Goal: Find specific fact: Find specific fact

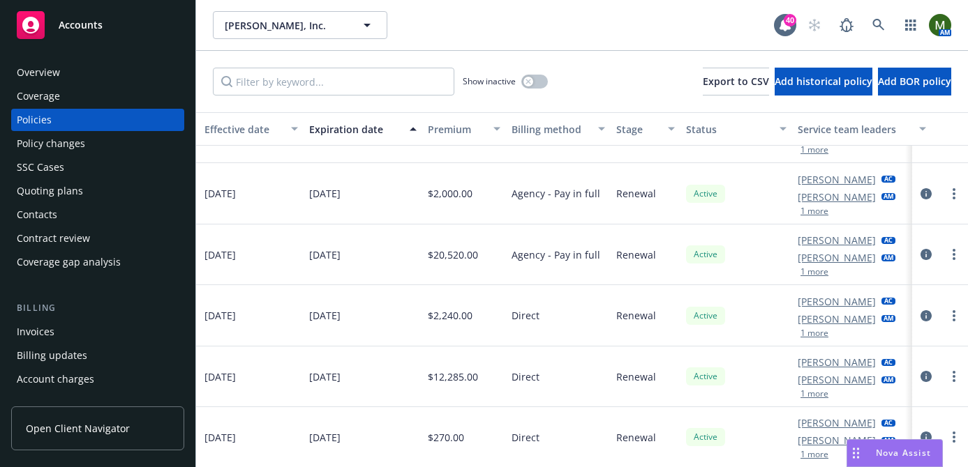
scroll to position [440, 0]
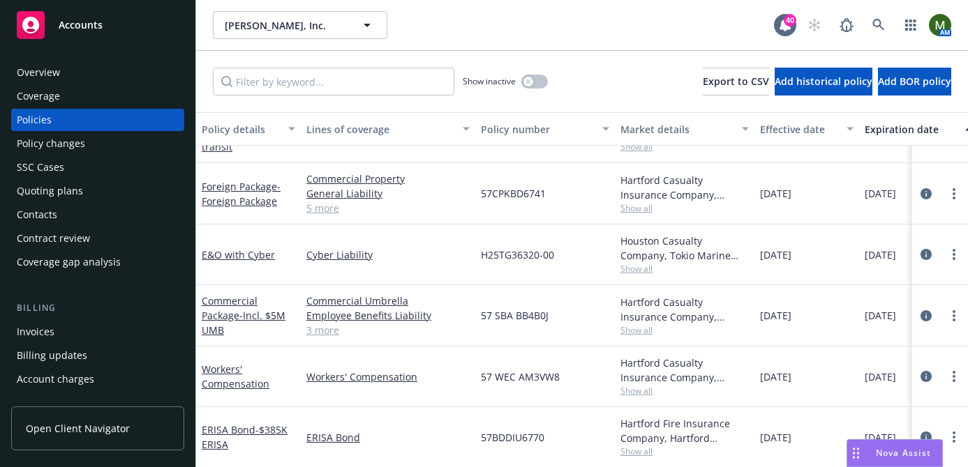
click at [35, 335] on div "Invoices" at bounding box center [36, 332] width 38 height 22
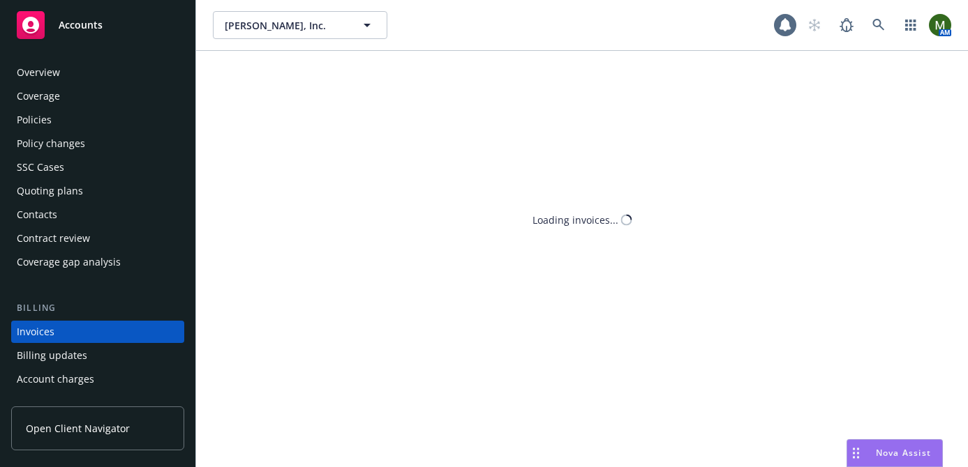
scroll to position [76, 0]
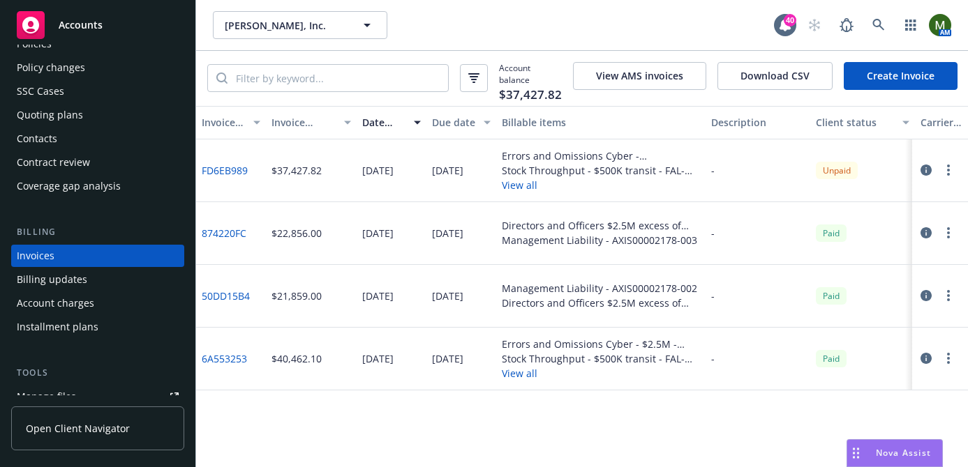
click at [235, 167] on link "FD6EB989" at bounding box center [225, 170] width 46 height 15
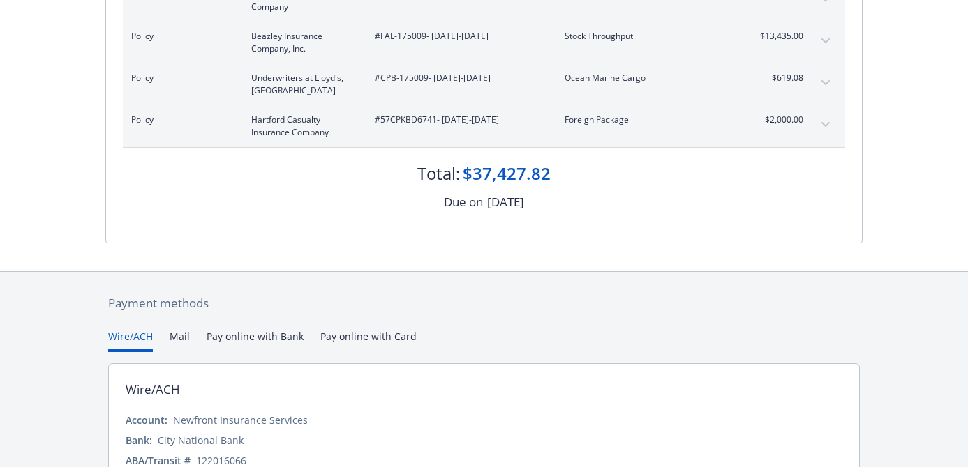
scroll to position [250, 0]
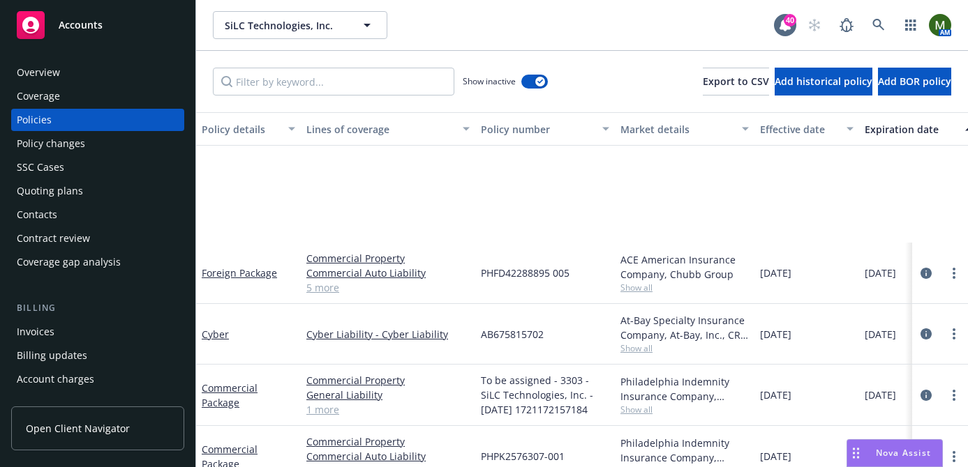
scroll to position [827, 0]
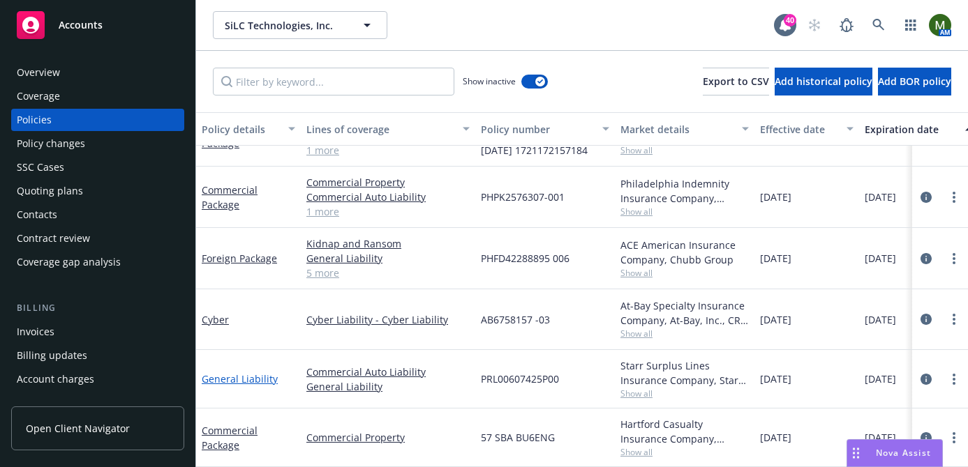
click at [232, 377] on link "General Liability" at bounding box center [240, 379] width 76 height 13
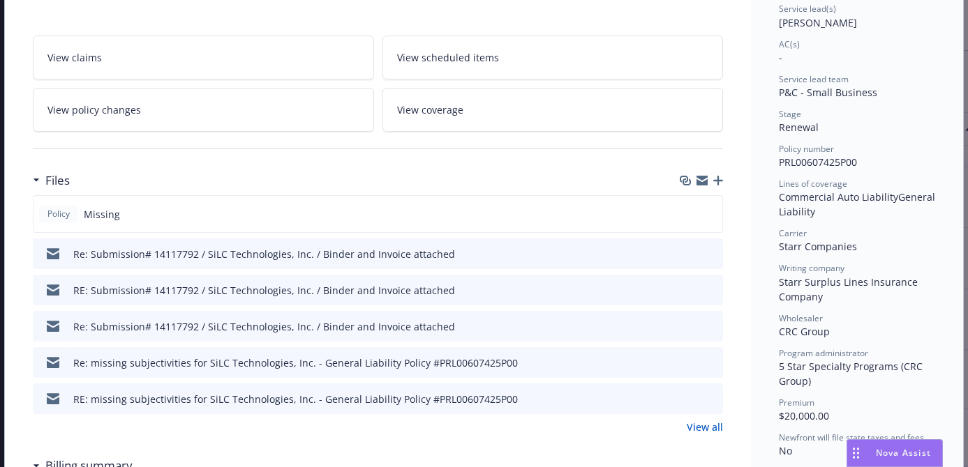
scroll to position [218, 0]
click at [720, 185] on div "Files" at bounding box center [378, 178] width 690 height 29
click at [717, 174] on icon "button" at bounding box center [718, 179] width 10 height 10
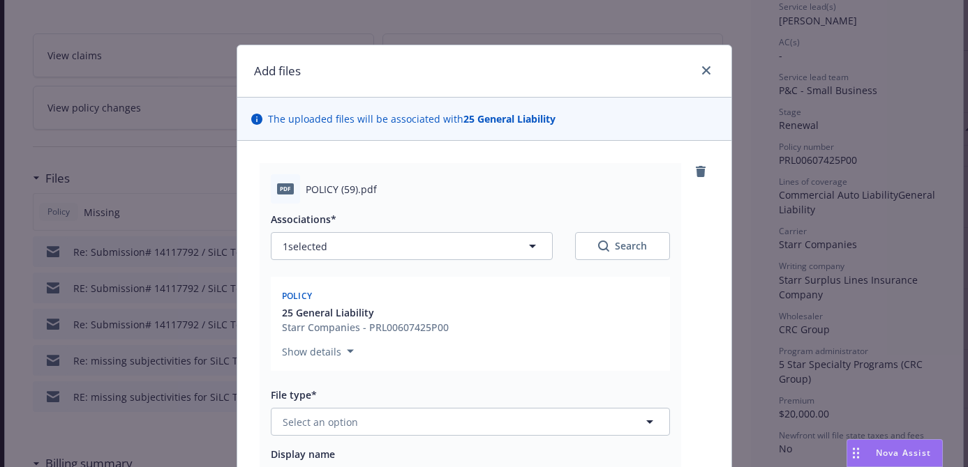
scroll to position [289, 0]
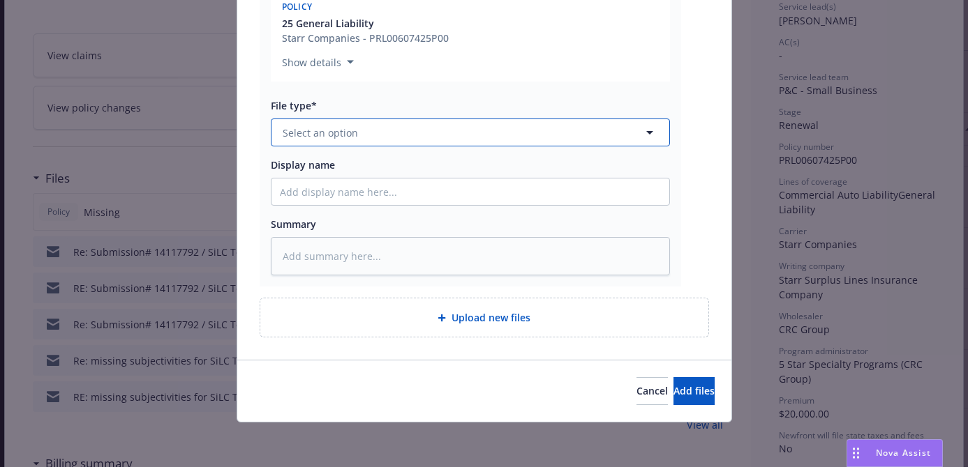
click at [532, 137] on button "Select an option" at bounding box center [470, 133] width 399 height 28
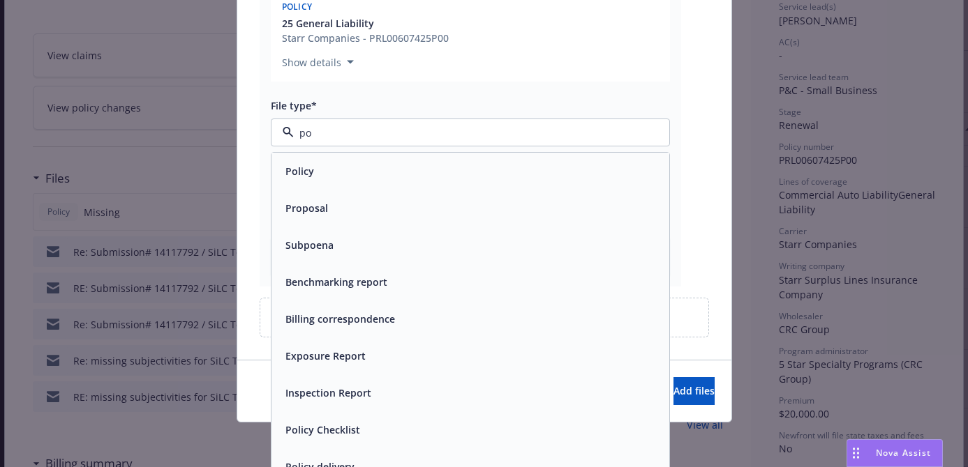
type input "pol"
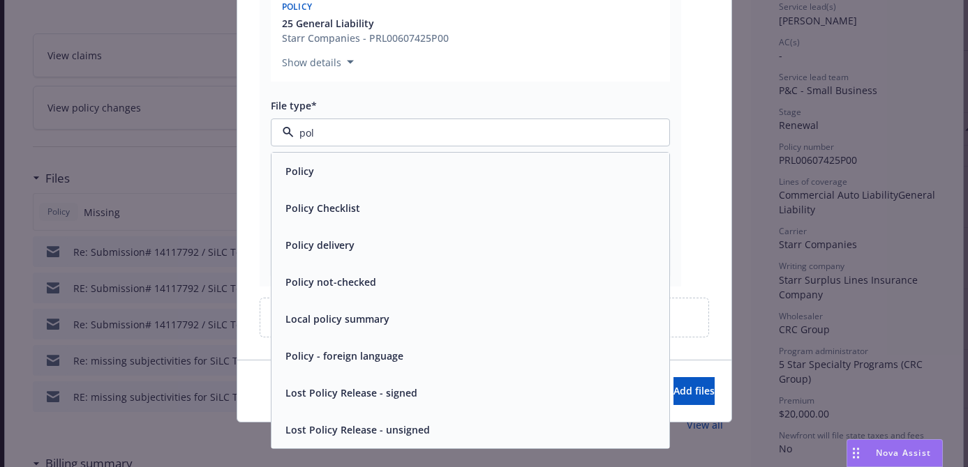
click at [484, 174] on div "Policy" at bounding box center [470, 171] width 381 height 20
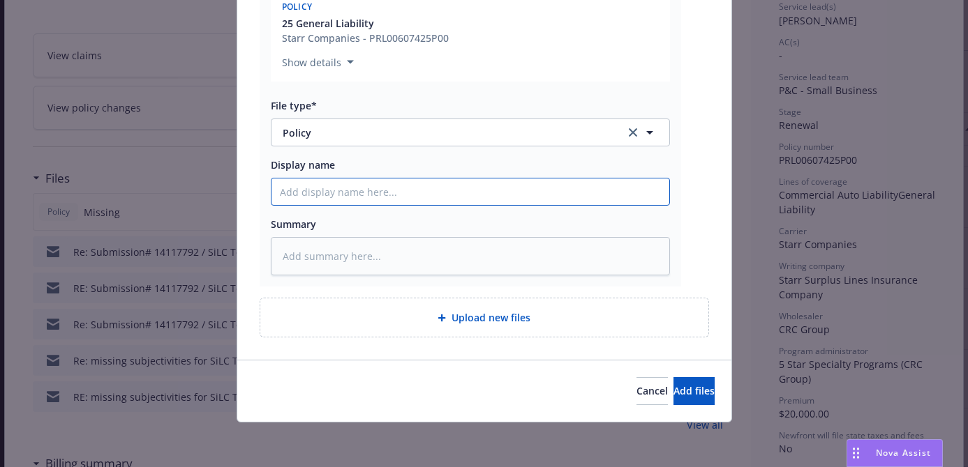
click at [475, 189] on input "Display name" at bounding box center [470, 192] width 398 height 27
type textarea "x"
type input "G"
type textarea "x"
type input "Ge"
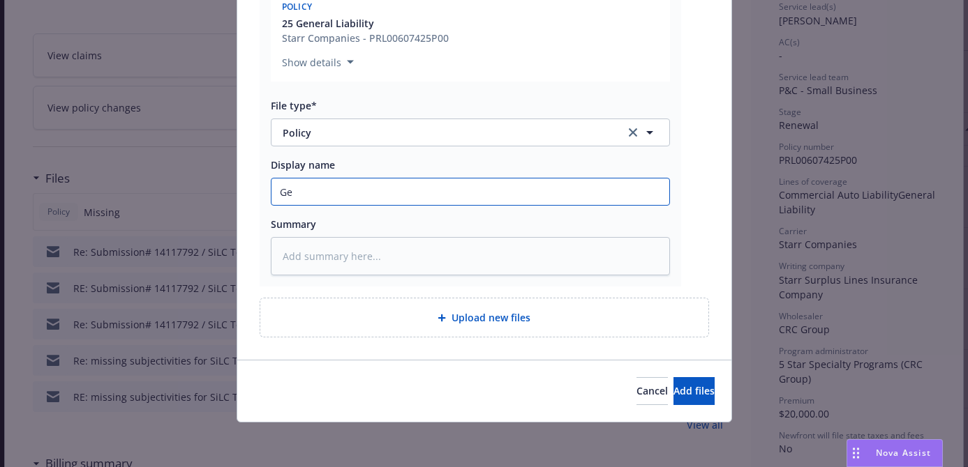
type textarea "x"
type input "Gene"
type textarea "x"
type input "Gener"
type textarea "x"
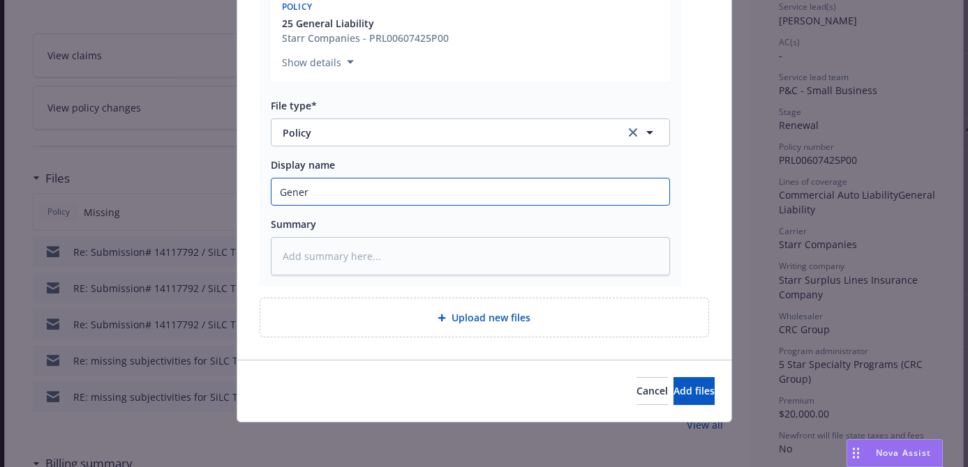
type input "Genera"
type textarea "x"
type input "General"
type textarea "x"
type input "General"
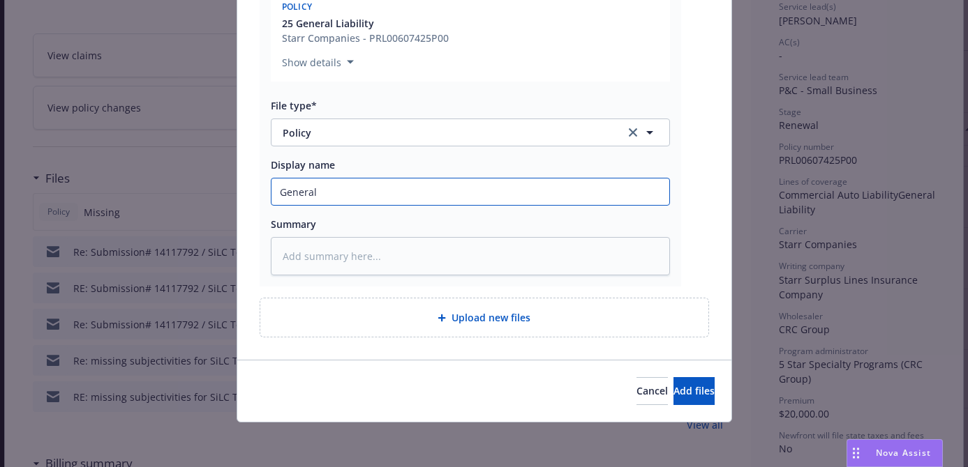
type textarea "x"
type input "General L"
type textarea "x"
type input "General Lia"
type textarea "x"
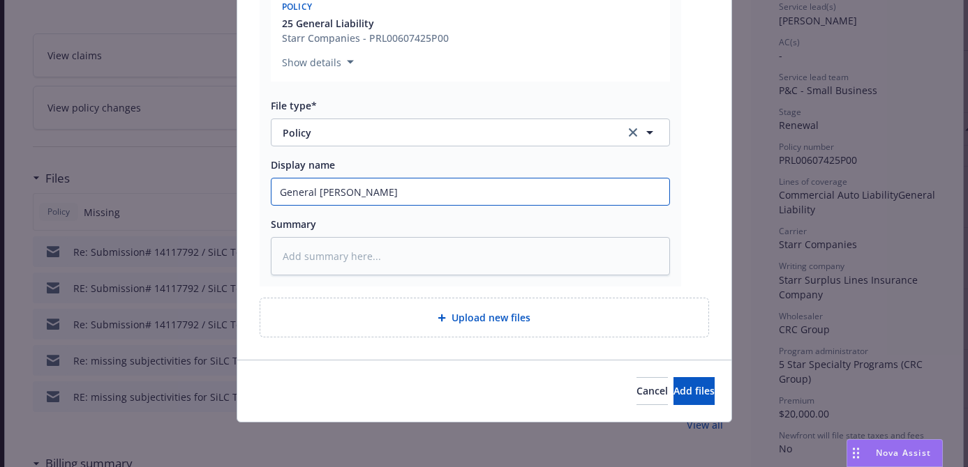
type input "General Liab"
type textarea "x"
type input "General Liabi"
type textarea "x"
type input "General Liabil"
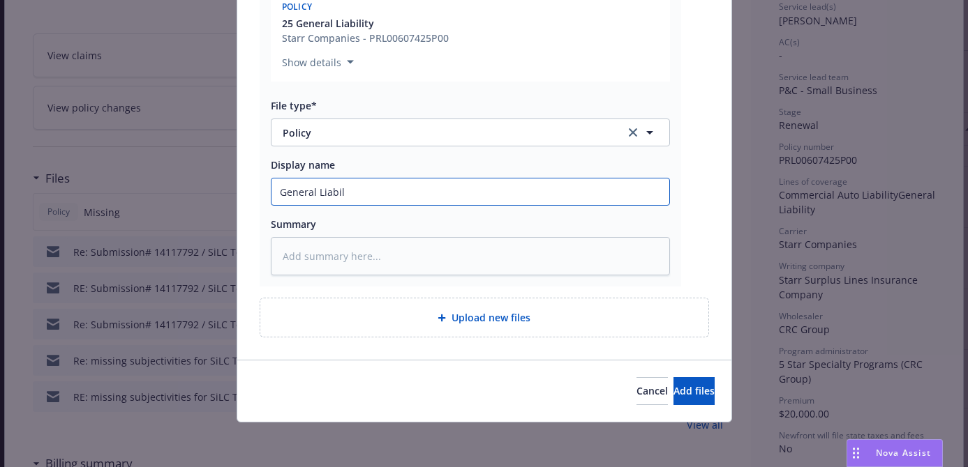
type textarea "x"
type input "General Liabili"
type textarea "x"
type input "General Liabilit"
type textarea "x"
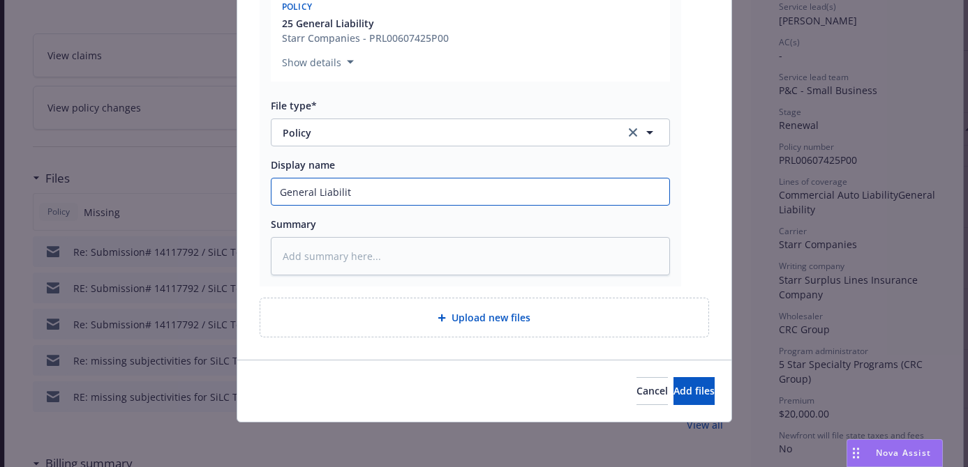
type input "General Liability"
type textarea "x"
type input "General Liability"
type textarea "x"
type input "General Liability P"
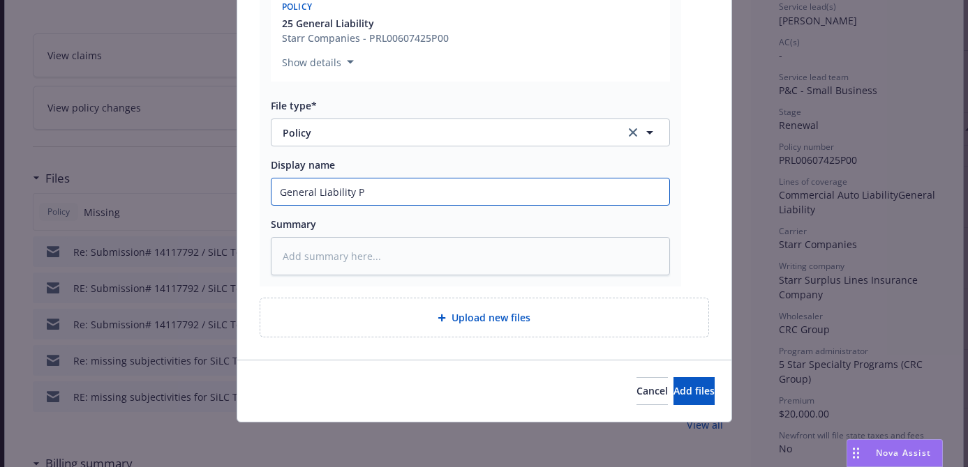
type textarea "x"
type input "General Liability Po"
type textarea "x"
type input "General Liability Pol"
type textarea "x"
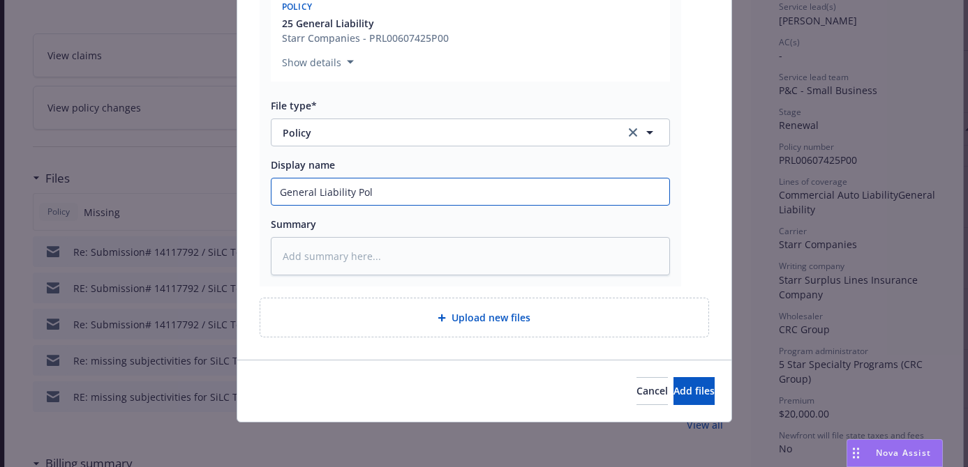
type input "General Liability Poli"
type textarea "x"
type input "General Liability Policy"
type textarea "x"
type input "General Liability Policy"
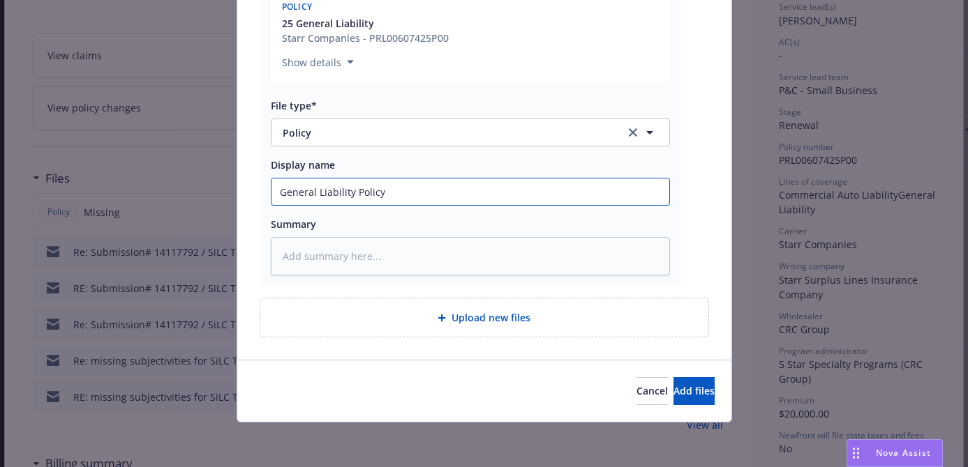
type textarea "x"
type input "General Liability Policy 2"
type textarea "x"
type input "General Liability Policy"
type textarea "x"
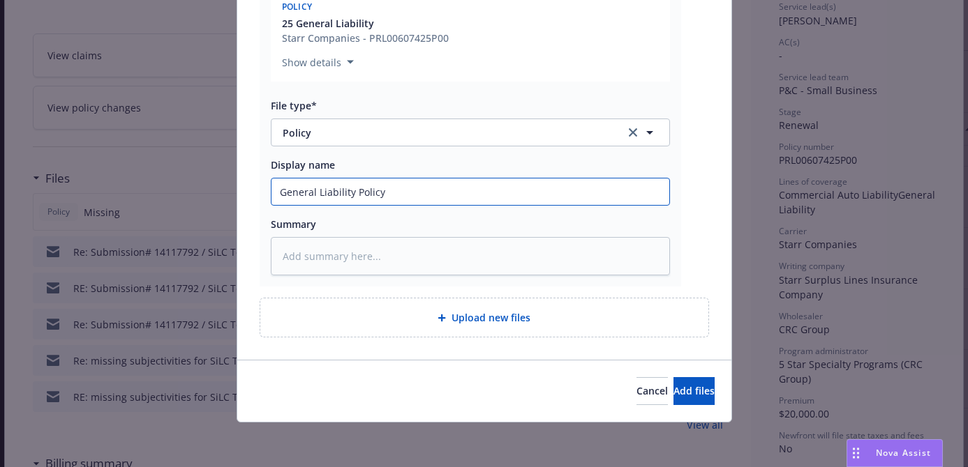
type input "General Liability Policy 0"
type textarea "x"
type input "General Liability Policy 2"
type textarea "x"
type input "General Liability Policy 20"
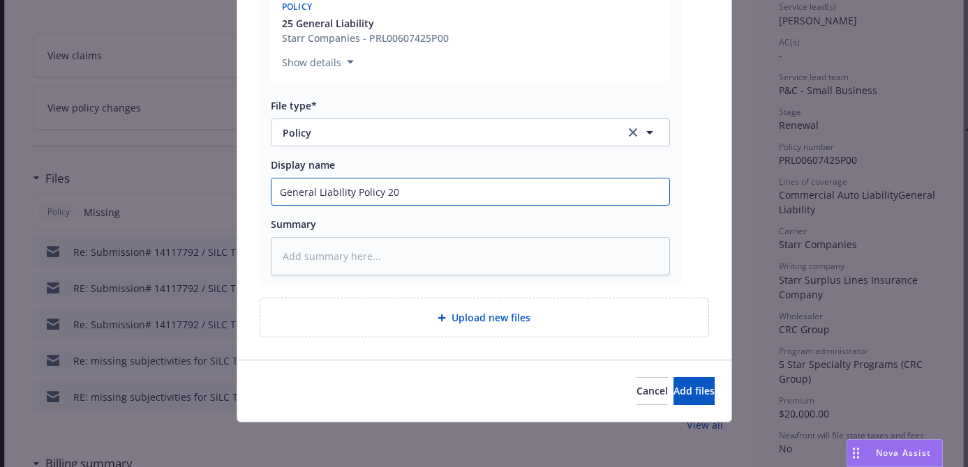
type textarea "x"
type input "General Liability Policy 202"
type textarea "x"
type input "General Liability Policy 2025"
type textarea "x"
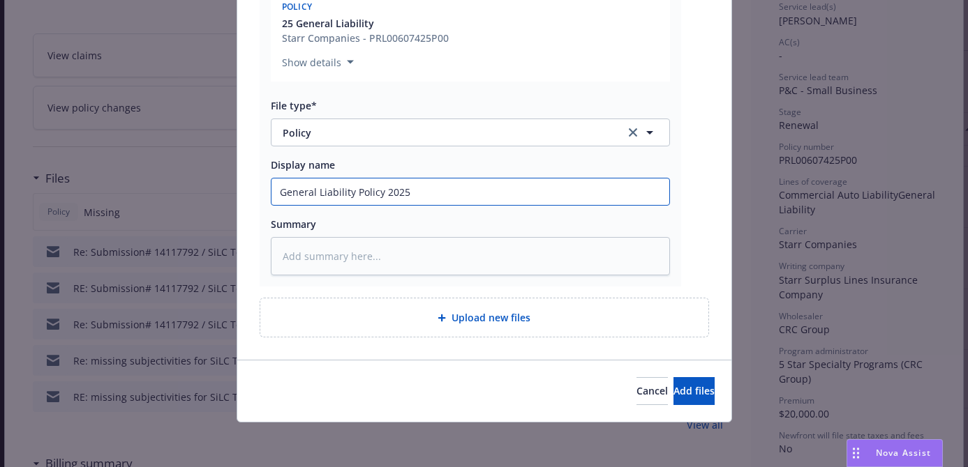
type input "General Liability Policy 2025-"
type textarea "x"
type input "General Liability Policy 2025-20"
type textarea "x"
type input "General Liability Policy 2025-202"
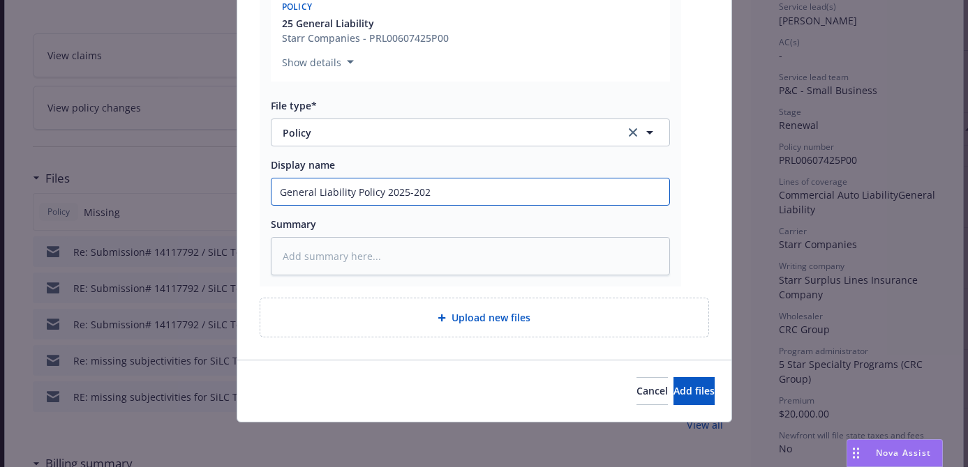
type textarea "x"
type input "General Liability Policy 2025-2026"
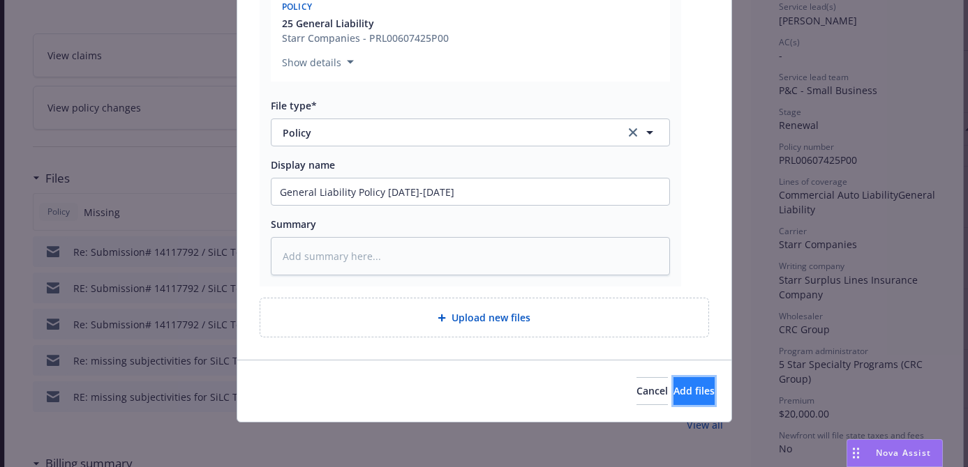
click at [677, 396] on span "Add files" at bounding box center [693, 390] width 41 height 13
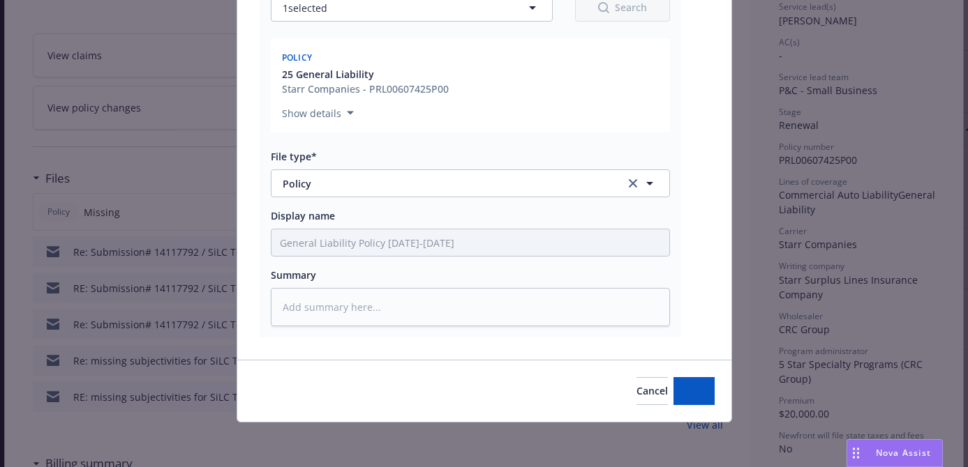
scroll to position [239, 0]
type textarea "x"
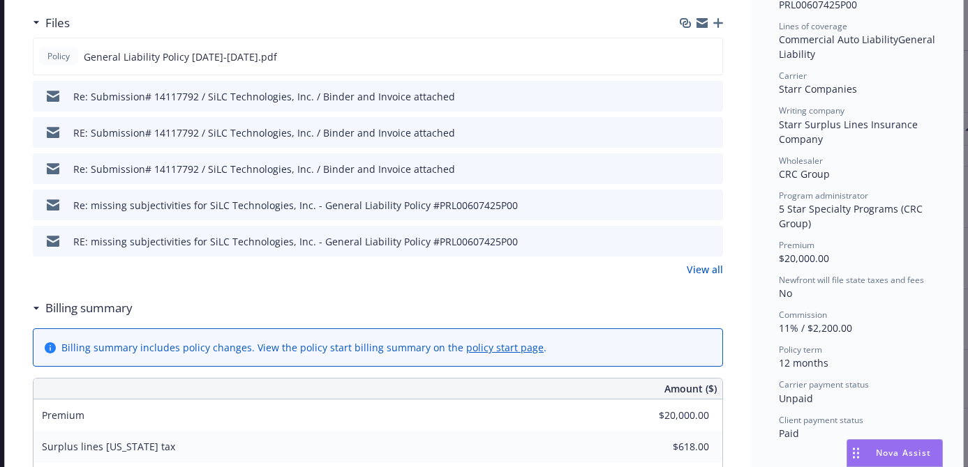
scroll to position [329, 0]
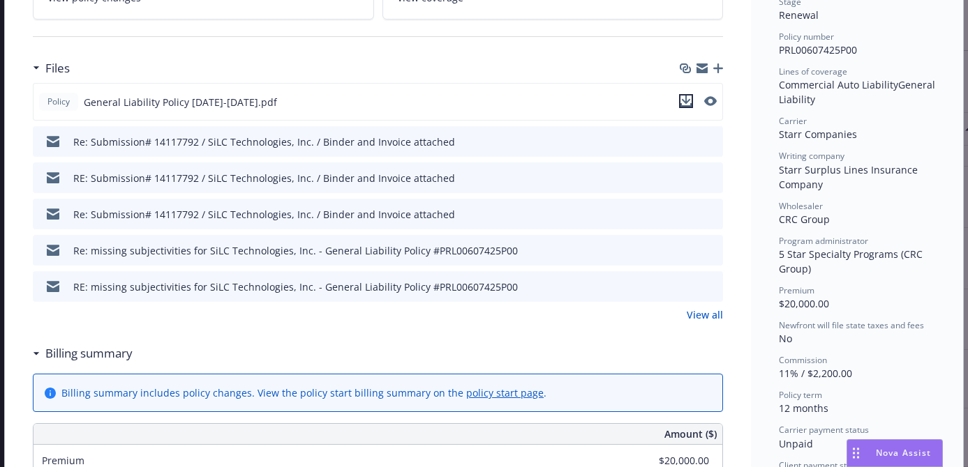
click at [682, 103] on icon "download file" at bounding box center [685, 101] width 11 height 11
click at [701, 70] on icon "button" at bounding box center [701, 70] width 11 height 6
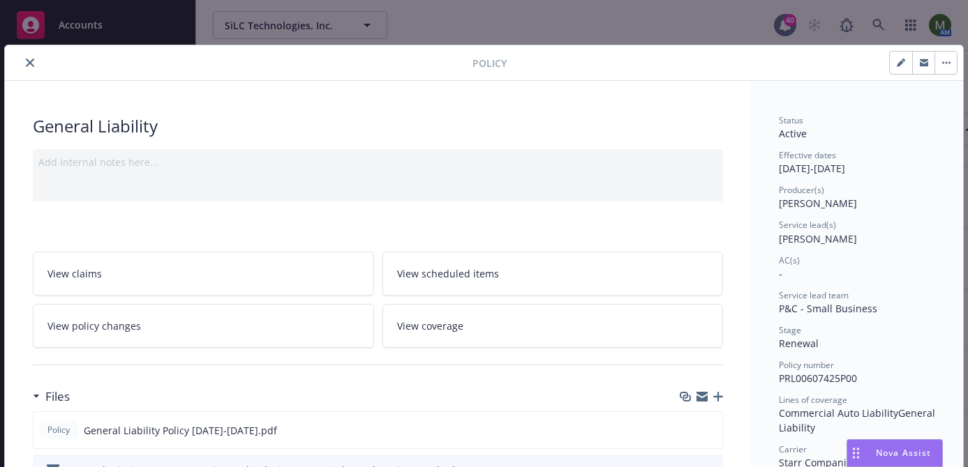
click at [33, 63] on icon "close" at bounding box center [30, 63] width 8 height 8
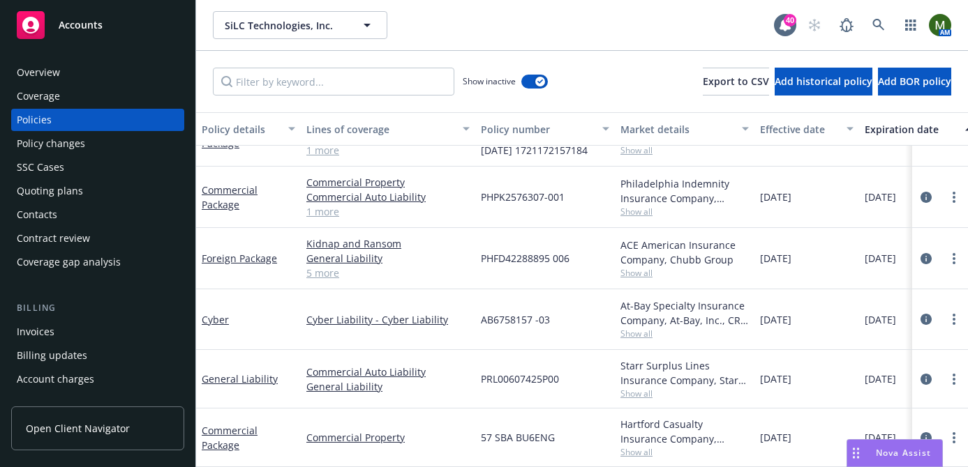
click at [97, 208] on div "Contacts" at bounding box center [98, 215] width 162 height 22
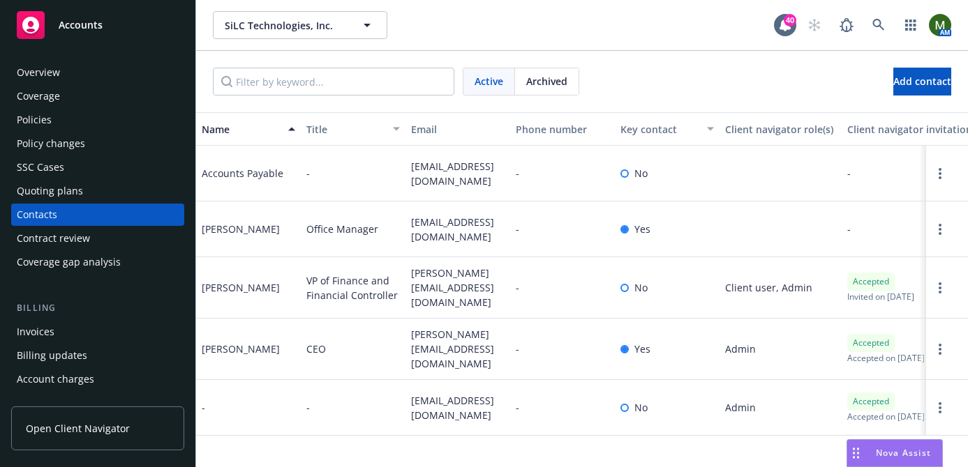
click at [444, 228] on span "homeira@silc.com" at bounding box center [457, 229] width 93 height 29
copy span "homeira@silc.com"
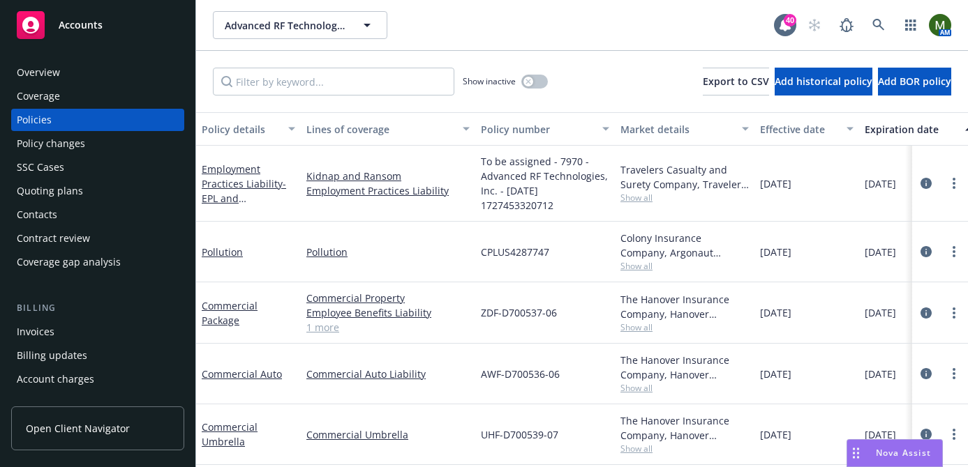
click at [129, 69] on div "Overview" at bounding box center [98, 72] width 162 height 22
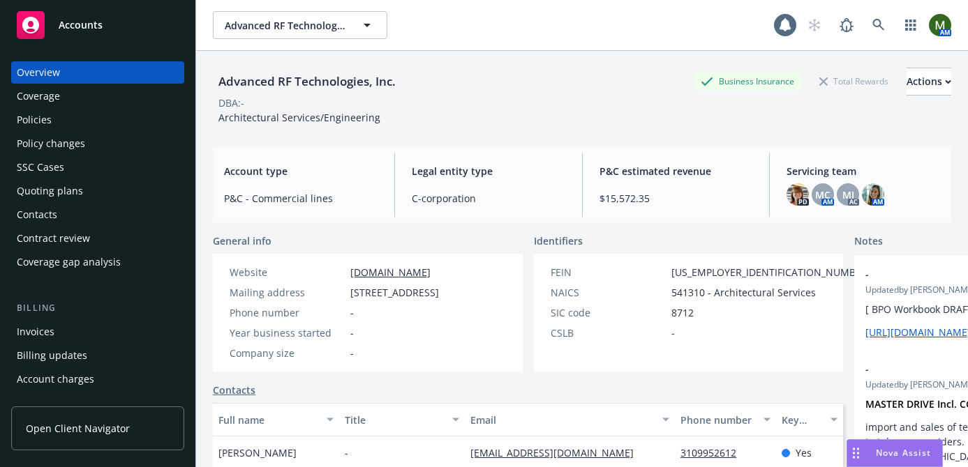
click at [671, 267] on span "95-4764727" at bounding box center [771, 272] width 200 height 15
copy span "95-4764727"
click at [118, 119] on div "Policies" at bounding box center [98, 120] width 162 height 22
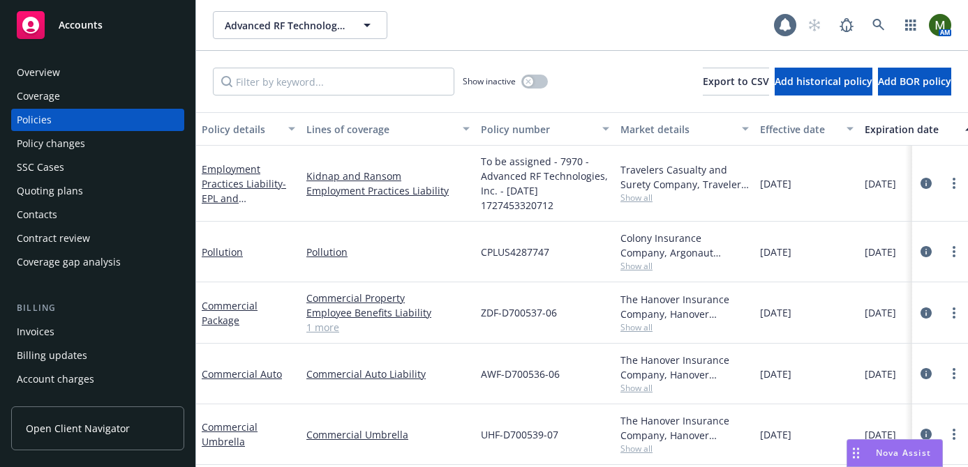
scroll to position [273, 0]
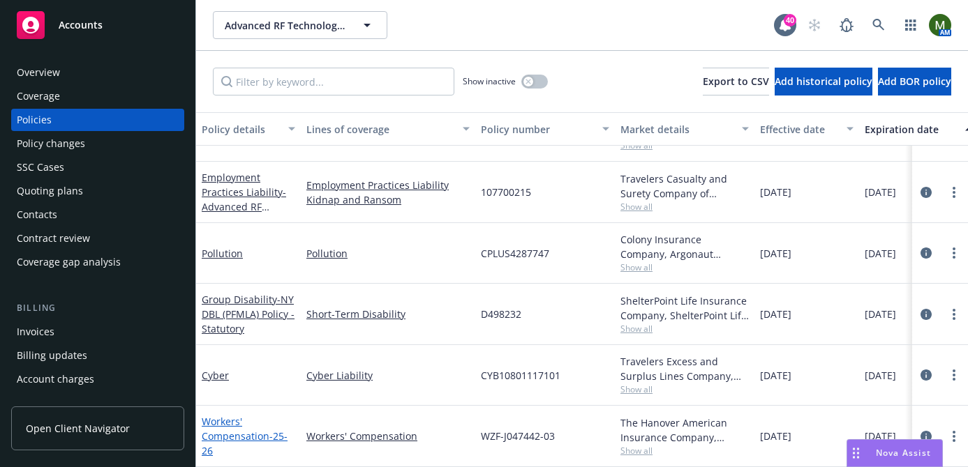
click at [222, 423] on link "Workers' Compensation - 25-26" at bounding box center [245, 436] width 86 height 43
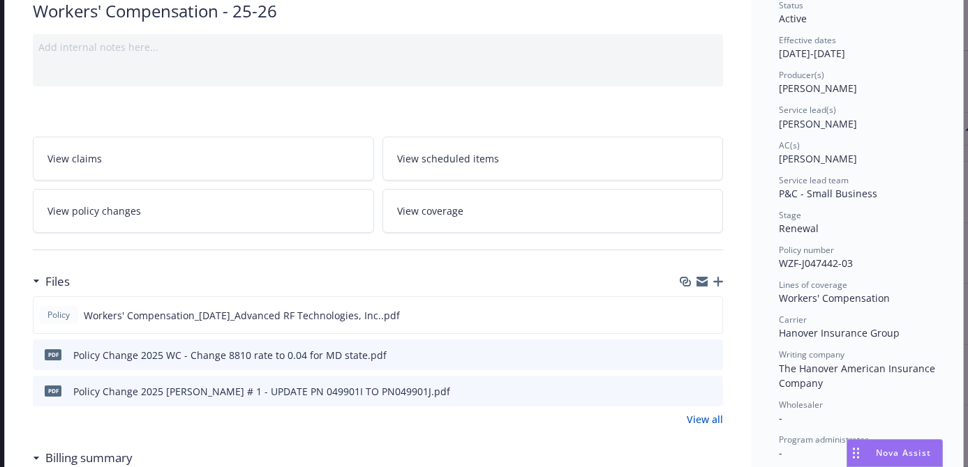
scroll to position [142, 0]
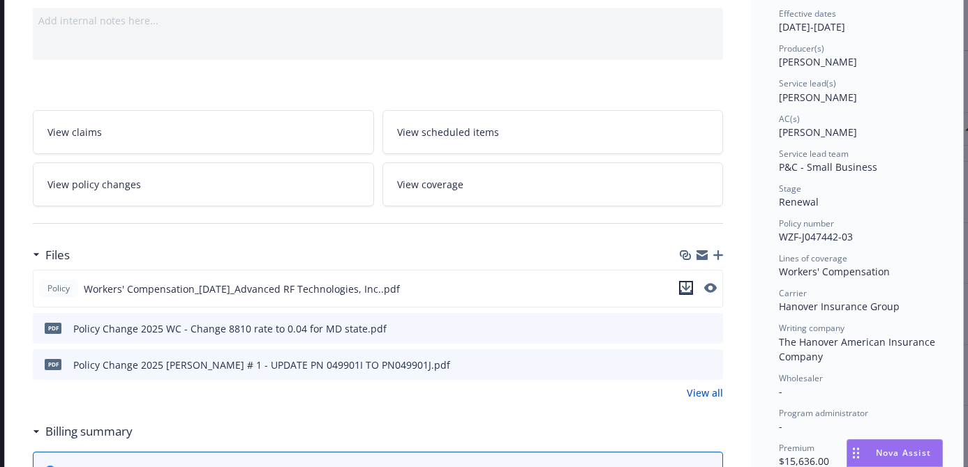
click at [689, 285] on icon "download file" at bounding box center [685, 288] width 11 height 11
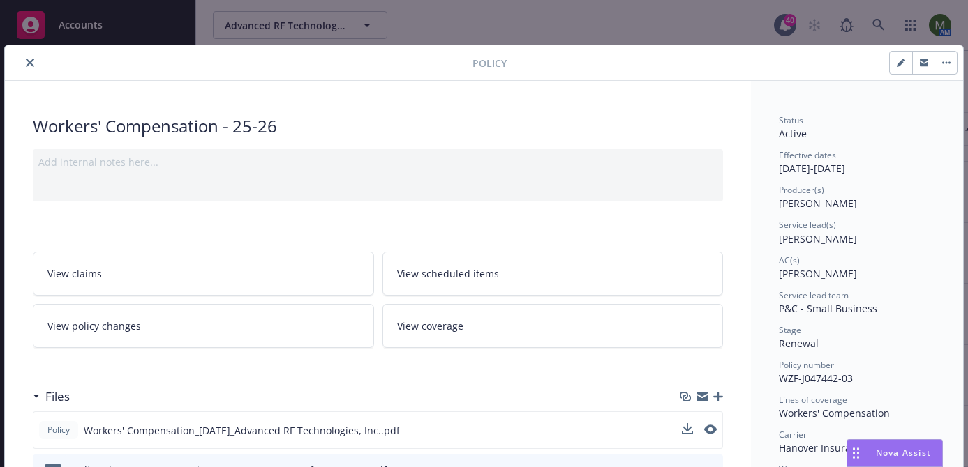
click at [31, 62] on icon "close" at bounding box center [30, 63] width 8 height 8
click at [882, 27] on div "Policy Workers' Compensation - 25-26 Add internal notes here... View claims Vie…" at bounding box center [484, 233] width 968 height 467
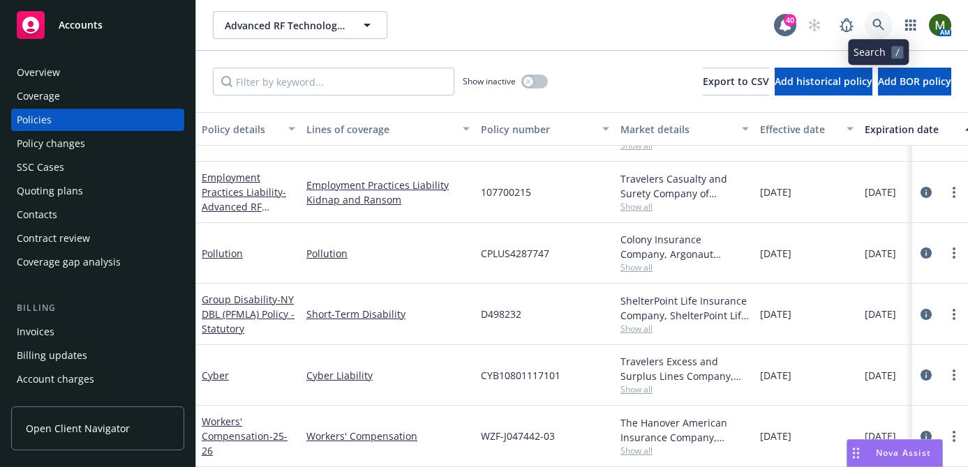
click at [867, 24] on link at bounding box center [878, 25] width 28 height 28
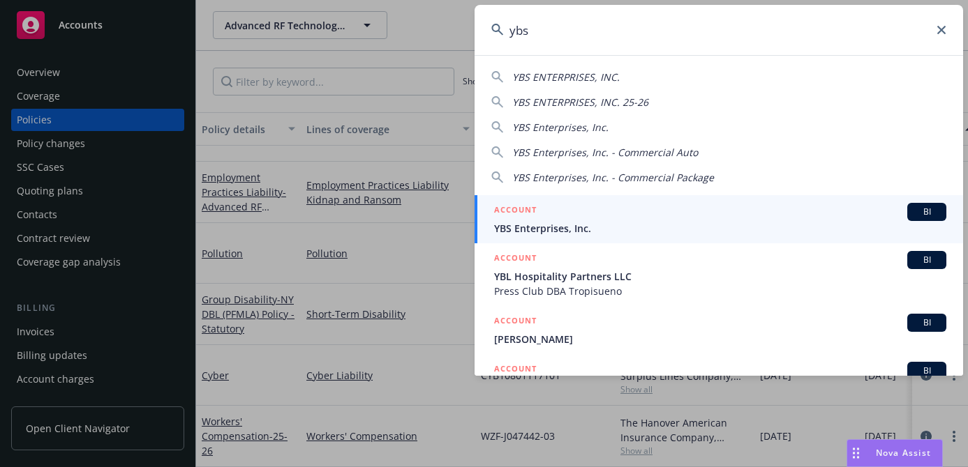
type input "ybs"
click at [643, 200] on link "ACCOUNT BI YBS Enterprises, Inc." at bounding box center [718, 219] width 488 height 48
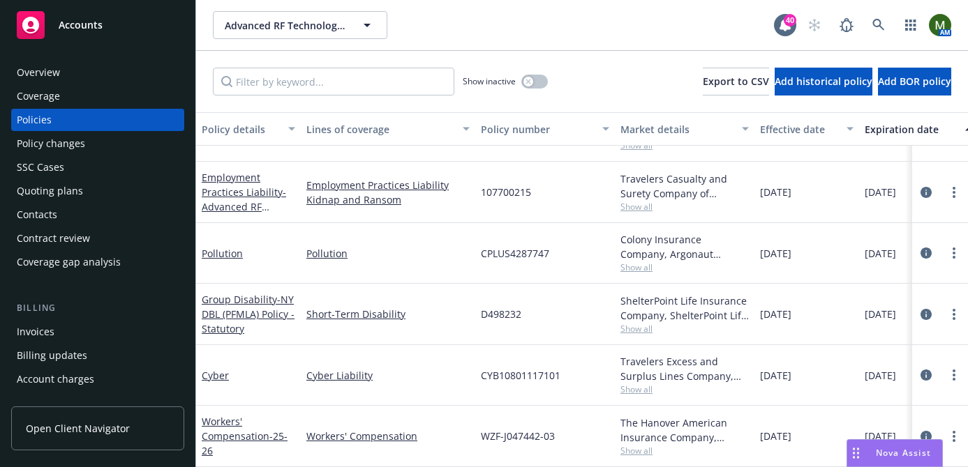
click at [117, 112] on div "Policies" at bounding box center [98, 120] width 162 height 22
click at [106, 73] on div "Overview" at bounding box center [98, 72] width 162 height 22
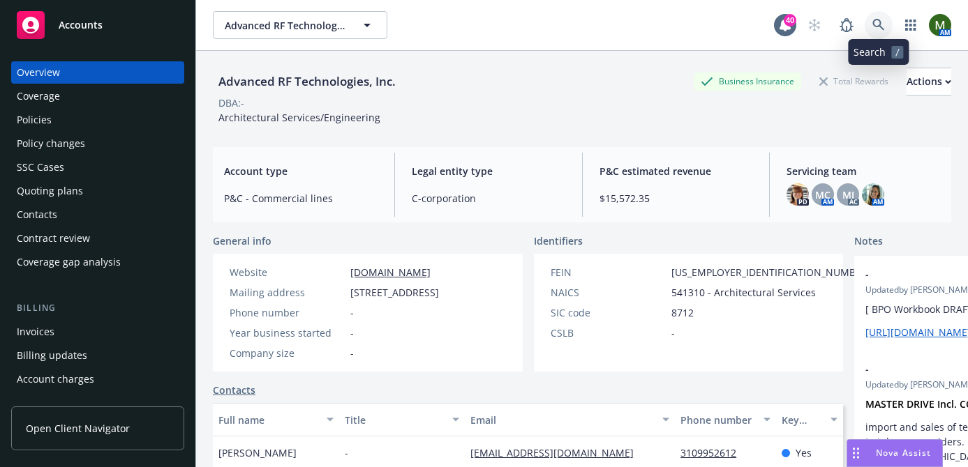
click at [884, 24] on icon at bounding box center [878, 25] width 13 height 13
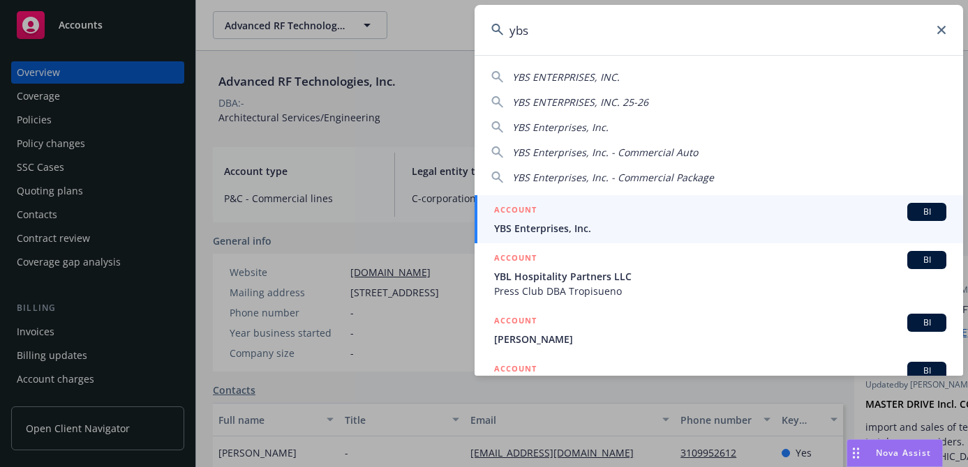
type input "ybs"
click at [644, 201] on link "ACCOUNT BI YBS Enterprises, Inc." at bounding box center [718, 219] width 488 height 48
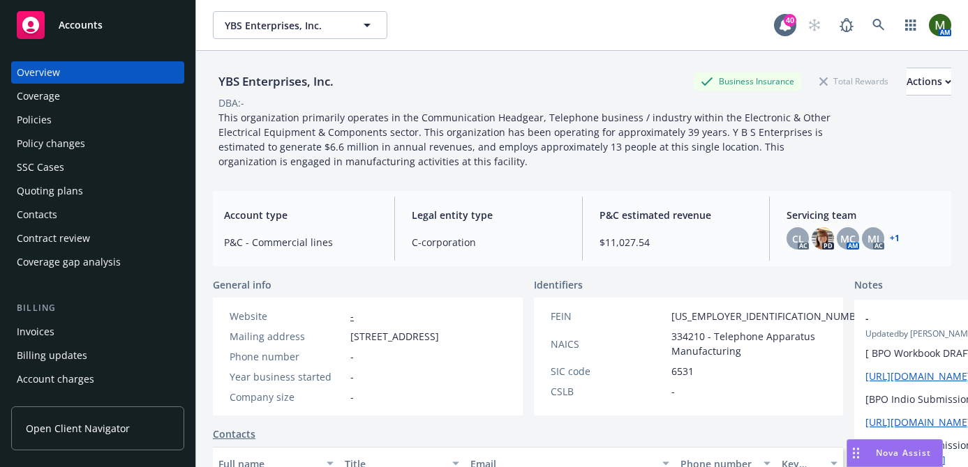
click at [634, 308] on div "FEIN 95-4027074 NAICS 334210 - Telephone Apparatus Manufacturing SIC code 6531 …" at bounding box center [711, 357] width 354 height 118
copy span "95-4027074"
click at [96, 118] on div "Policies" at bounding box center [98, 120] width 162 height 22
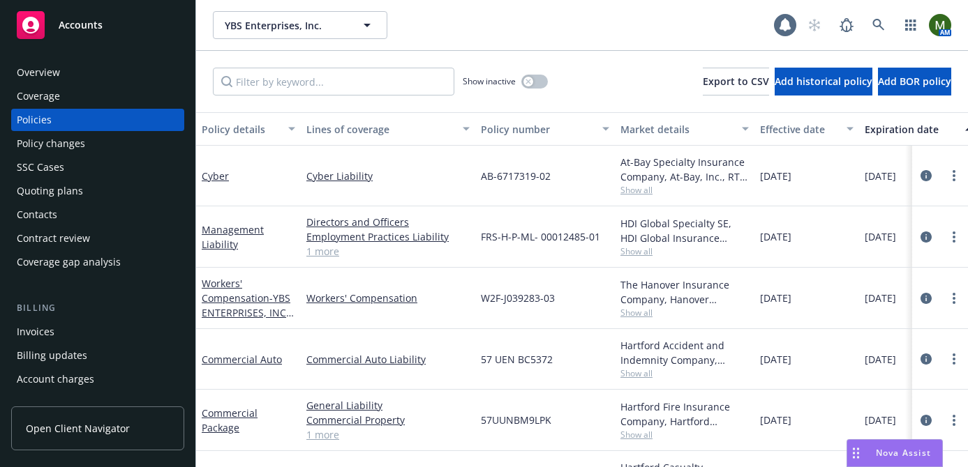
scroll to position [45, 0]
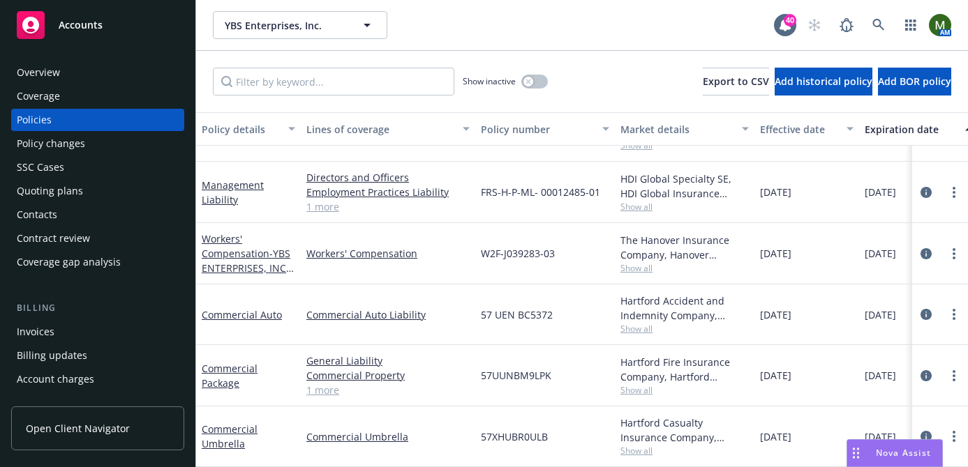
click at [96, 73] on div "Overview" at bounding box center [98, 72] width 162 height 22
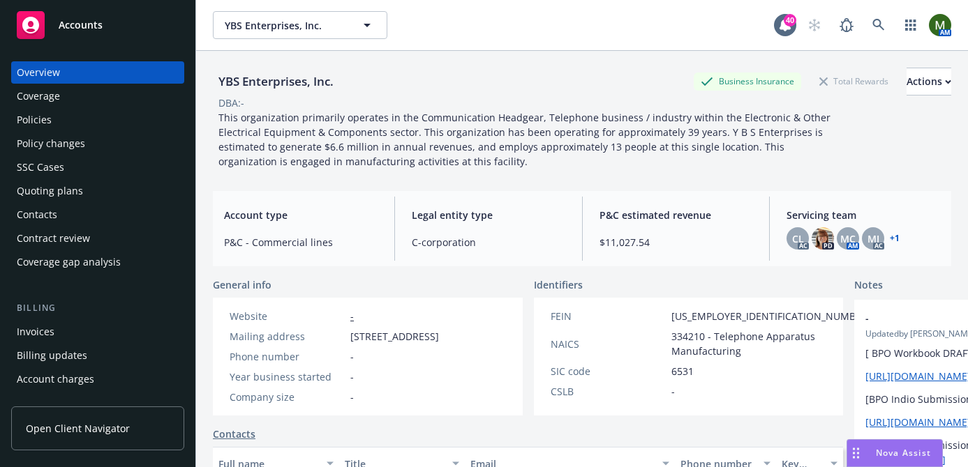
click at [671, 316] on span "95-4027074" at bounding box center [771, 316] width 200 height 15
copy span "95-4027074"
click at [671, 313] on span "95-4027074" at bounding box center [771, 316] width 200 height 15
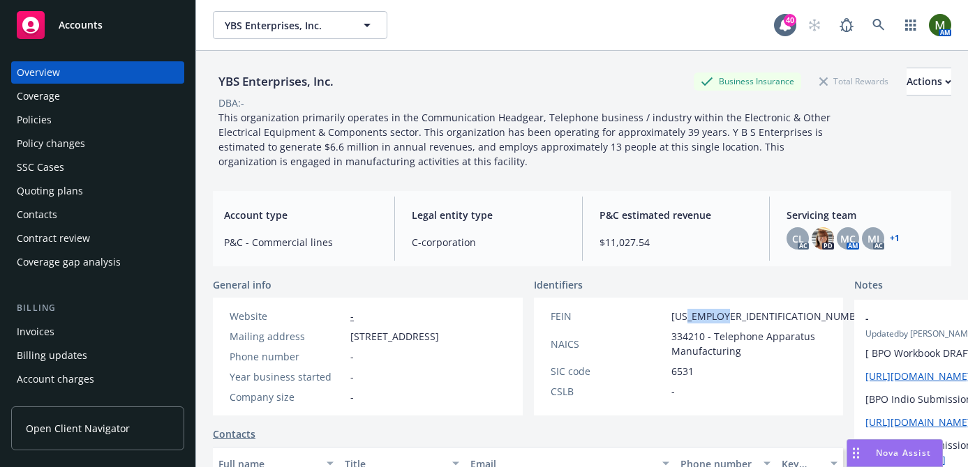
click at [671, 313] on span "95-4027074" at bounding box center [771, 316] width 200 height 15
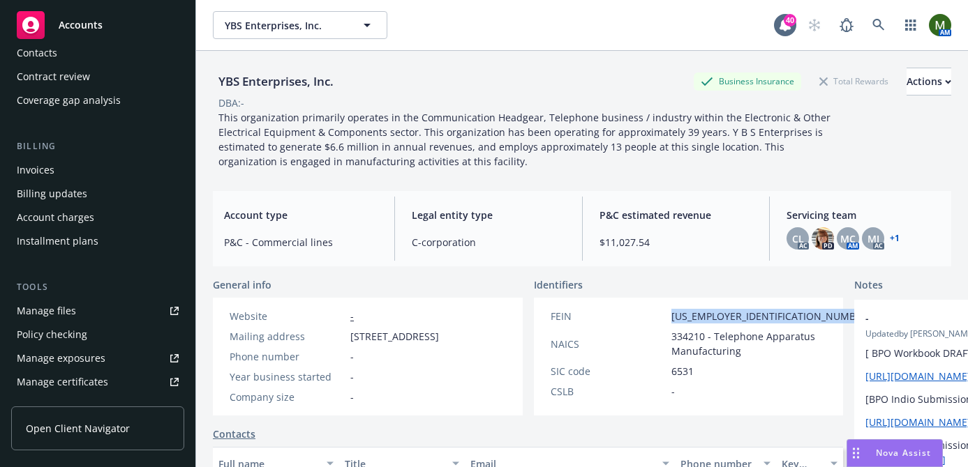
scroll to position [175, 0]
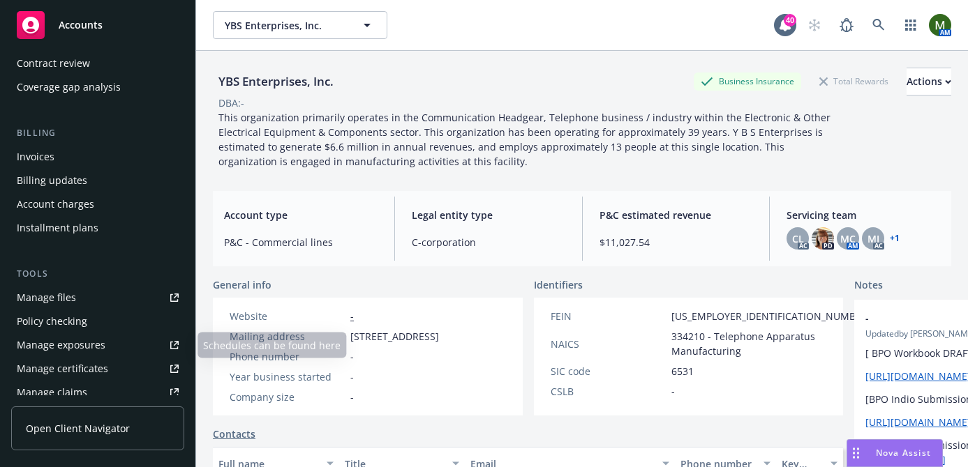
click at [70, 284] on div "Tools Manage files Policy checking Manage exposures Manage certificates Manage …" at bounding box center [97, 359] width 173 height 184
click at [70, 292] on div "Manage files" at bounding box center [46, 298] width 59 height 22
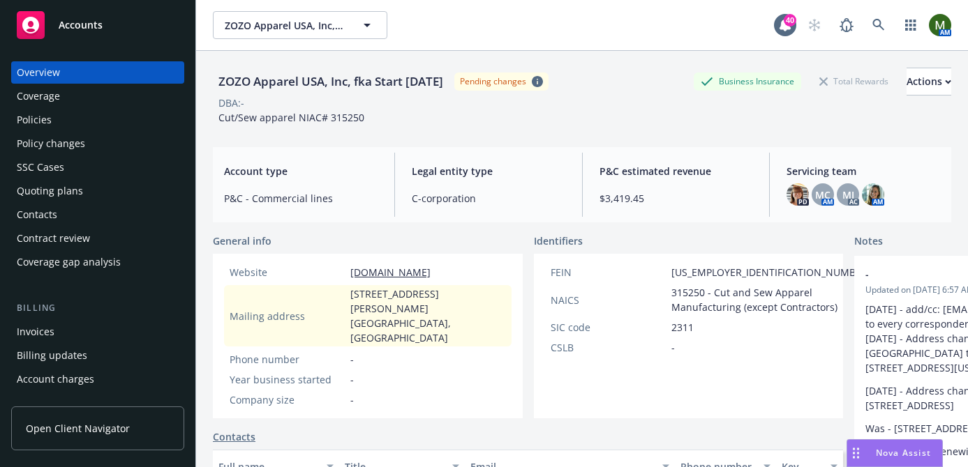
click at [96, 118] on div "Policies" at bounding box center [98, 120] width 162 height 22
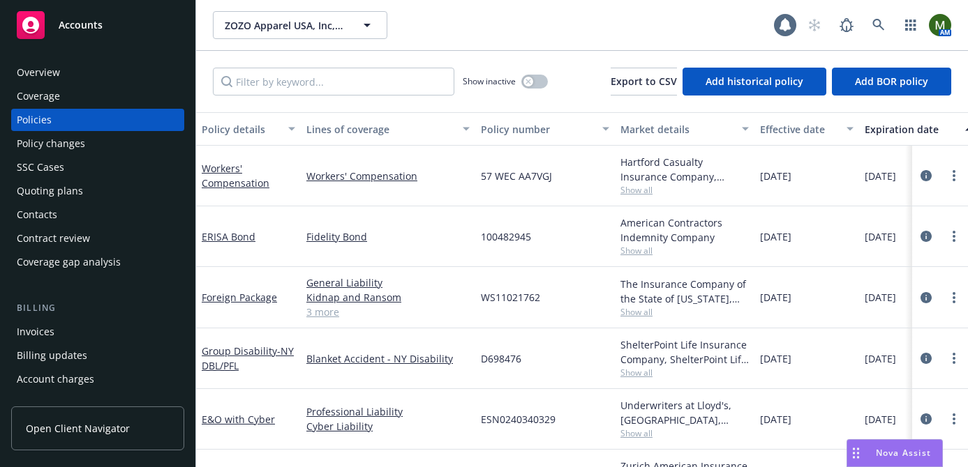
click at [60, 336] on div "Invoices" at bounding box center [98, 332] width 162 height 22
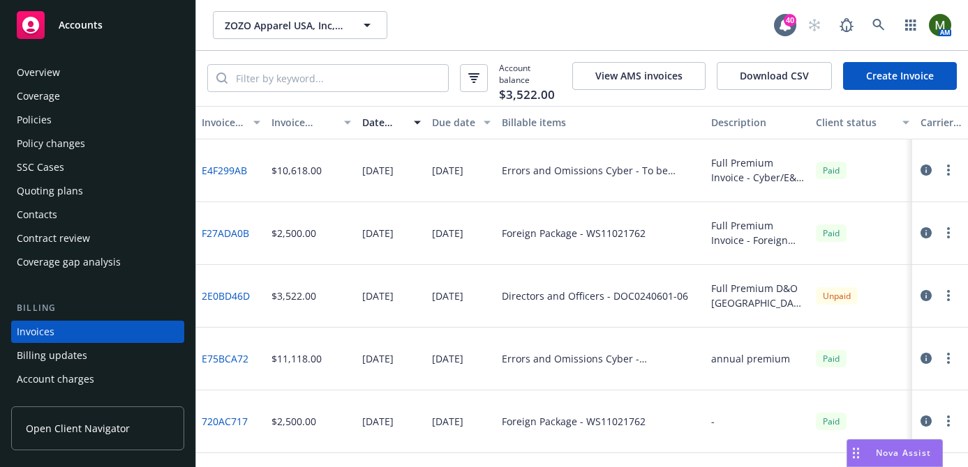
click at [218, 226] on link "F27ADA0B" at bounding box center [225, 233] width 47 height 15
click at [80, 122] on div "Policies" at bounding box center [98, 120] width 162 height 22
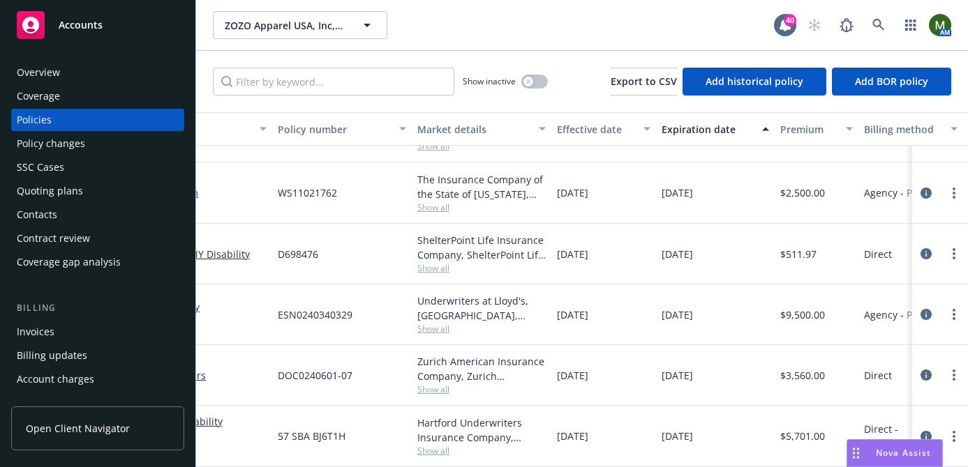
scroll to position [105, 0]
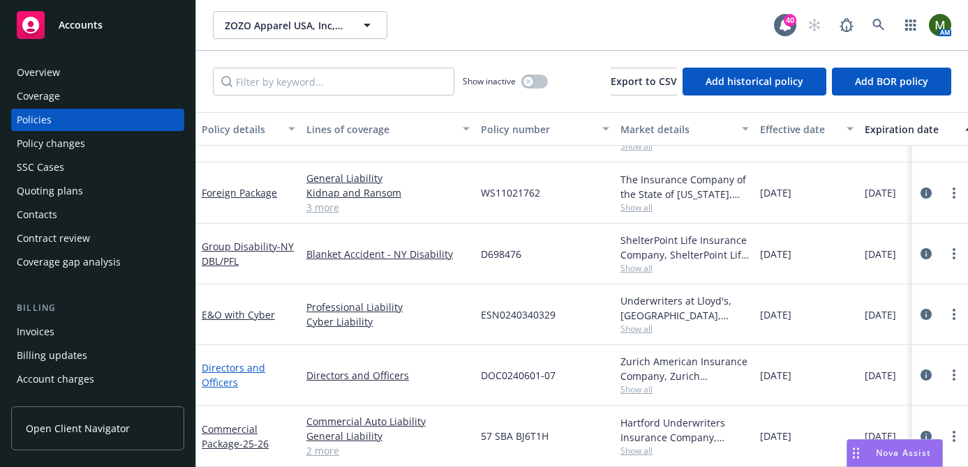
click at [249, 368] on link "Directors and Officers" at bounding box center [233, 375] width 63 height 28
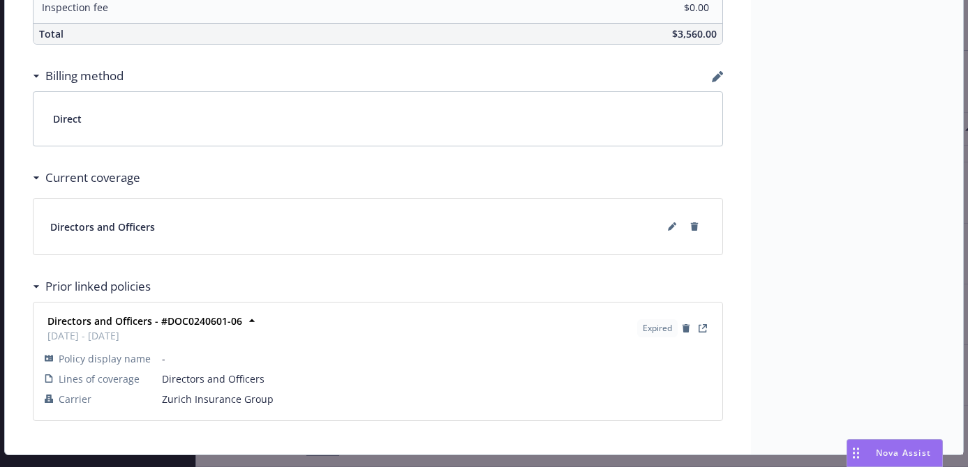
scroll to position [1003, 0]
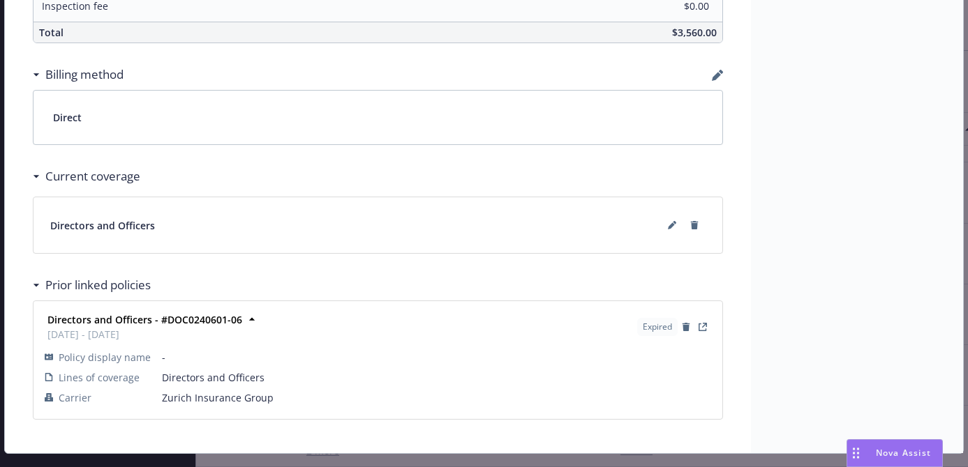
click at [716, 75] on icon "button" at bounding box center [716, 76] width 9 height 9
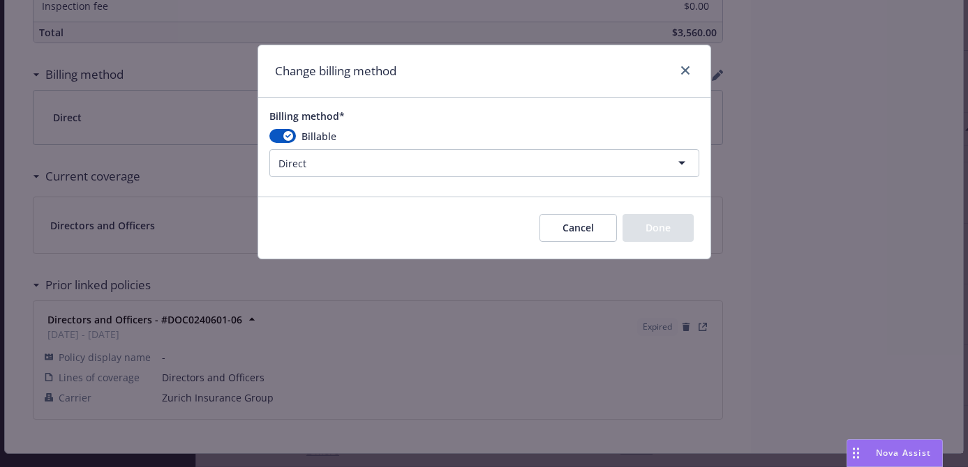
click at [294, 150] on html "Accounts Overview Coverage Policies Policy changes SSC Cases Quoting plans Cont…" at bounding box center [484, 233] width 968 height 467
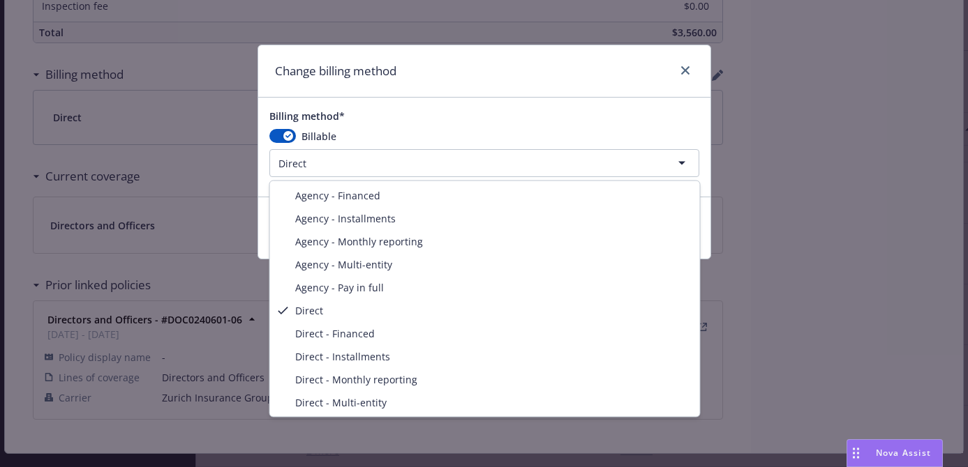
select select "AGENCY_PAY_IN_FULL"
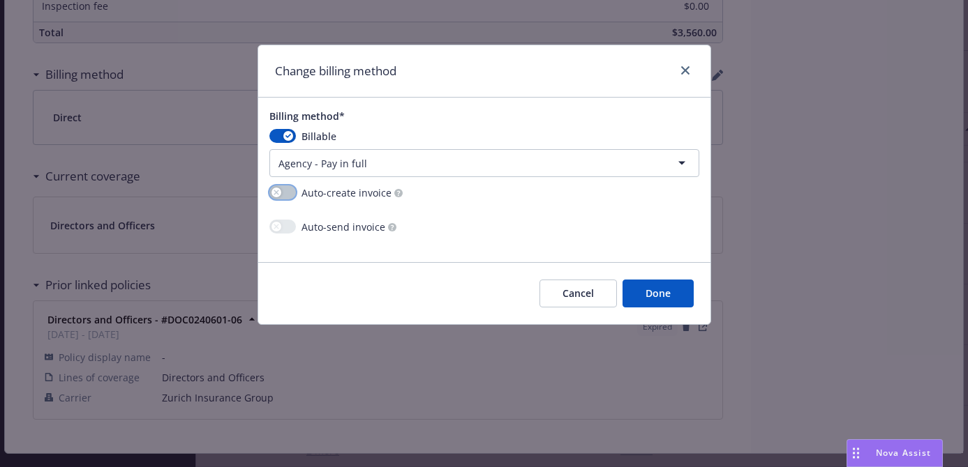
click at [287, 195] on button "button" at bounding box center [282, 193] width 27 height 14
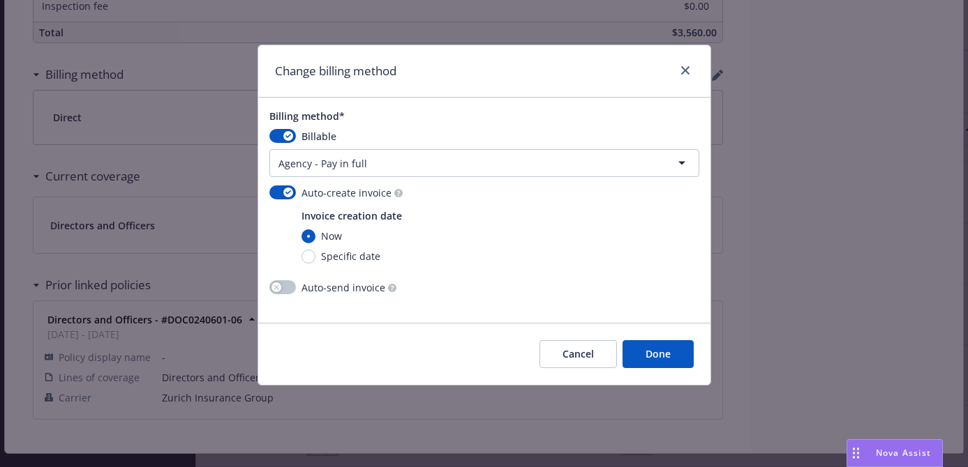
click at [673, 359] on button "Done" at bounding box center [657, 354] width 71 height 28
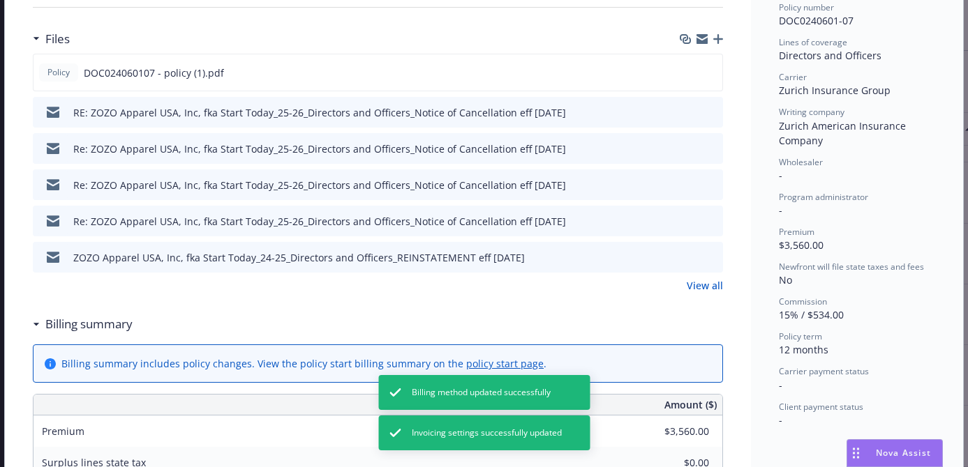
scroll to position [0, 0]
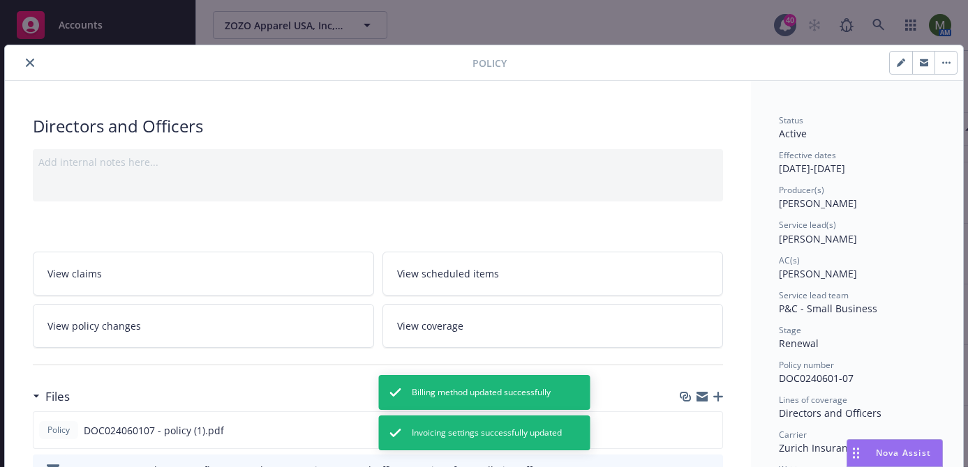
click at [22, 61] on button "close" at bounding box center [30, 62] width 17 height 17
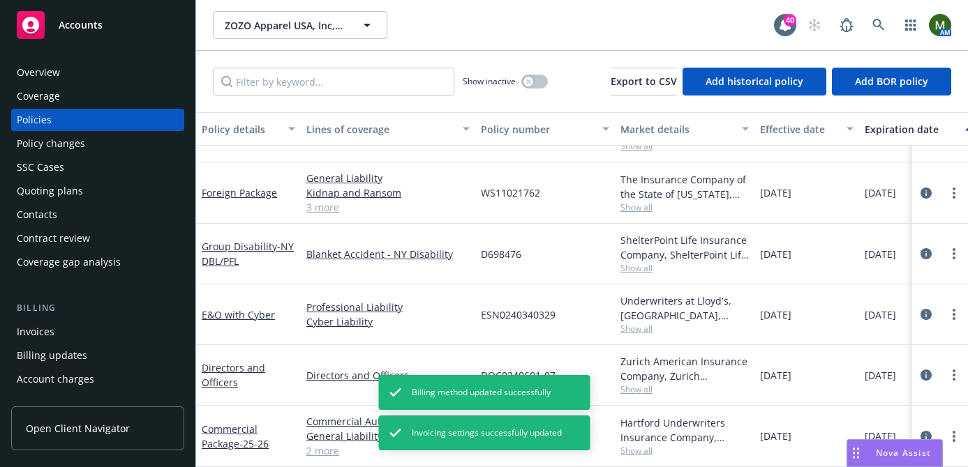
click at [66, 329] on div "Invoices" at bounding box center [98, 332] width 162 height 22
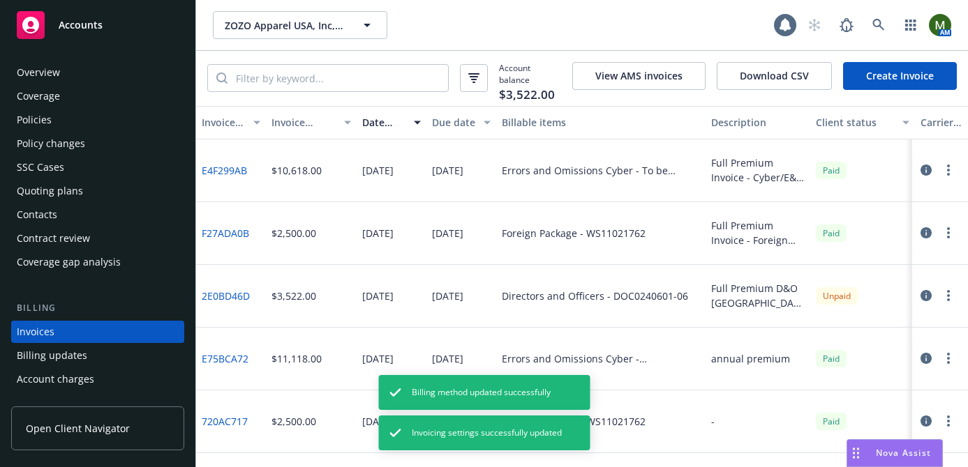
scroll to position [76, 0]
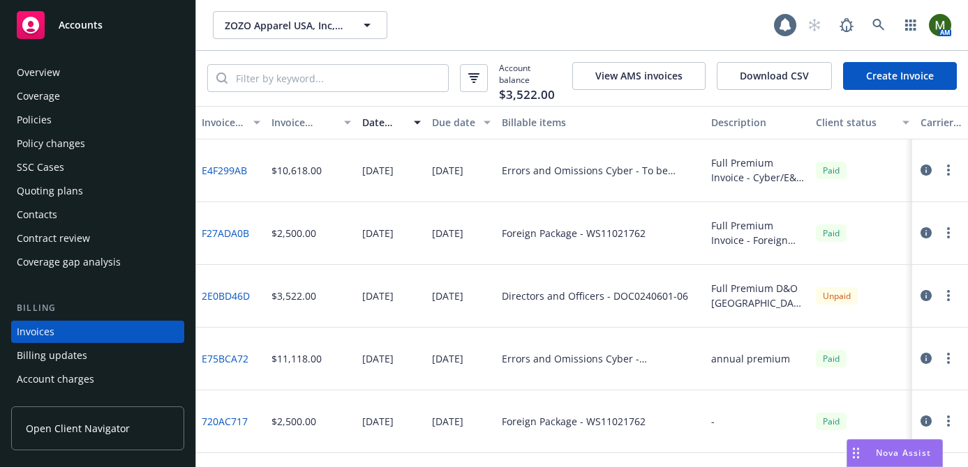
scroll to position [76, 0]
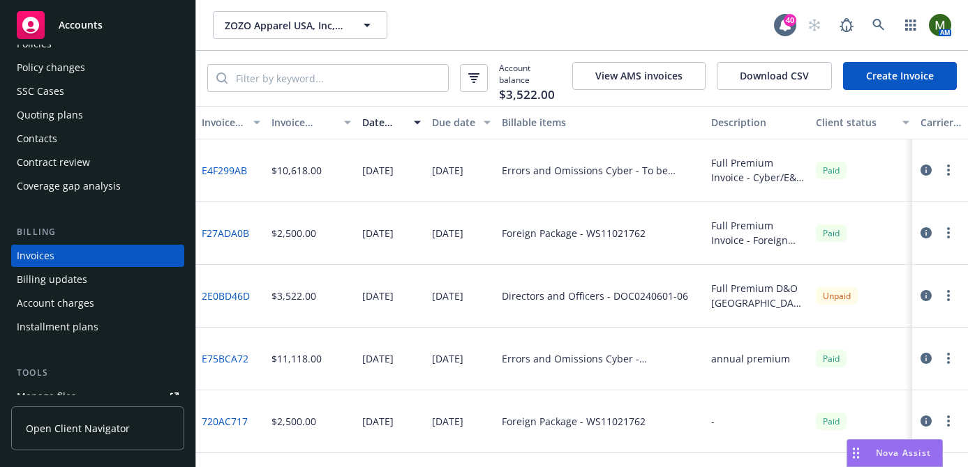
click at [223, 289] on link "2E0BD46D" at bounding box center [226, 296] width 48 height 15
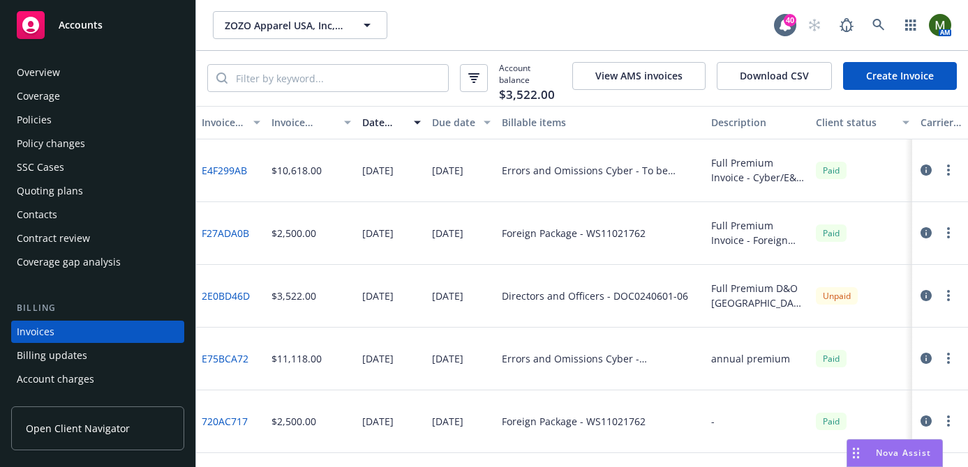
click at [93, 122] on div "Policies" at bounding box center [98, 120] width 162 height 22
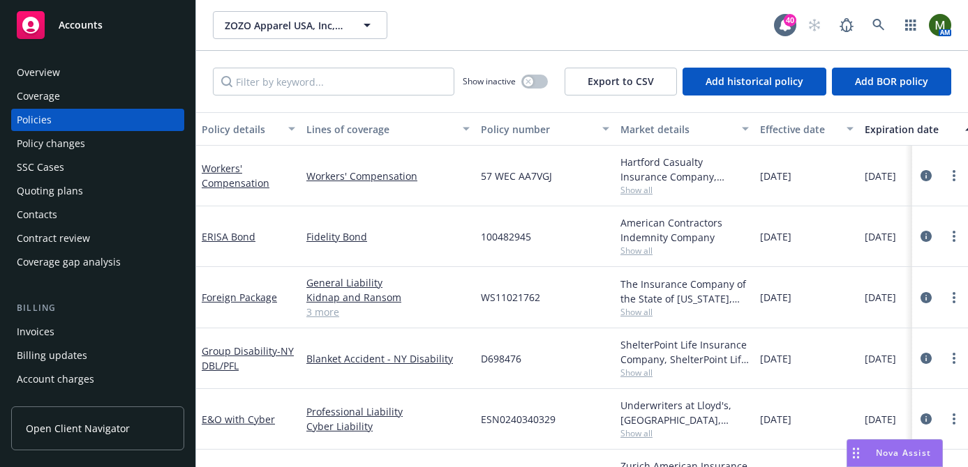
scroll to position [105, 0]
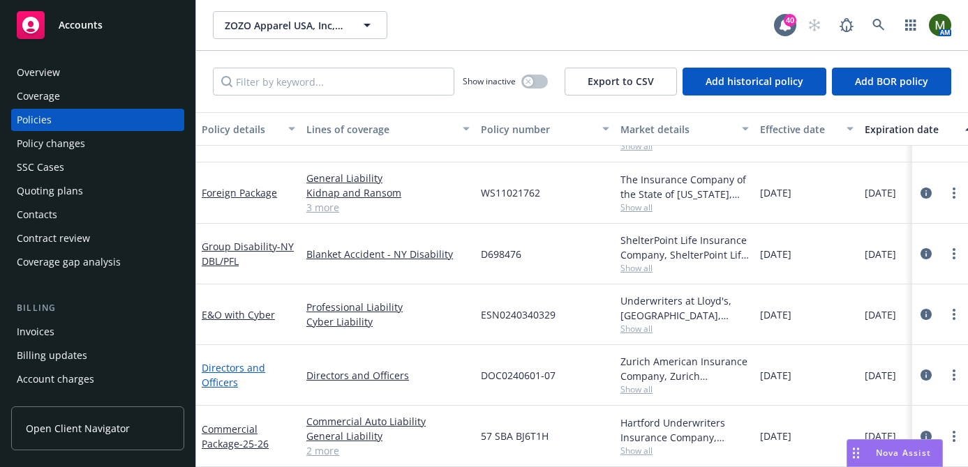
click at [243, 367] on link "Directors and Officers" at bounding box center [233, 375] width 63 height 28
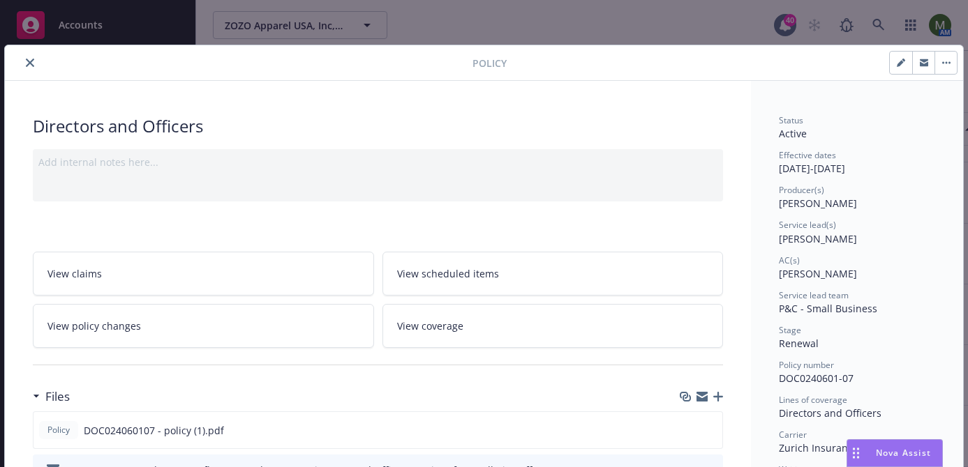
click at [31, 64] on icon "close" at bounding box center [30, 63] width 8 height 8
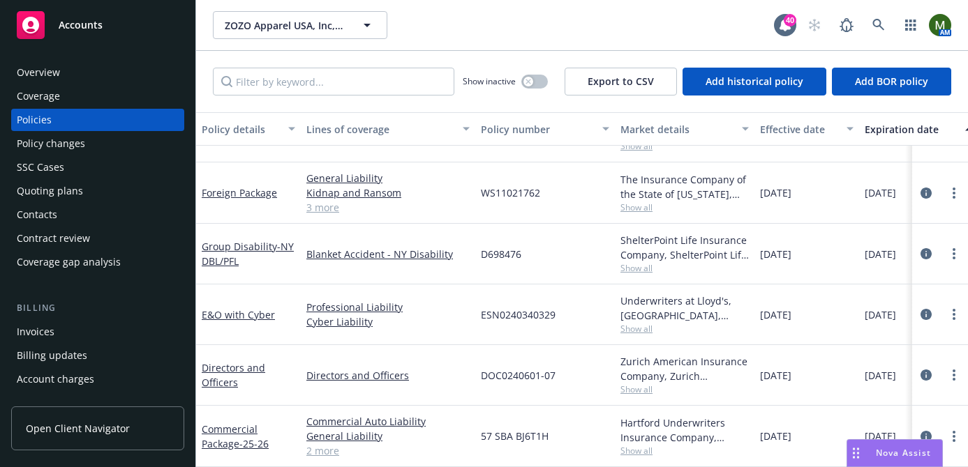
click at [83, 330] on div "Invoices" at bounding box center [98, 332] width 162 height 22
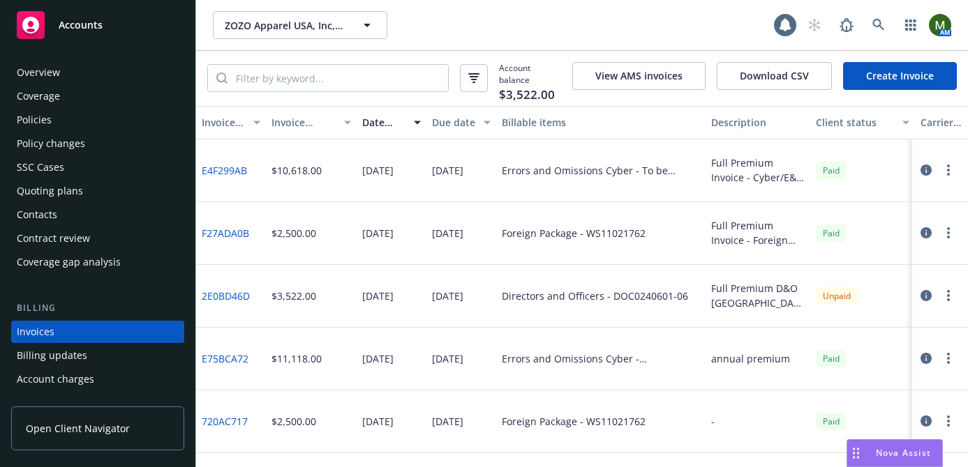
scroll to position [76, 0]
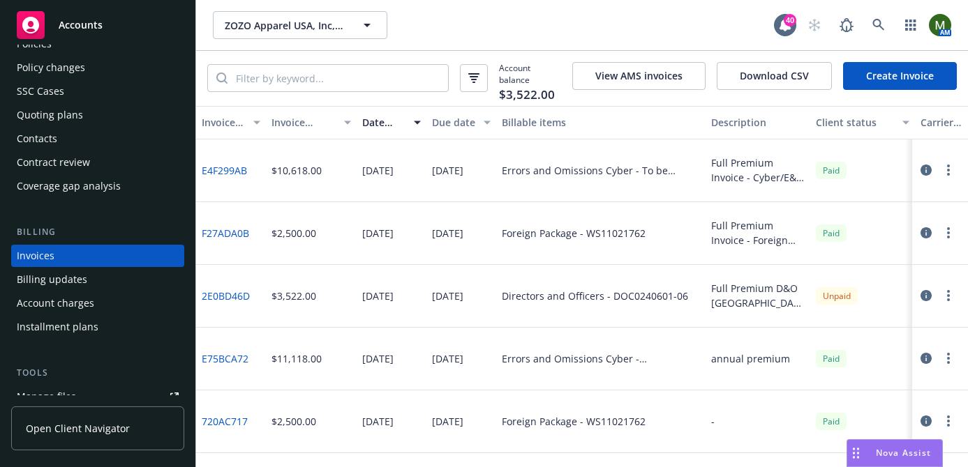
click at [870, 82] on link "Create Invoice" at bounding box center [900, 76] width 114 height 28
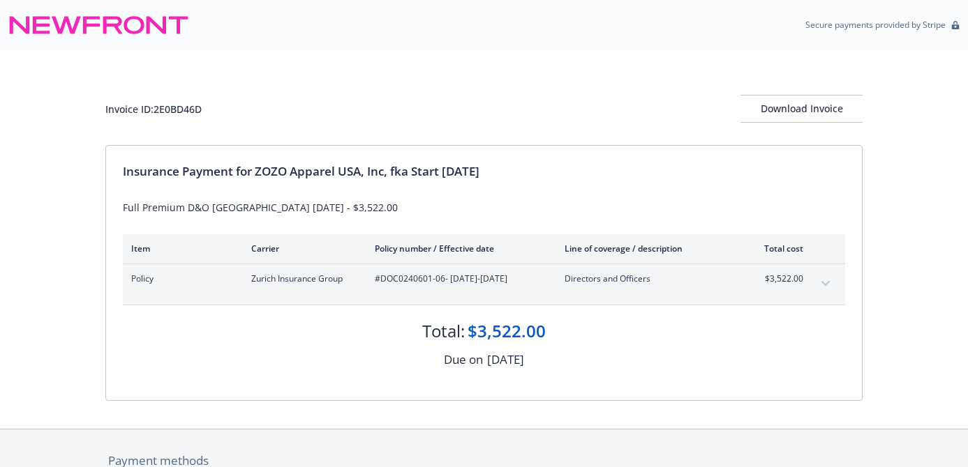
click at [821, 281] on icon "expand content" at bounding box center [825, 284] width 8 height 6
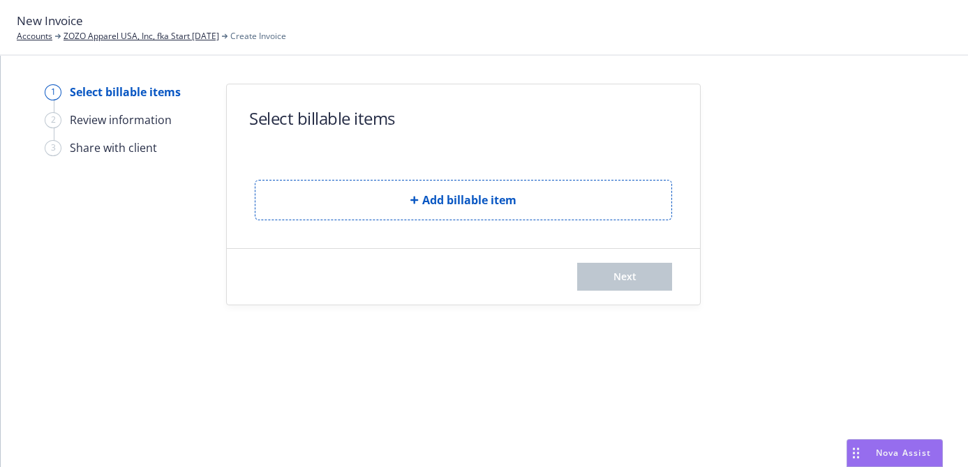
click at [369, 195] on button "Add billable item" at bounding box center [463, 200] width 417 height 40
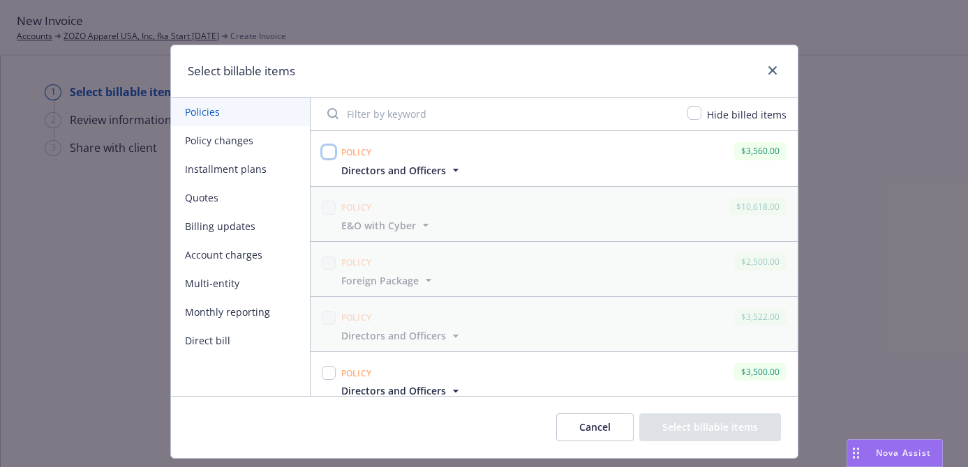
click at [329, 153] on input "checkbox" at bounding box center [329, 152] width 14 height 14
checkbox input "true"
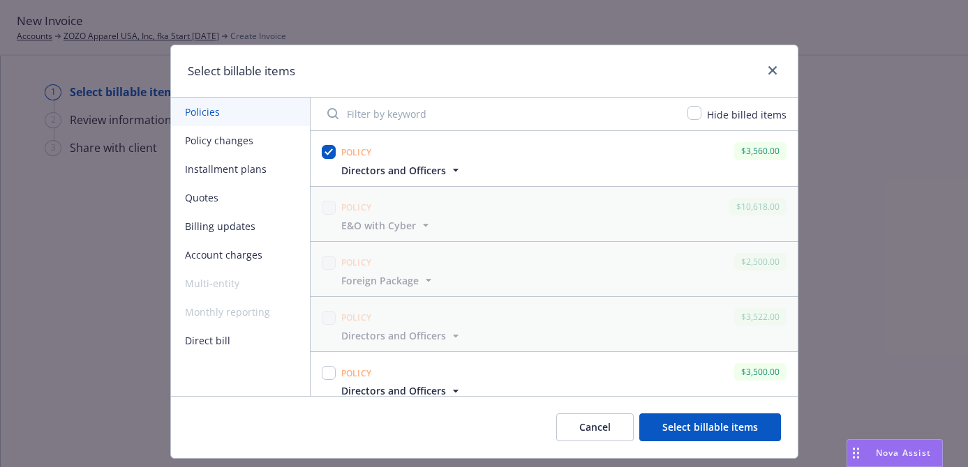
click at [710, 427] on button "Select billable items" at bounding box center [710, 428] width 142 height 28
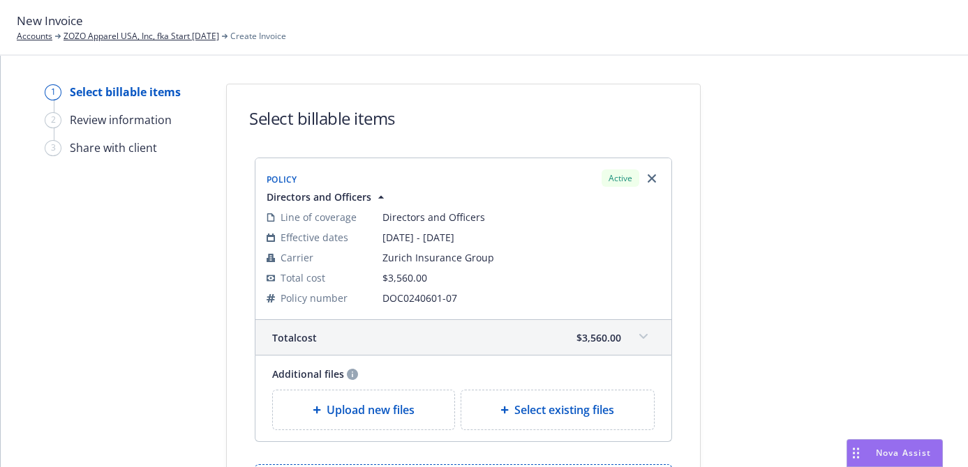
scroll to position [151, 0]
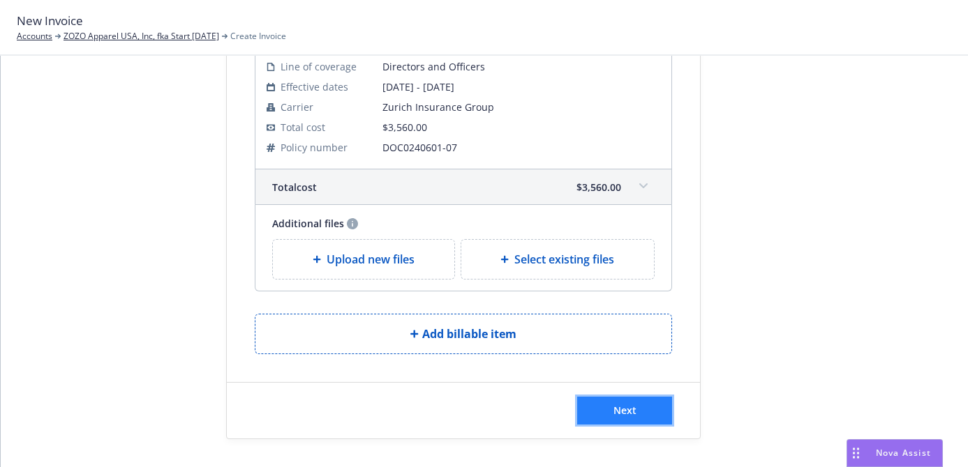
click at [643, 423] on button "Next" at bounding box center [624, 411] width 95 height 28
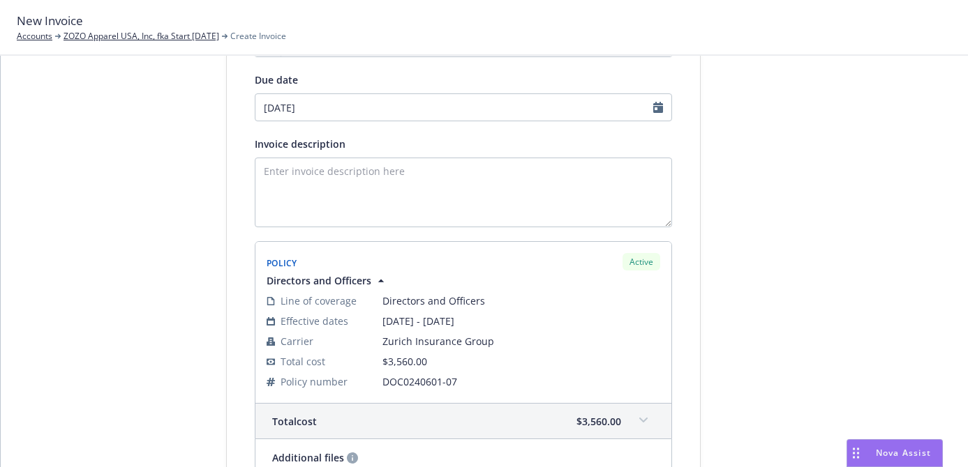
click at [475, 122] on div "Amount due 3,560.00 Due date [DATE] Invoice description Policy Active Directors…" at bounding box center [463, 266] width 417 height 519
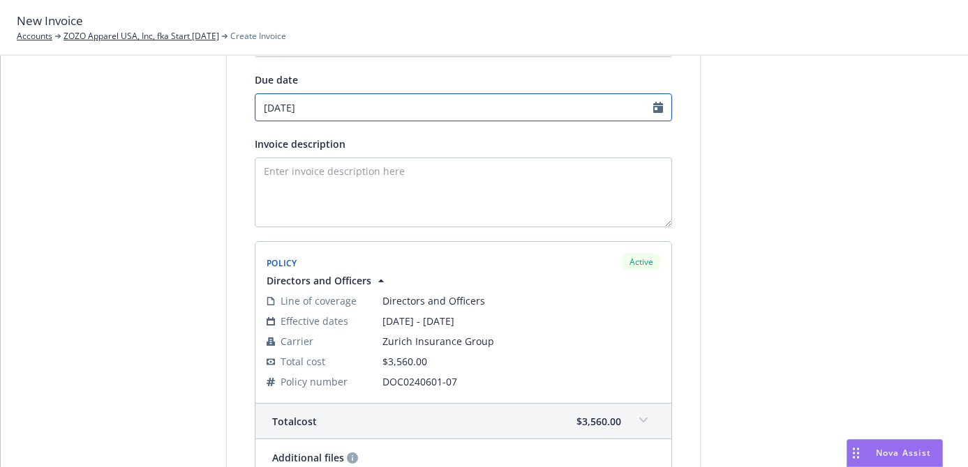
click at [474, 108] on input "[DATE]" at bounding box center [463, 107] width 417 height 28
select select "September"
select select "2025"
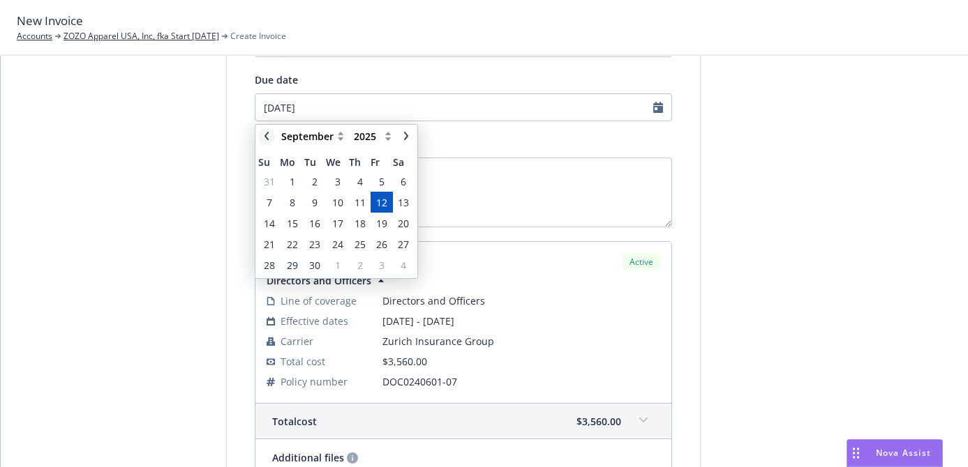
click at [271, 137] on link "chevronLeft" at bounding box center [266, 136] width 17 height 17
select select "August"
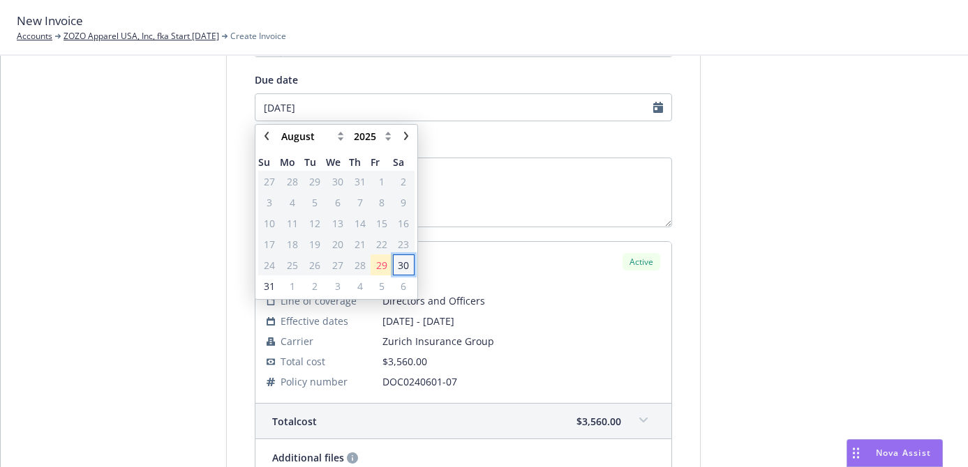
click at [403, 260] on span "30" at bounding box center [403, 265] width 11 height 15
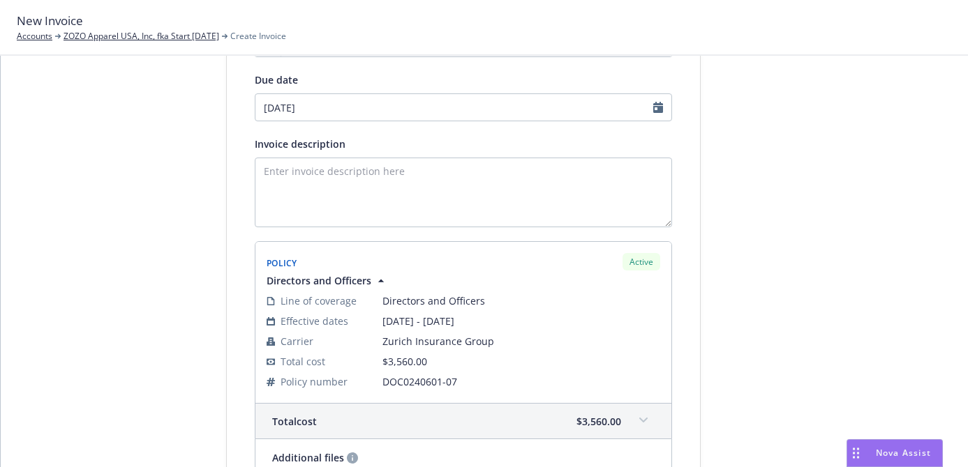
type input "08/30/2025"
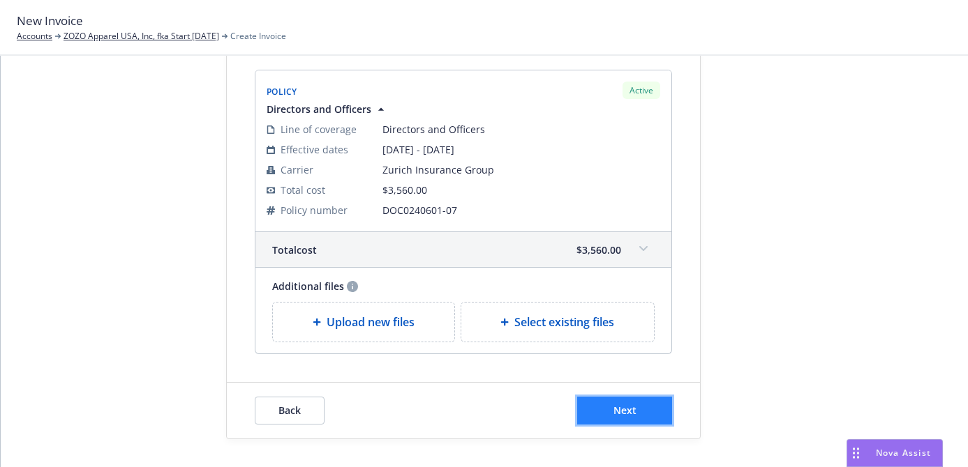
click at [648, 418] on button "Next" at bounding box center [624, 411] width 95 height 28
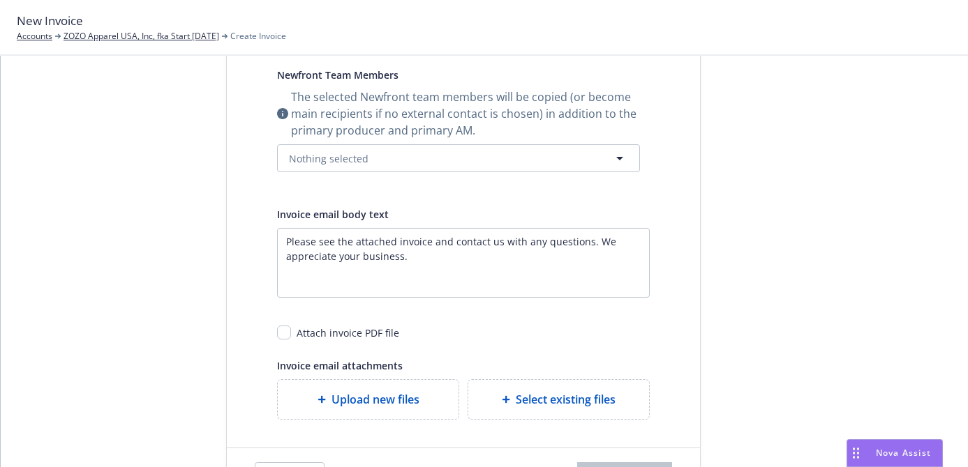
scroll to position [0, 0]
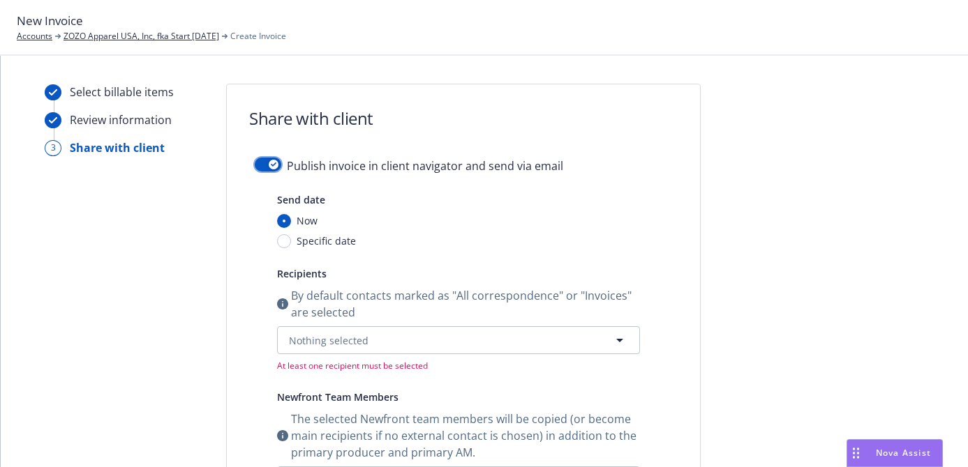
click at [262, 160] on button "button" at bounding box center [268, 165] width 27 height 14
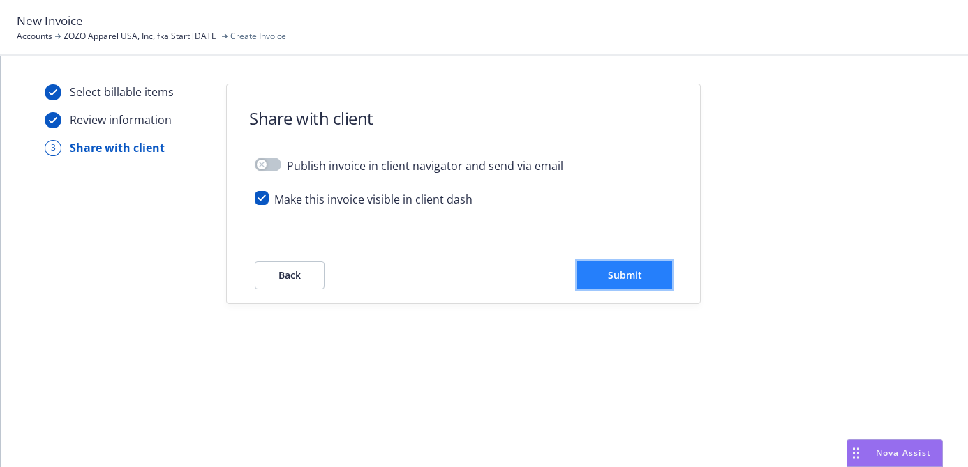
click at [592, 266] on button "Submit" at bounding box center [624, 276] width 95 height 28
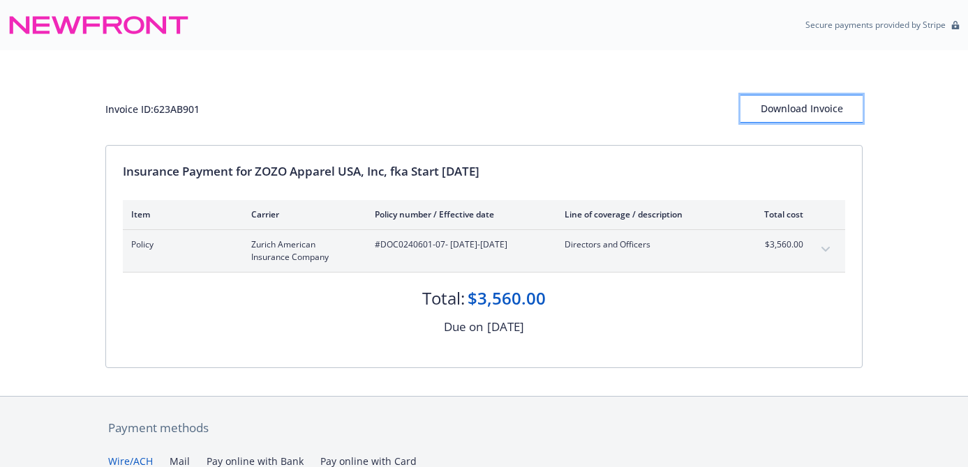
click at [827, 99] on div "Download Invoice" at bounding box center [801, 109] width 122 height 27
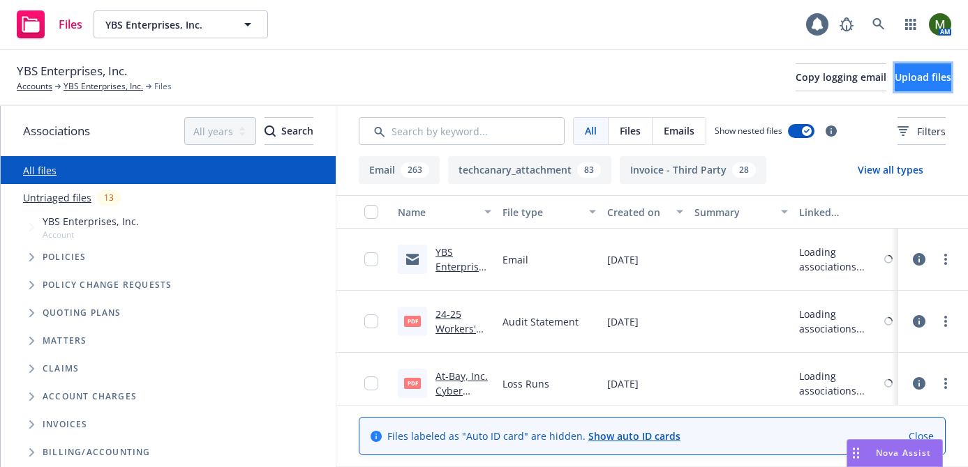
click at [894, 70] on span "Upload files" at bounding box center [922, 76] width 57 height 13
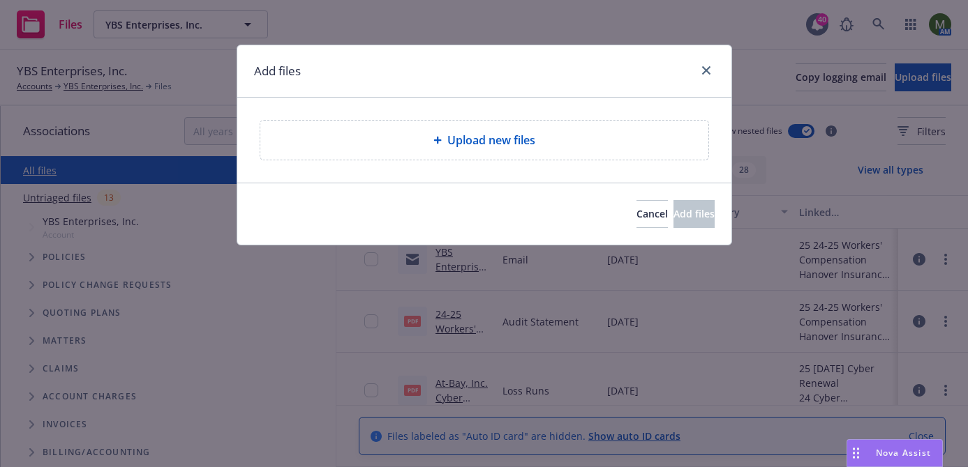
click at [555, 150] on div "Upload new files" at bounding box center [484, 140] width 448 height 39
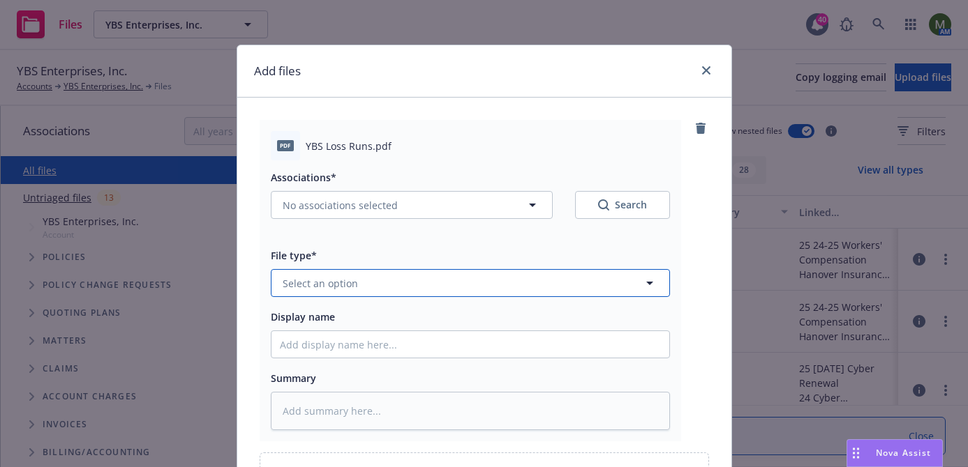
click at [532, 283] on button "Select an option" at bounding box center [470, 283] width 399 height 28
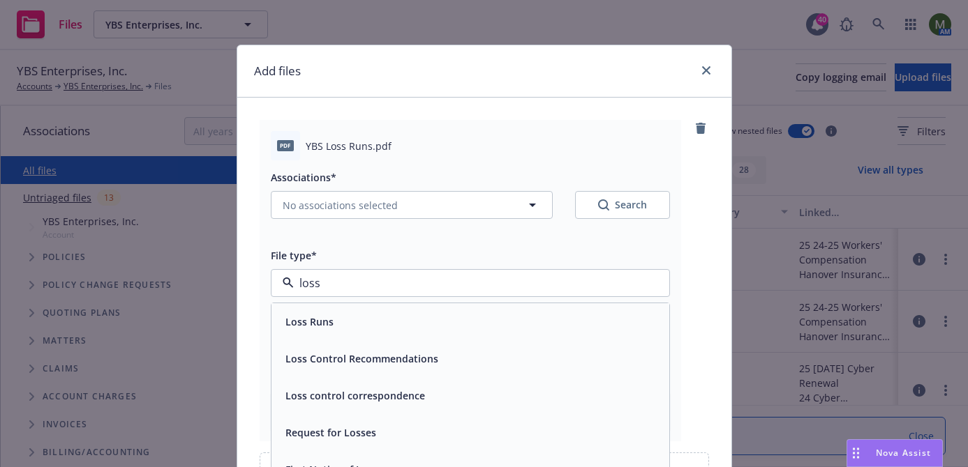
type input "loss"
click at [459, 338] on div "Loss Runs" at bounding box center [470, 321] width 398 height 37
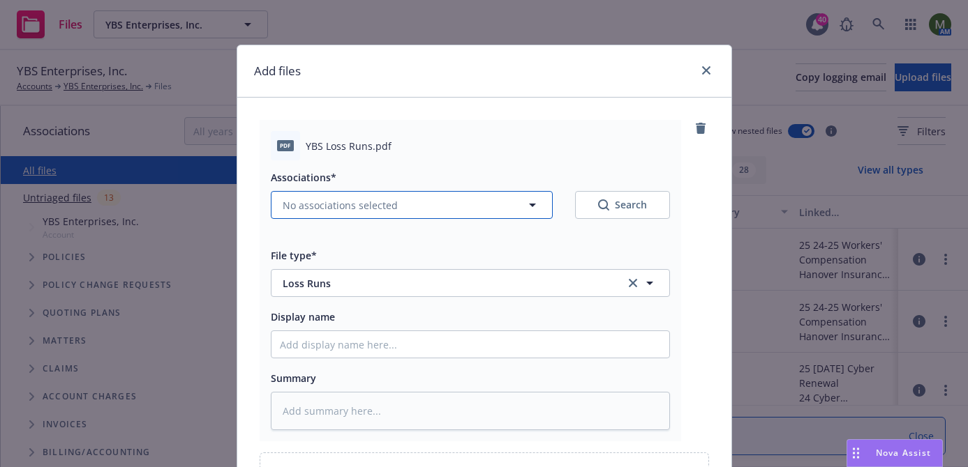
click at [412, 213] on button "No associations selected" at bounding box center [412, 205] width 282 height 28
type textarea "x"
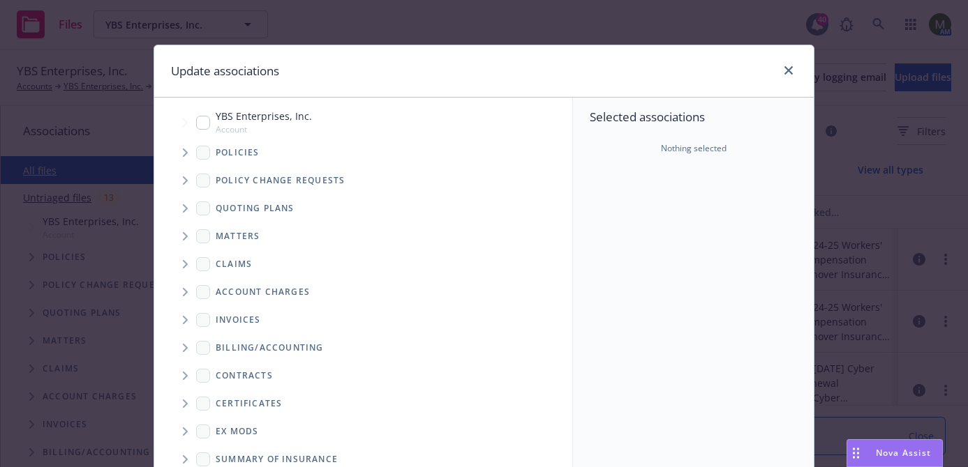
click at [199, 123] on input "Tree Example" at bounding box center [203, 123] width 14 height 14
checkbox input "true"
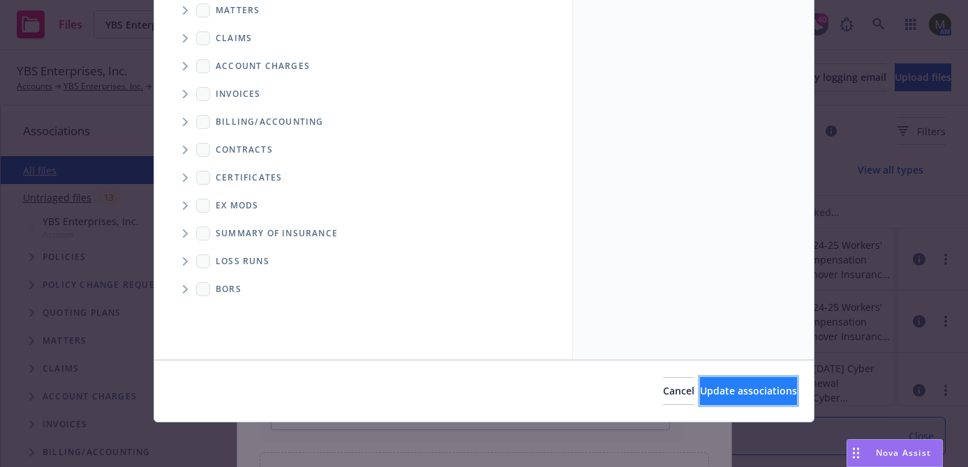
click at [710, 391] on span "Update associations" at bounding box center [748, 390] width 97 height 13
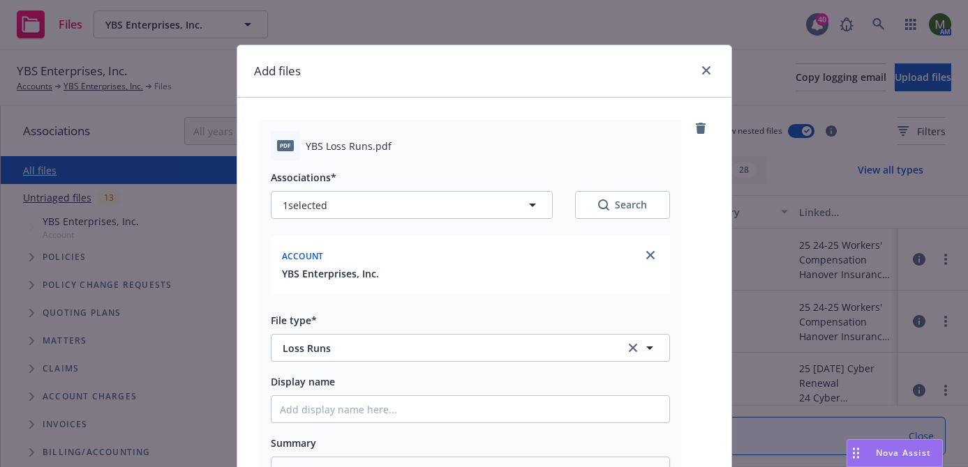
scroll to position [220, 0]
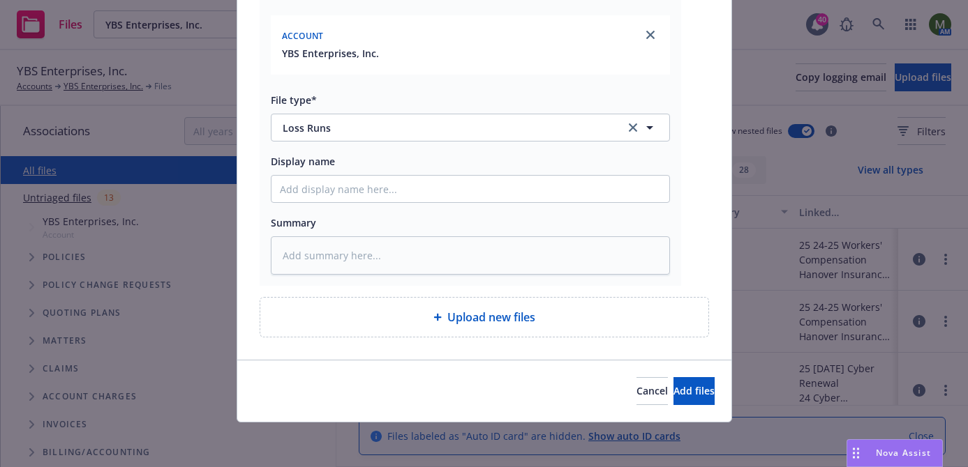
click at [663, 373] on div "Cancel Add files" at bounding box center [484, 391] width 494 height 62
click at [673, 396] on span "Add files" at bounding box center [693, 390] width 41 height 13
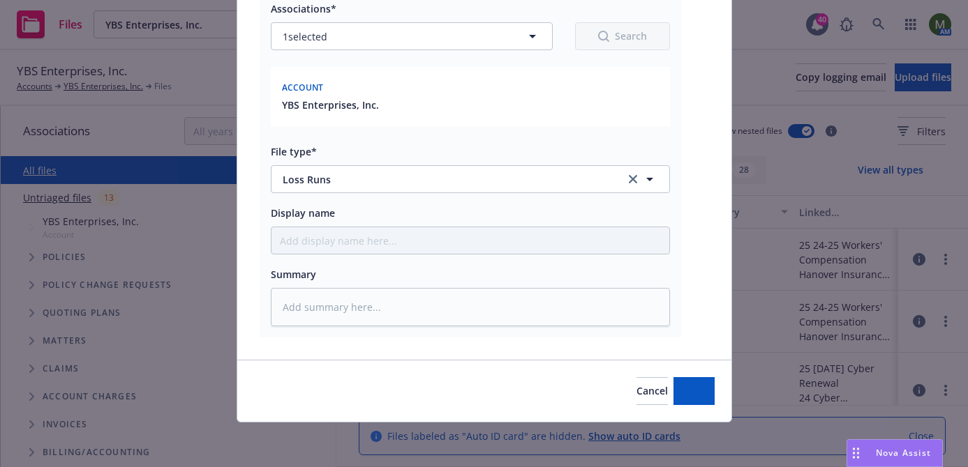
scroll to position [169, 0]
type textarea "x"
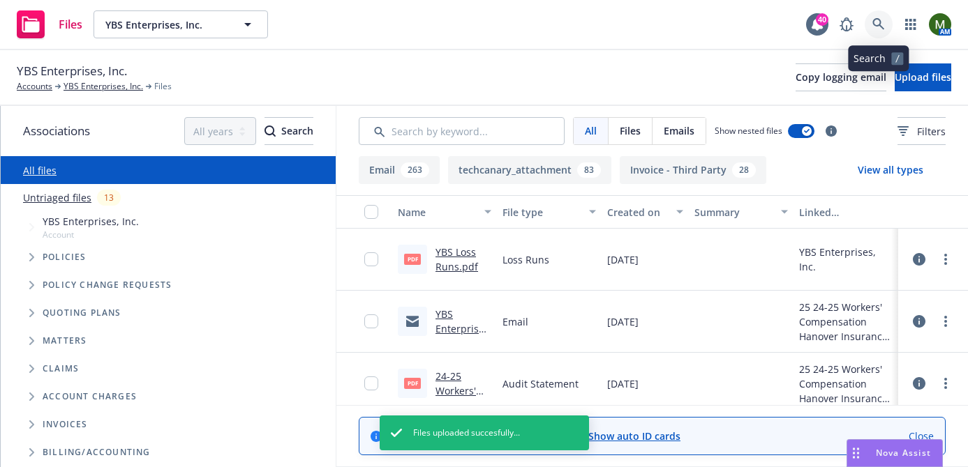
click at [874, 27] on icon at bounding box center [878, 24] width 13 height 13
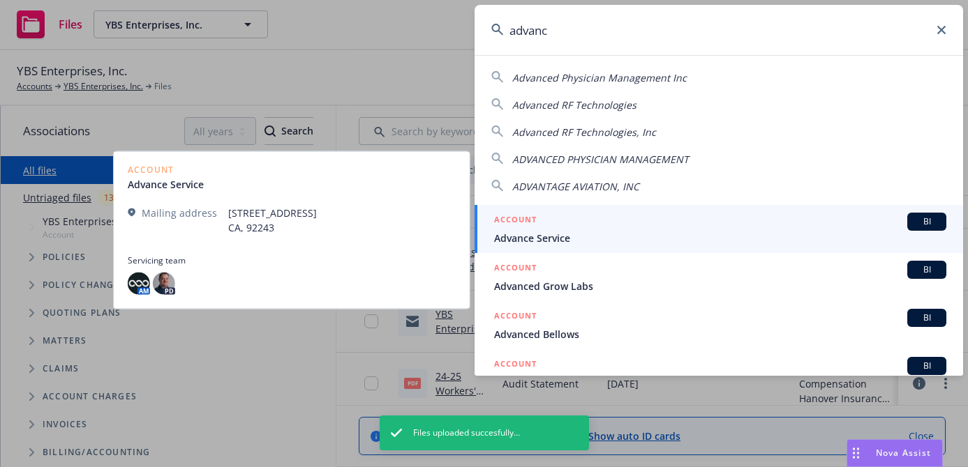
scroll to position [0, 0]
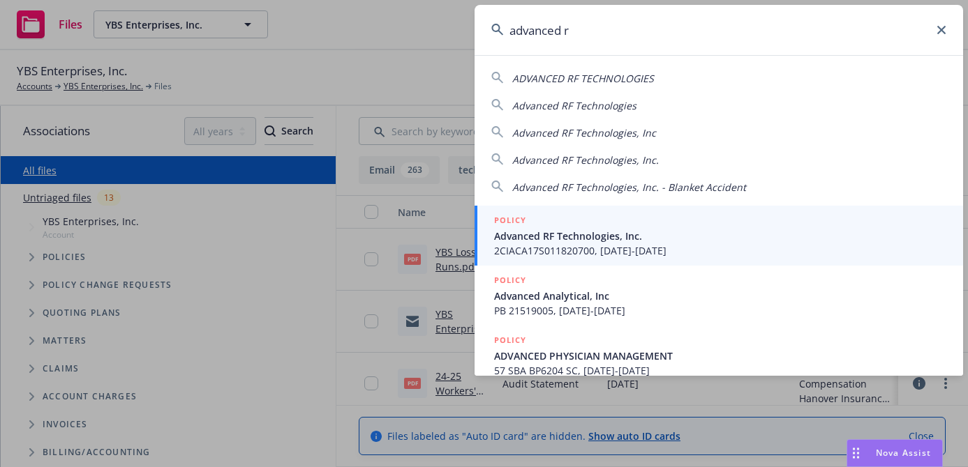
type input "advanced r"
click at [563, 239] on span "Advanced RF Technologies, Inc." at bounding box center [720, 236] width 452 height 15
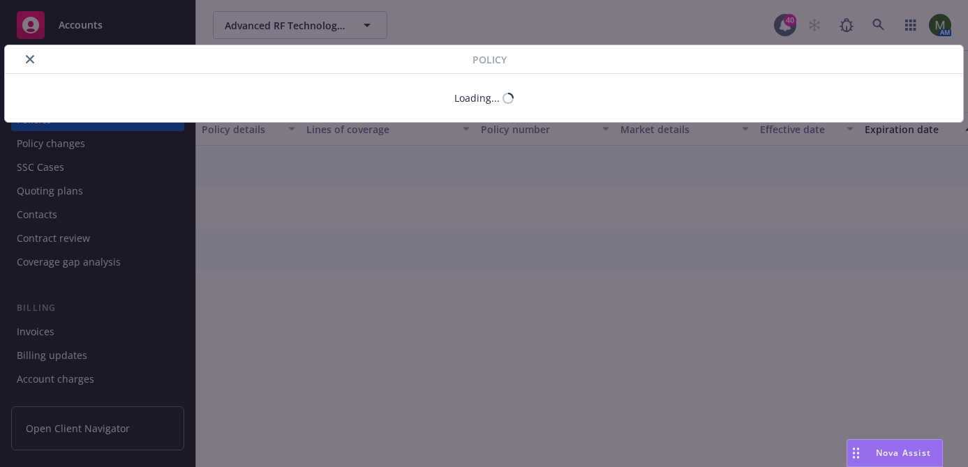
click at [36, 61] on button "close" at bounding box center [30, 59] width 17 height 17
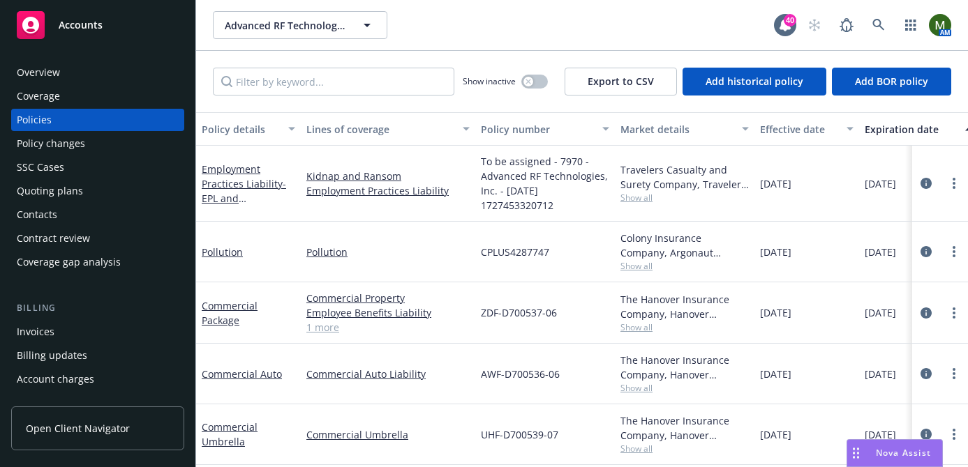
click at [96, 76] on div "Overview" at bounding box center [98, 72] width 162 height 22
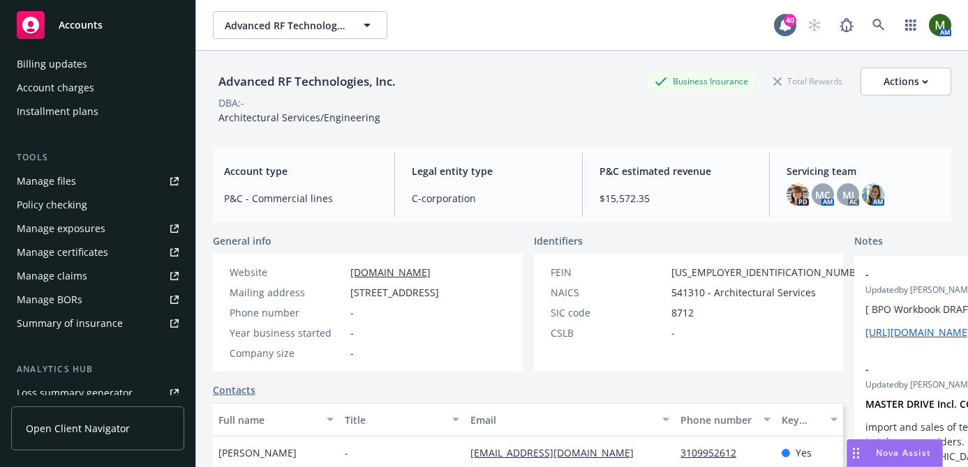
scroll to position [313, 0]
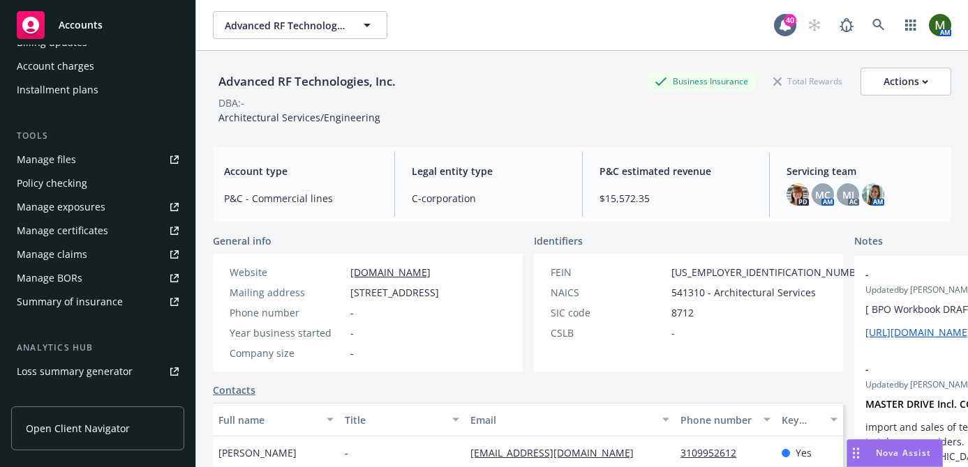
click at [82, 152] on link "Manage files" at bounding box center [97, 160] width 173 height 22
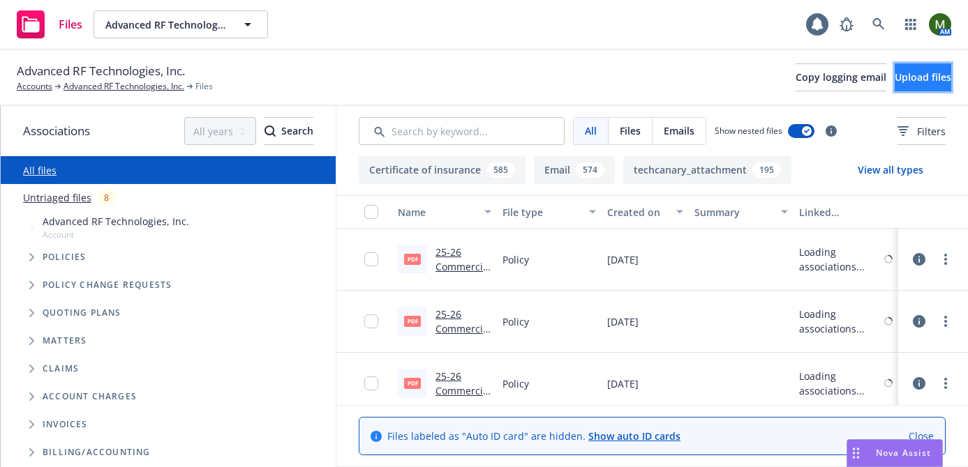
click at [894, 75] on span "Upload files" at bounding box center [922, 76] width 57 height 13
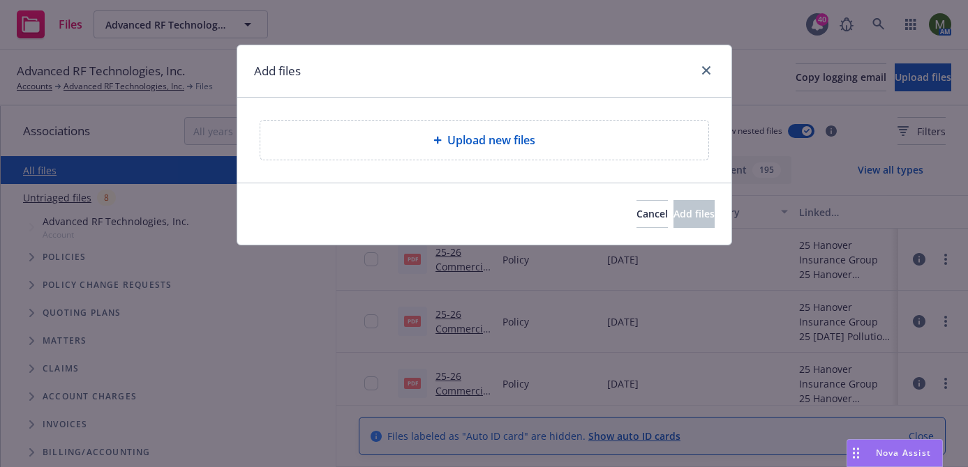
click at [534, 179] on div "Upload new files" at bounding box center [484, 140] width 494 height 85
click at [534, 157] on div "Upload new files" at bounding box center [484, 140] width 448 height 39
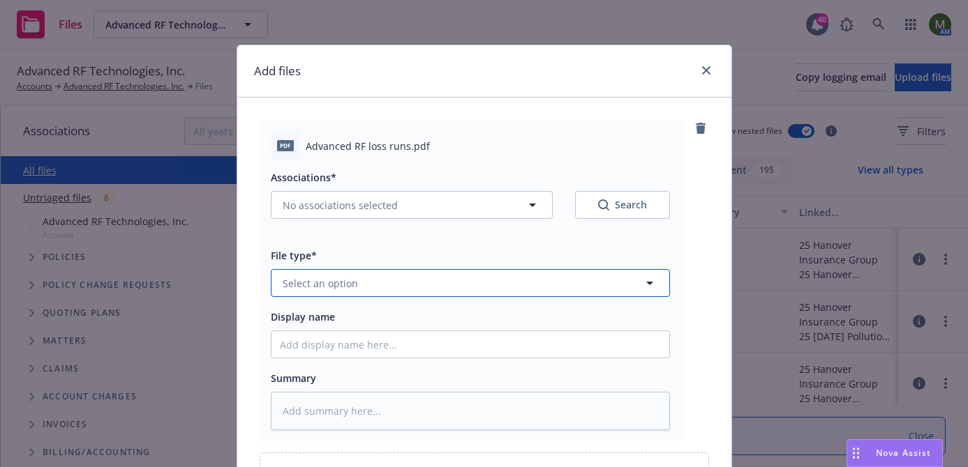
click at [576, 280] on button "Select an option" at bounding box center [470, 283] width 399 height 28
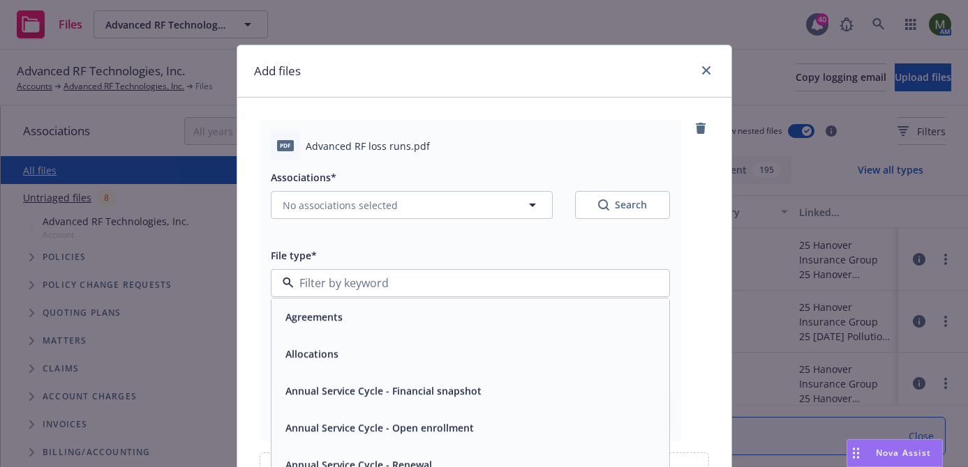
type input "k"
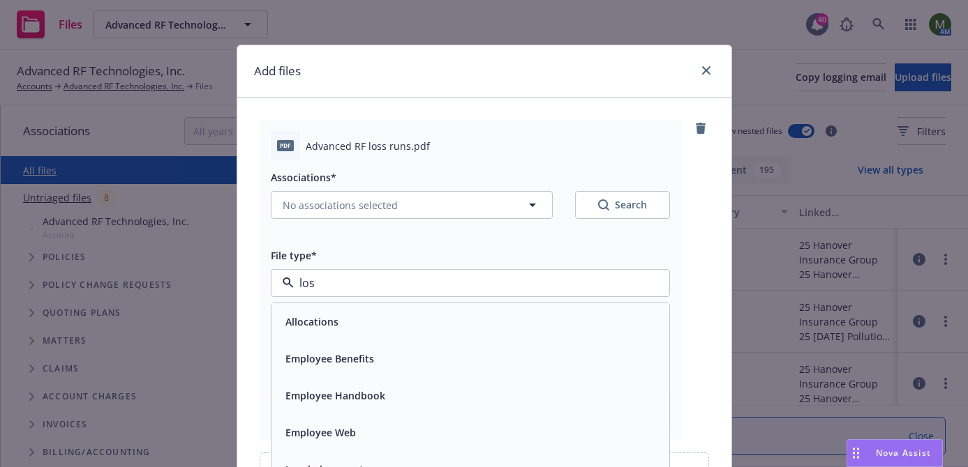
type input "loss"
click at [498, 321] on div "Loss Runs" at bounding box center [470, 322] width 381 height 20
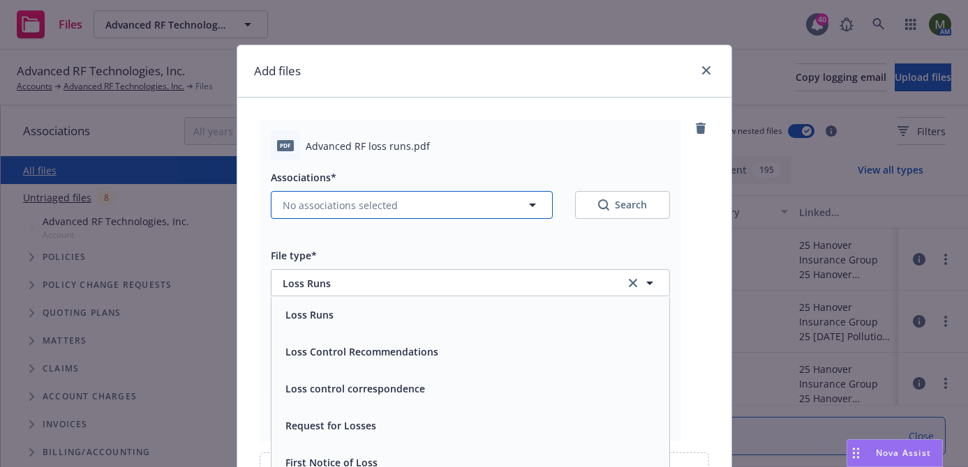
click at [458, 217] on button "No associations selected" at bounding box center [412, 205] width 282 height 28
type textarea "x"
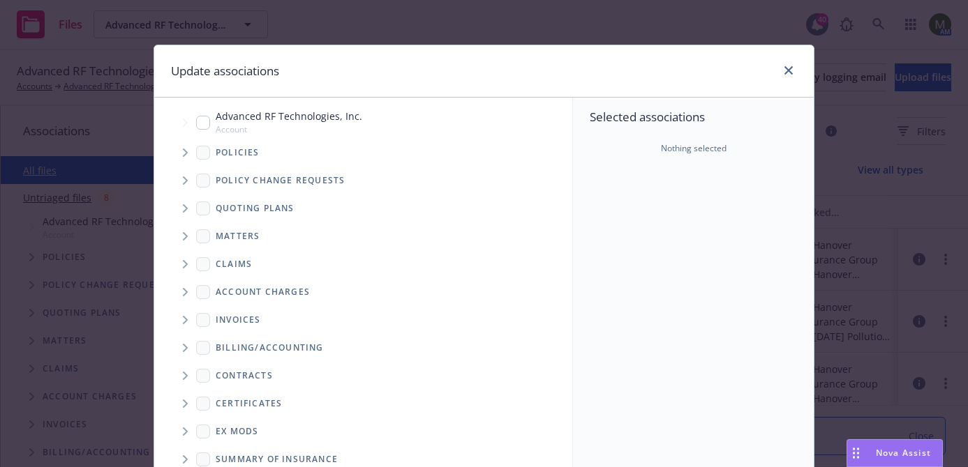
click at [204, 125] on input "Tree Example" at bounding box center [203, 123] width 14 height 14
checkbox input "true"
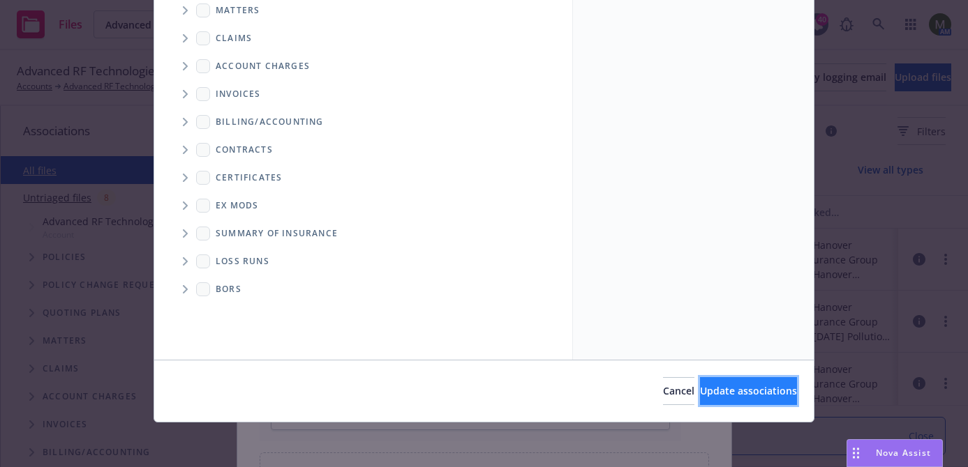
click at [715, 400] on button "Update associations" at bounding box center [748, 391] width 97 height 28
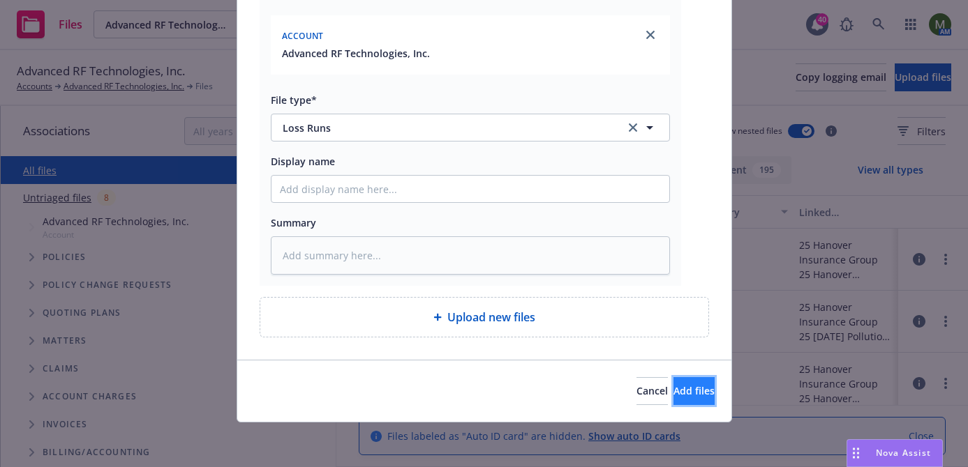
click at [673, 379] on button "Add files" at bounding box center [693, 391] width 41 height 28
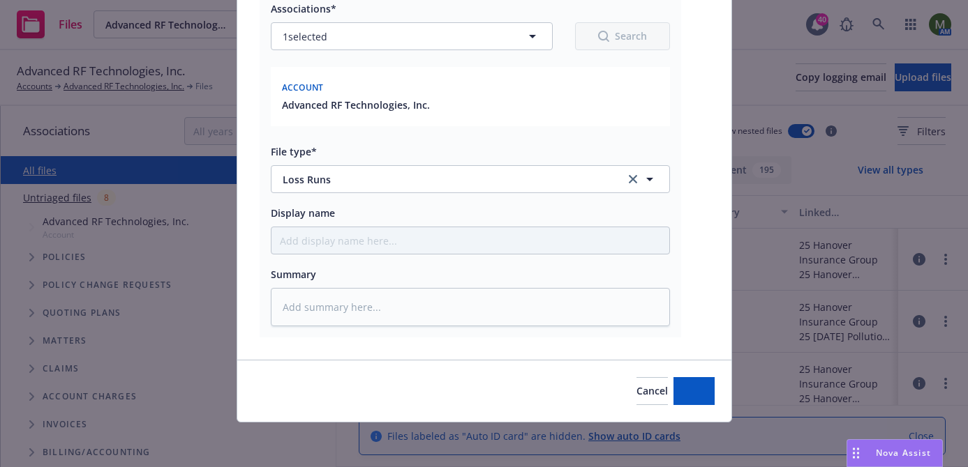
scroll to position [169, 0]
type textarea "x"
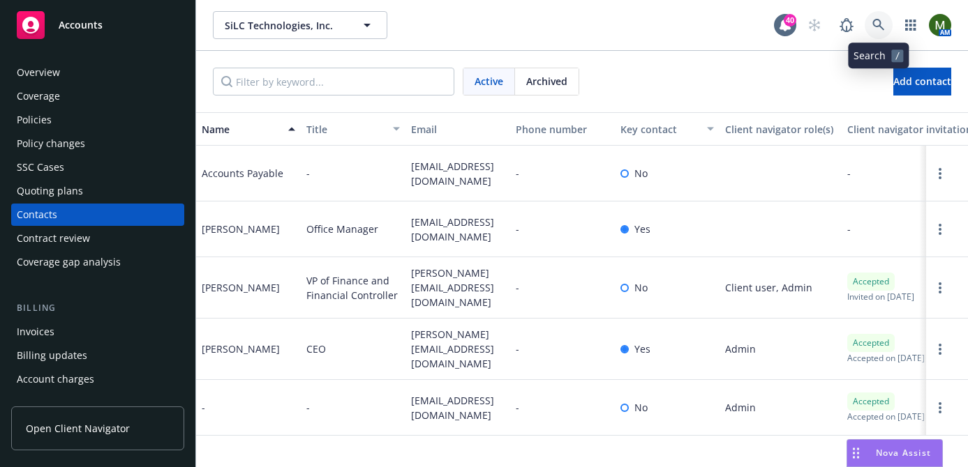
click at [881, 31] on icon at bounding box center [878, 25] width 13 height 13
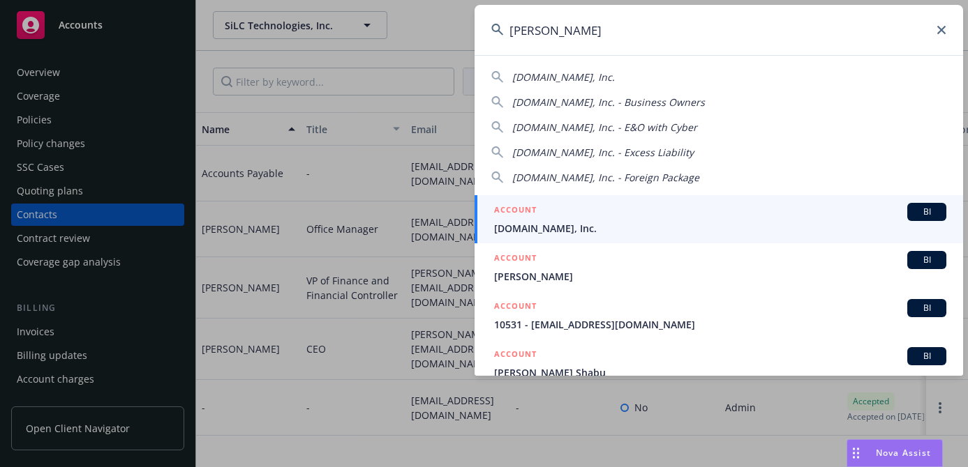
type input "[PERSON_NAME]"
click at [540, 224] on span "[DOMAIN_NAME], Inc." at bounding box center [720, 228] width 452 height 15
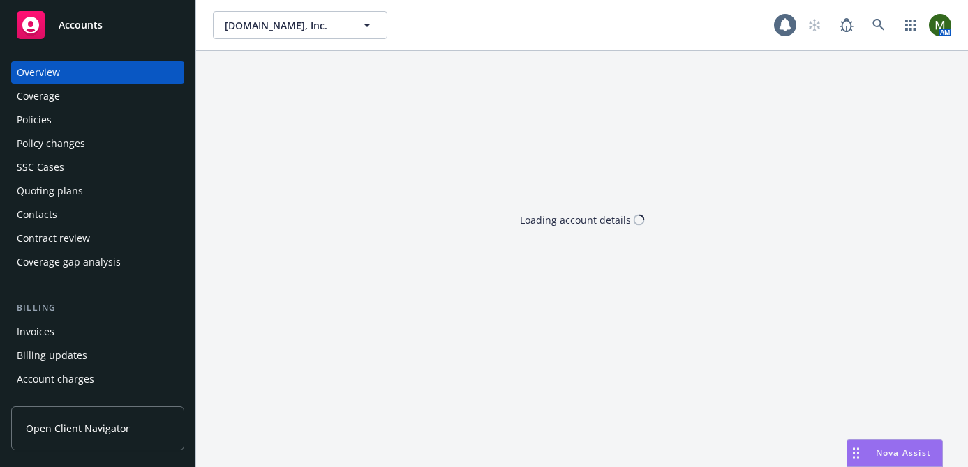
click at [104, 122] on div "Policies" at bounding box center [98, 120] width 162 height 22
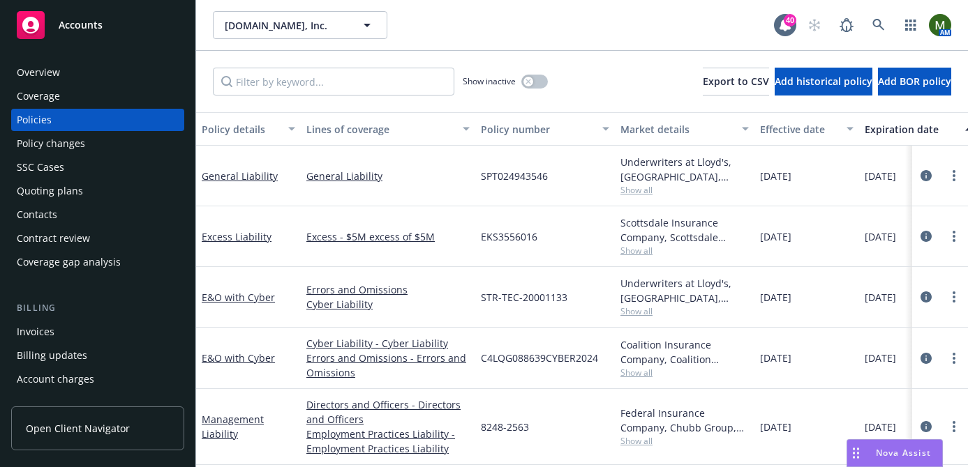
scroll to position [187, 0]
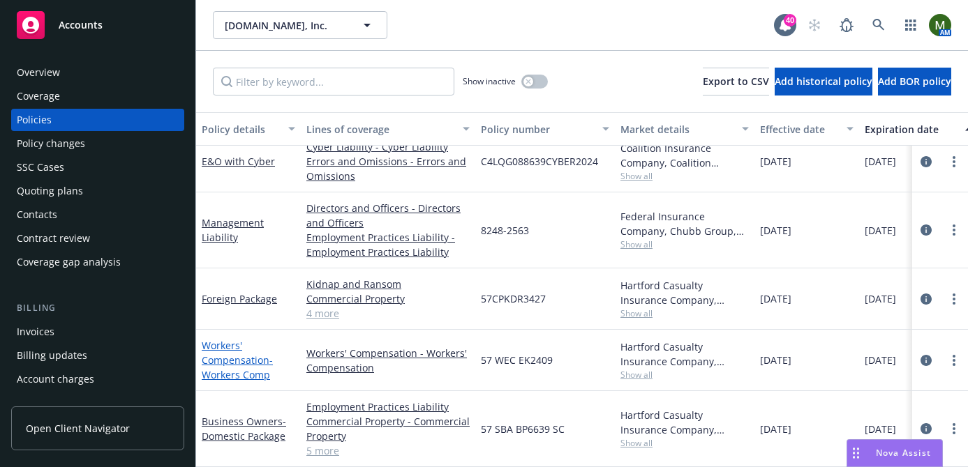
click at [241, 359] on link "Workers' Compensation - Workers Comp" at bounding box center [237, 360] width 71 height 43
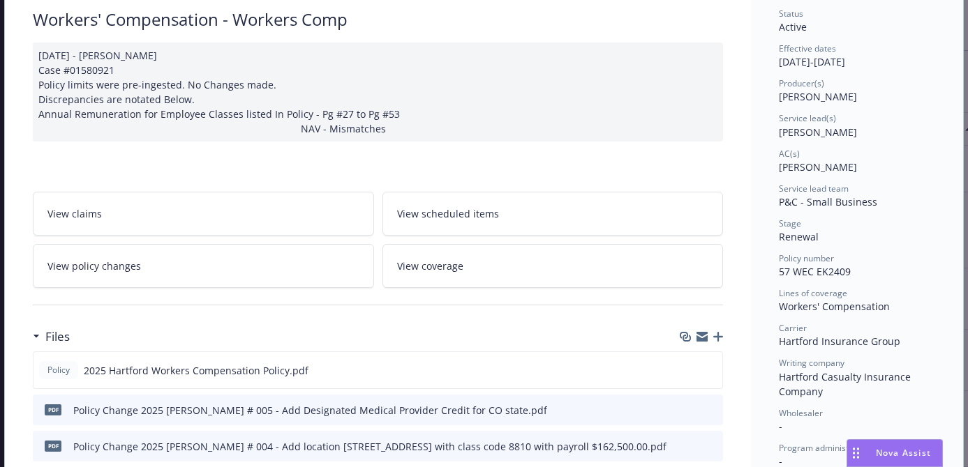
scroll to position [120, 0]
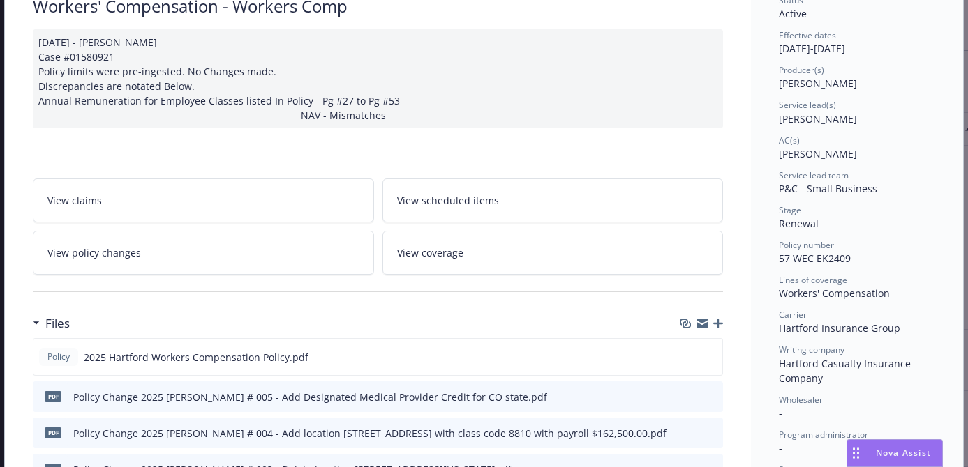
click at [700, 326] on icon "button" at bounding box center [701, 325] width 11 height 6
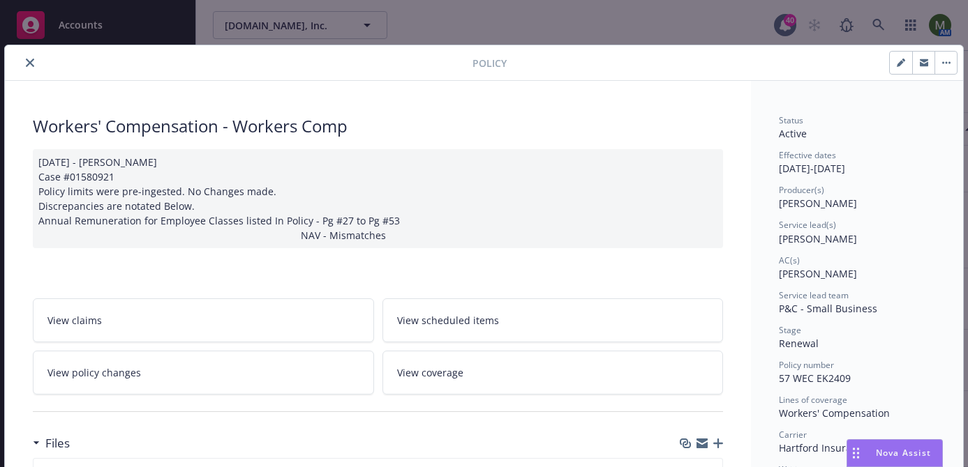
click at [30, 64] on icon "close" at bounding box center [30, 63] width 8 height 8
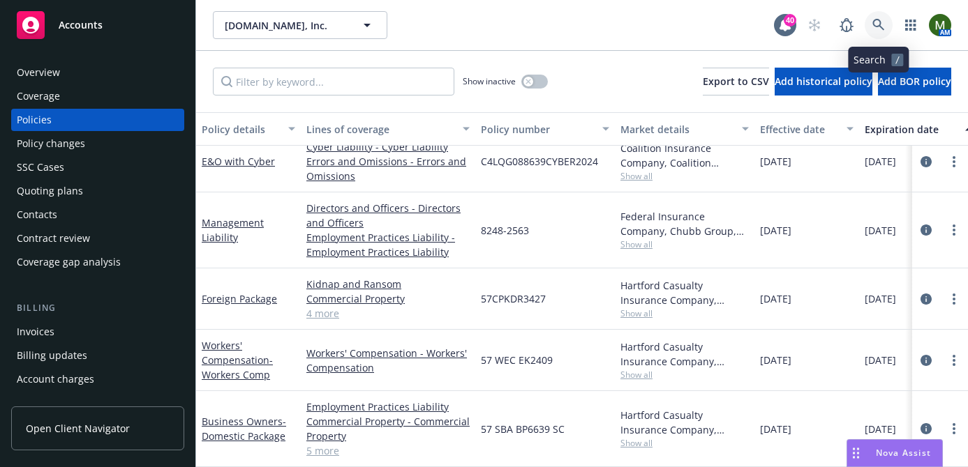
click at [878, 23] on icon at bounding box center [878, 25] width 13 height 13
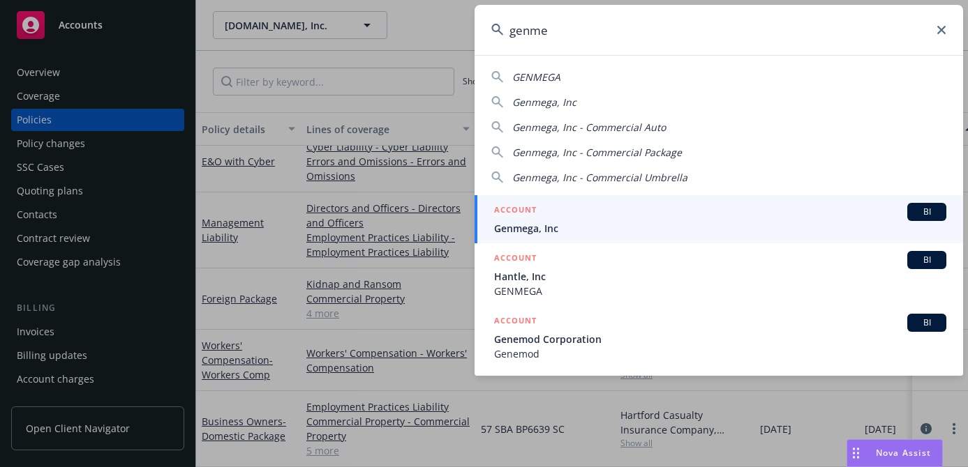
type input "genme"
click at [558, 207] on div "ACCOUNT BI" at bounding box center [720, 212] width 452 height 18
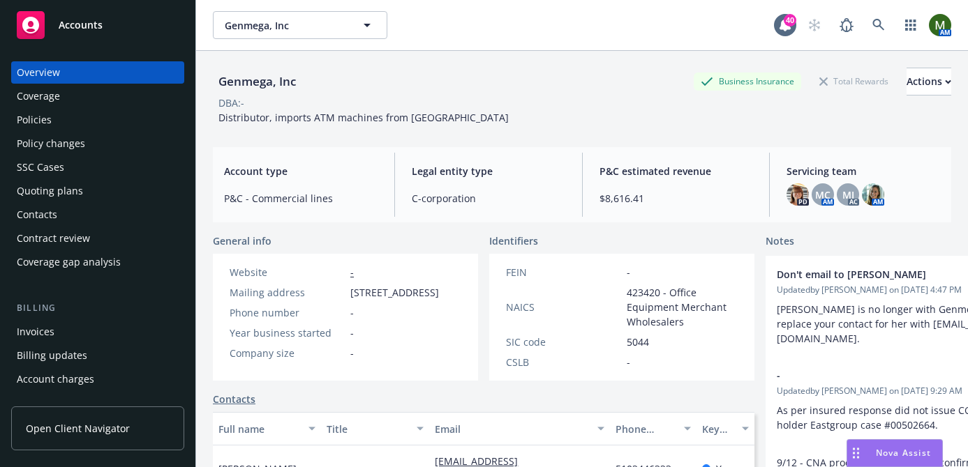
click at [106, 116] on div "Policies" at bounding box center [98, 120] width 162 height 22
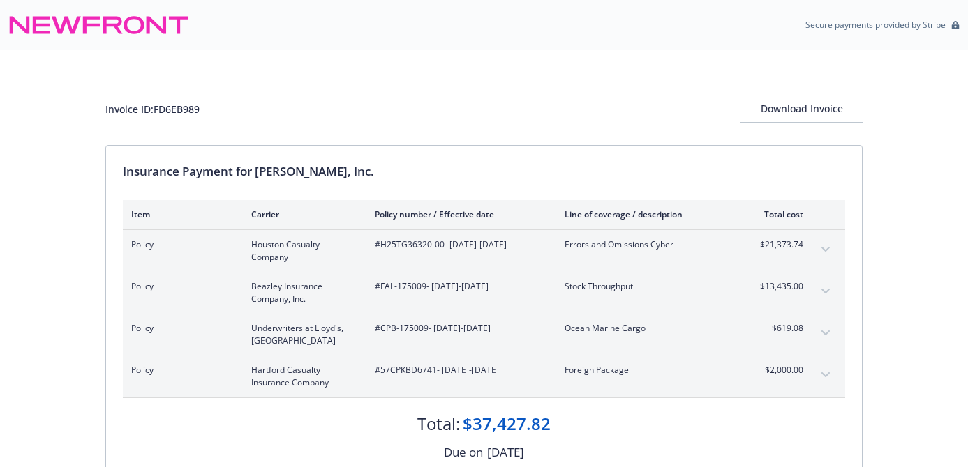
scroll to position [250, 0]
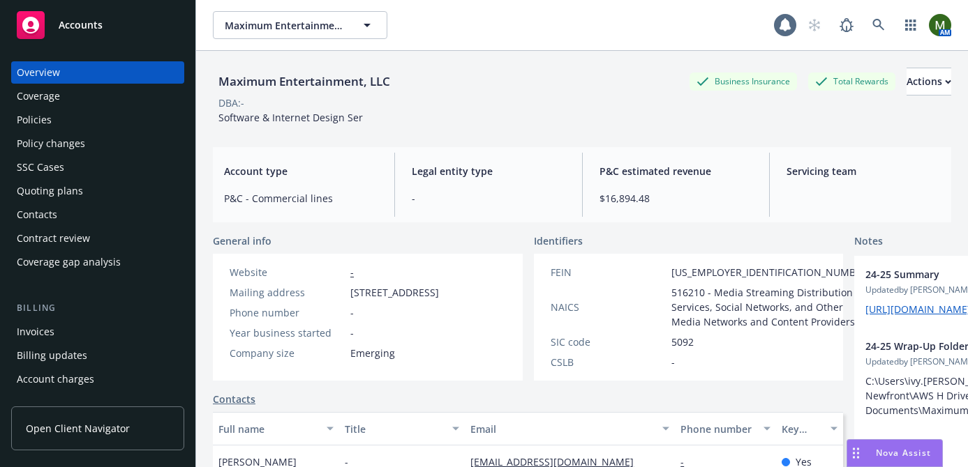
click at [64, 116] on div "Policies" at bounding box center [98, 120] width 162 height 22
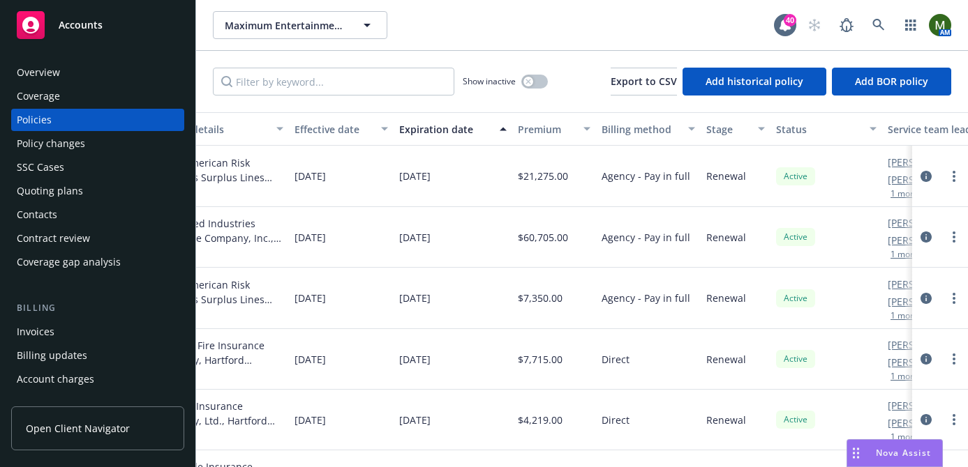
scroll to position [0, 499]
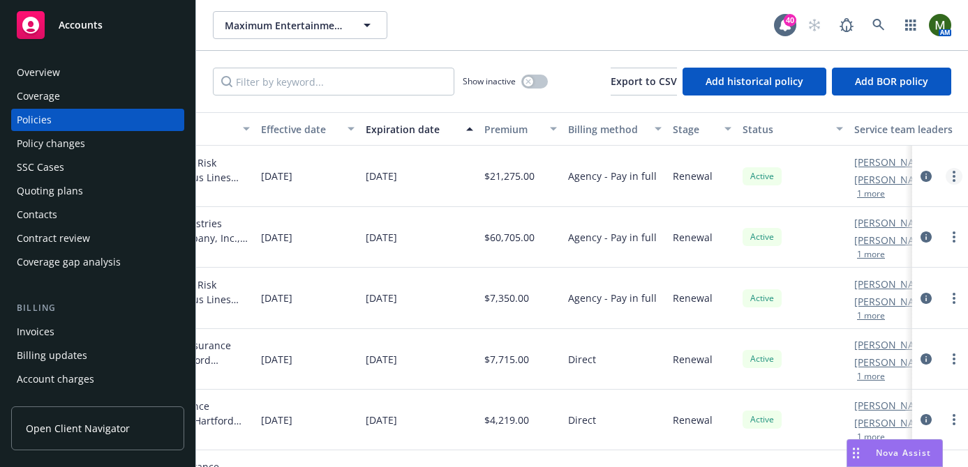
click at [953, 173] on icon "more" at bounding box center [953, 176] width 3 height 11
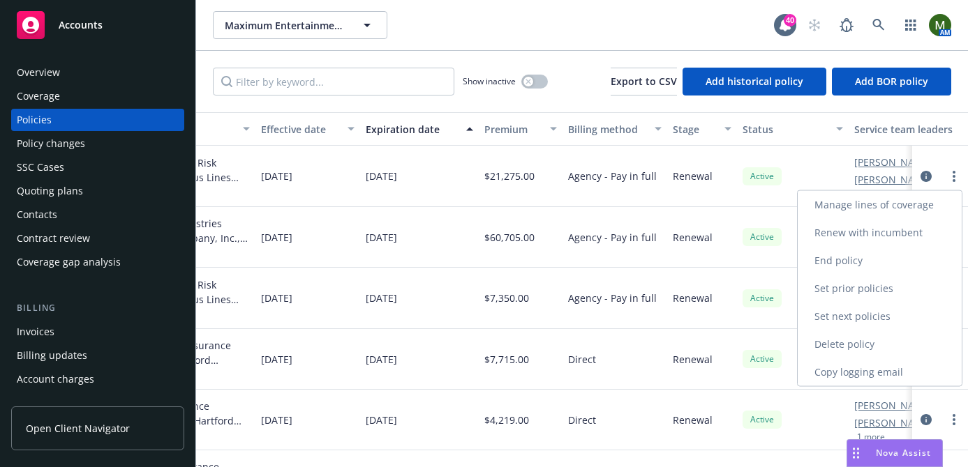
click at [858, 253] on link "End policy" at bounding box center [879, 261] width 164 height 28
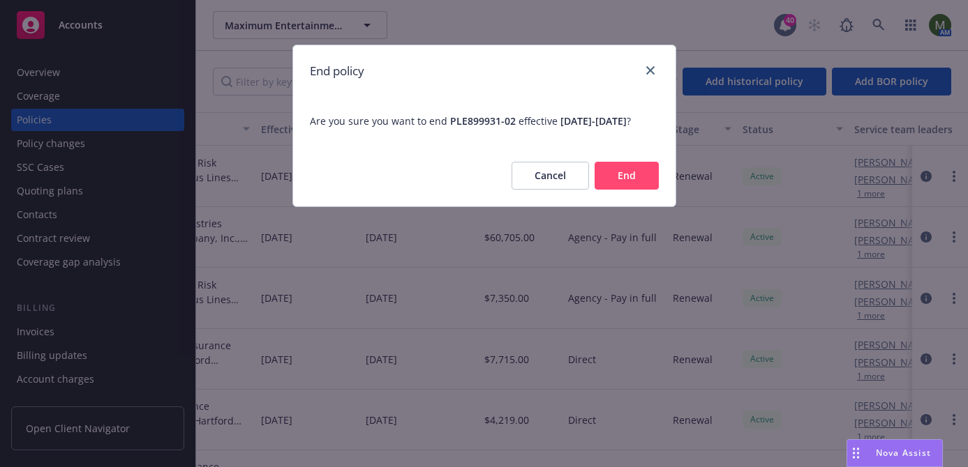
click at [638, 188] on button "End" at bounding box center [626, 176] width 64 height 28
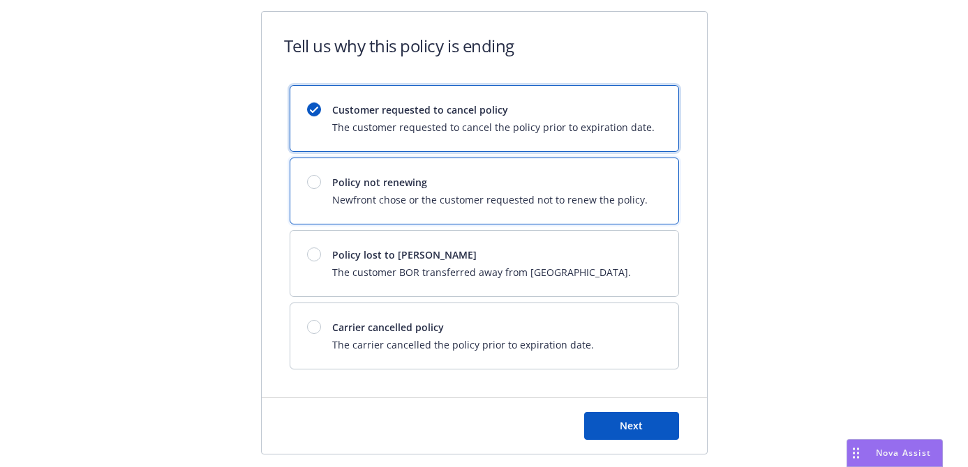
click at [463, 205] on span "Newfront chose or the customer requested not to renew the policy." at bounding box center [489, 200] width 315 height 15
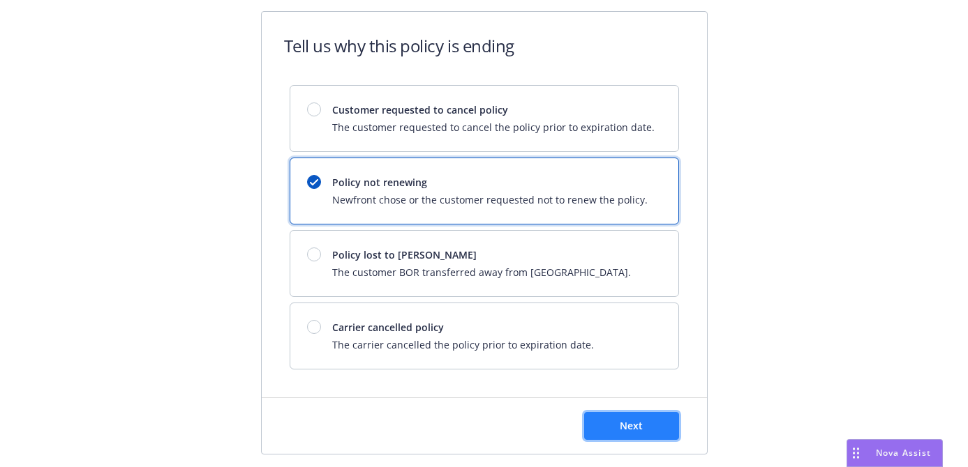
click at [624, 426] on span "Next" at bounding box center [630, 425] width 23 height 13
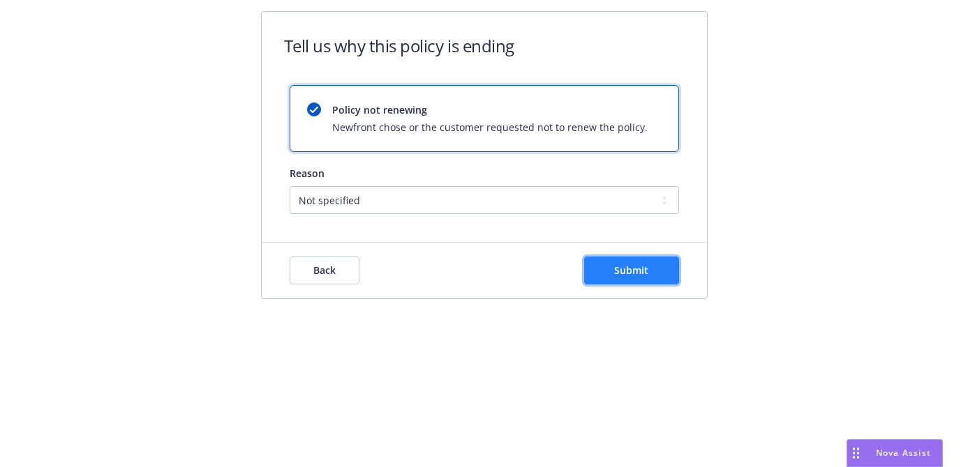
click at [625, 273] on span "Submit" at bounding box center [631, 270] width 34 height 13
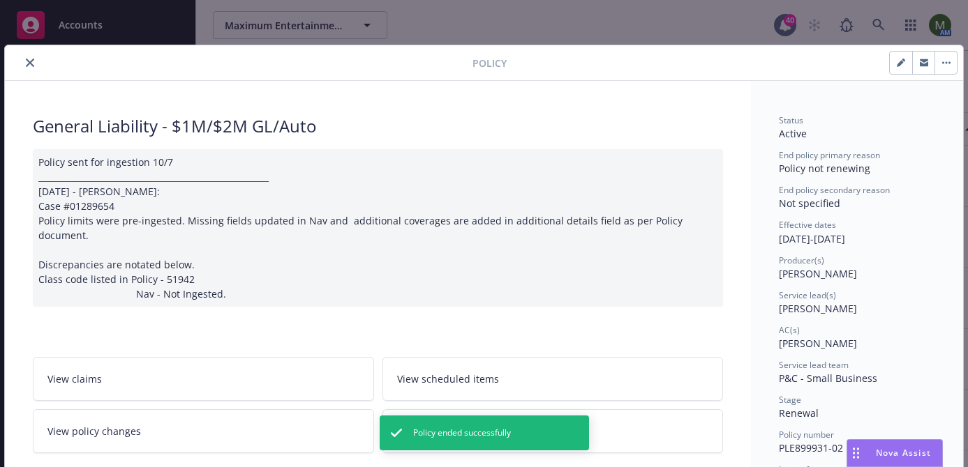
scroll to position [42, 0]
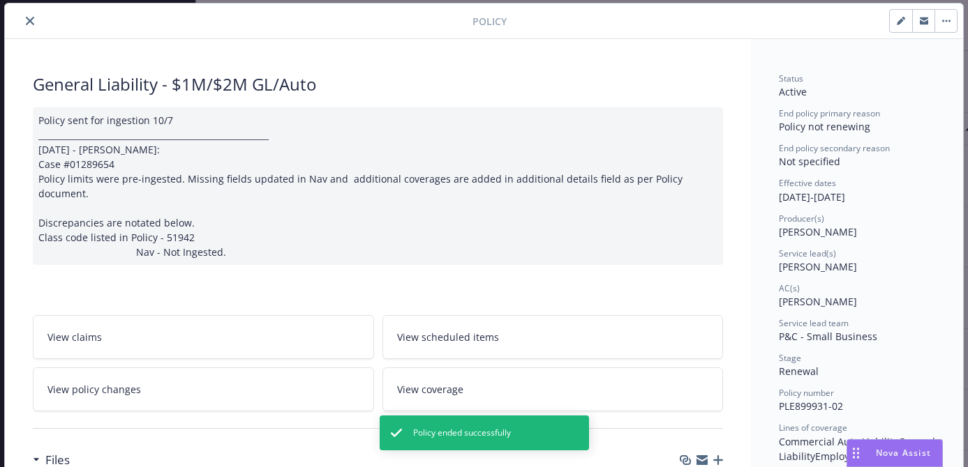
click at [25, 17] on button "close" at bounding box center [30, 21] width 17 height 17
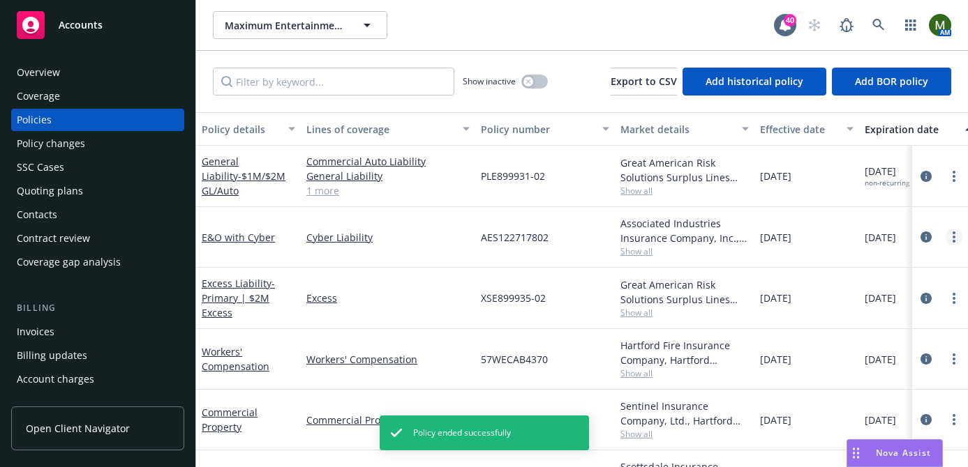
click at [954, 242] on circle "more" at bounding box center [953, 241] width 3 height 3
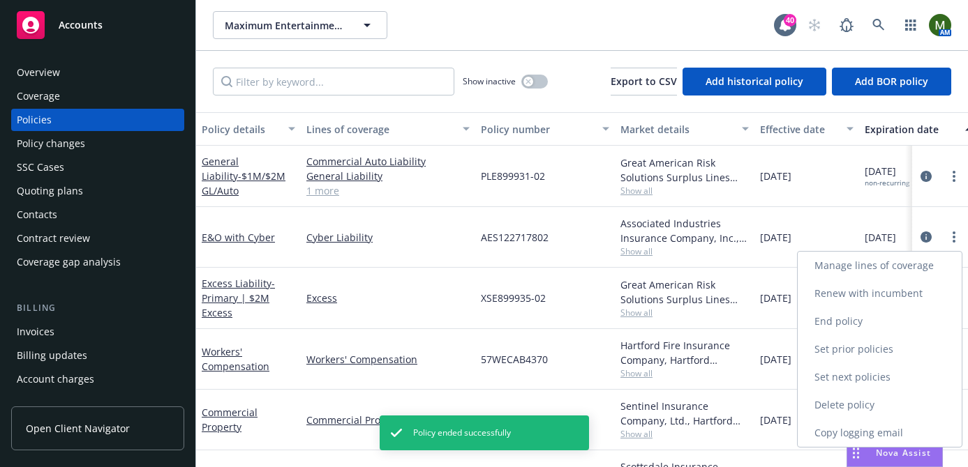
click at [860, 313] on link "End policy" at bounding box center [879, 322] width 164 height 28
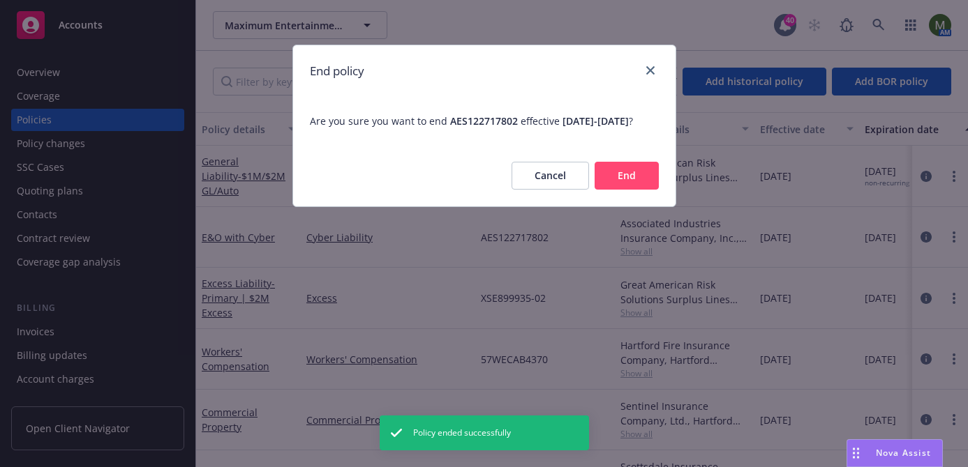
click at [626, 180] on button "End" at bounding box center [626, 176] width 64 height 28
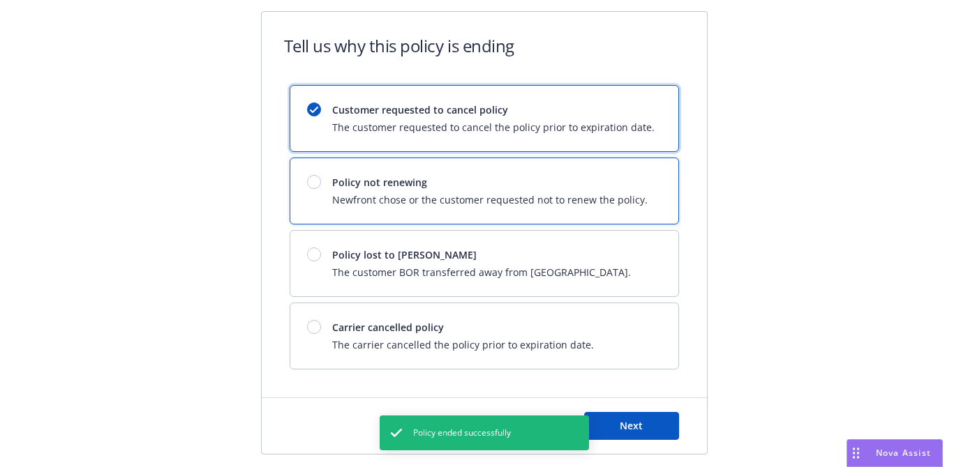
click at [437, 179] on span "Policy not renewing" at bounding box center [489, 182] width 315 height 15
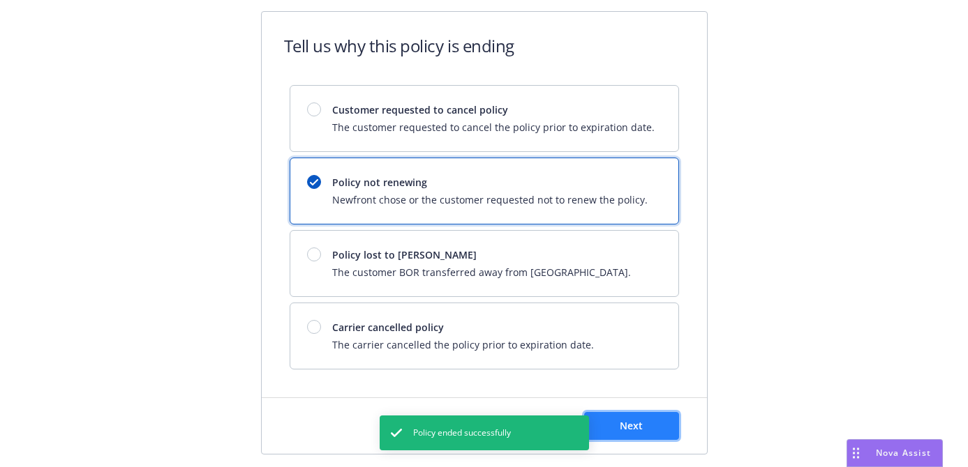
click at [635, 421] on span "Next" at bounding box center [630, 425] width 23 height 13
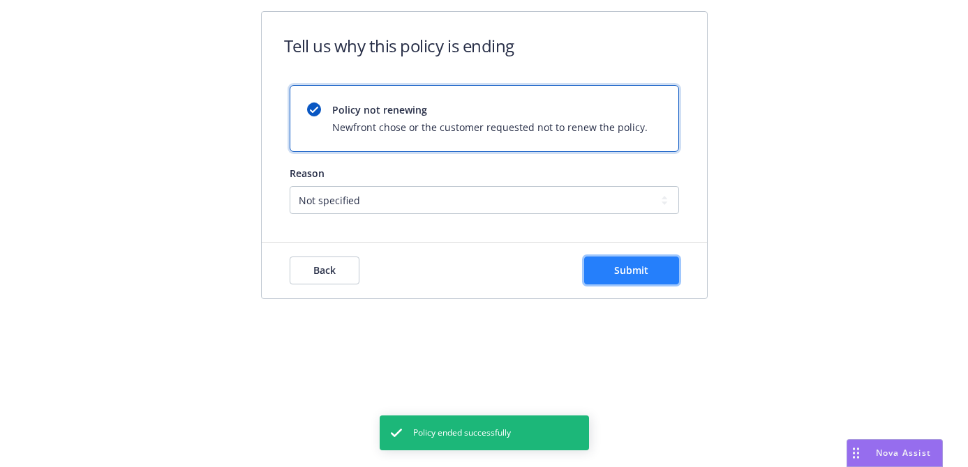
click at [612, 275] on button "Submit" at bounding box center [631, 271] width 95 height 28
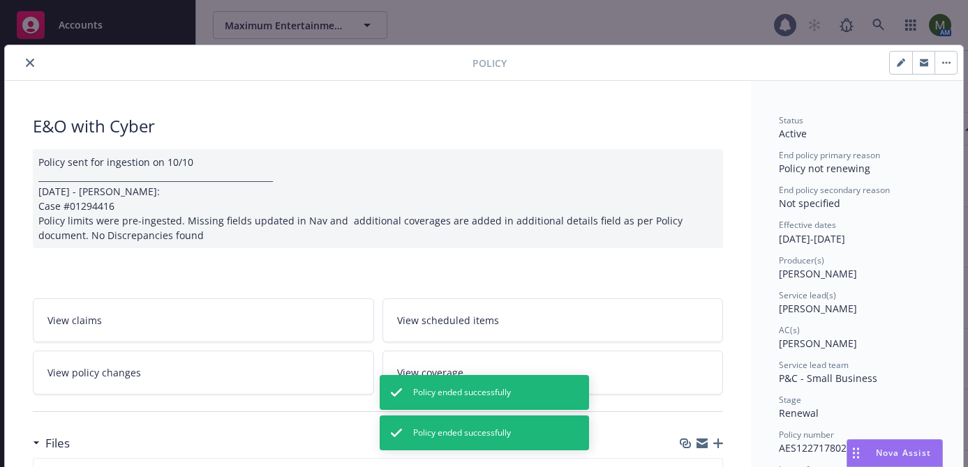
scroll to position [42, 0]
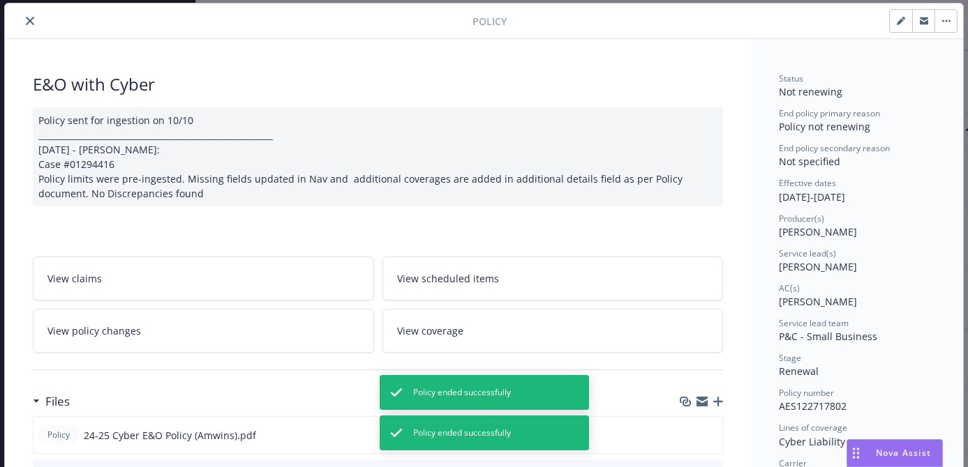
click at [38, 14] on div at bounding box center [241, 21] width 462 height 17
click at [30, 17] on icon "close" at bounding box center [30, 21] width 8 height 8
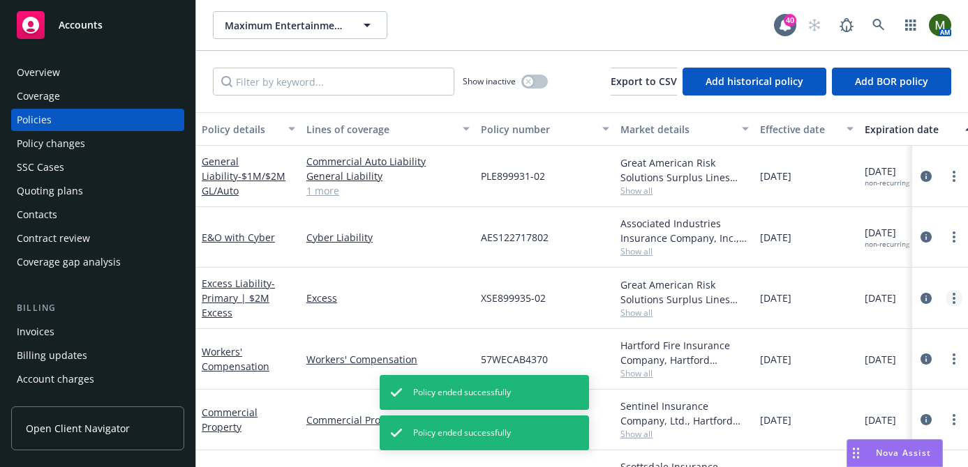
click at [958, 296] on link "more" at bounding box center [953, 298] width 17 height 17
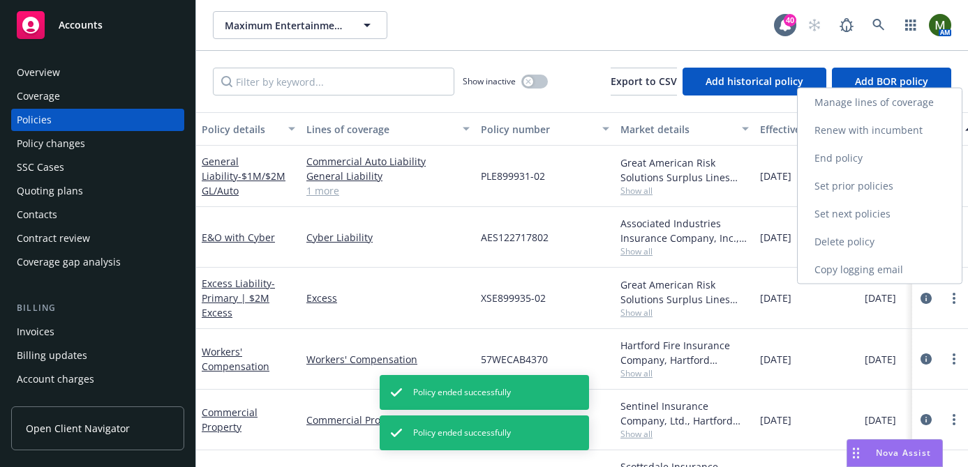
click at [839, 163] on link "End policy" at bounding box center [879, 158] width 164 height 28
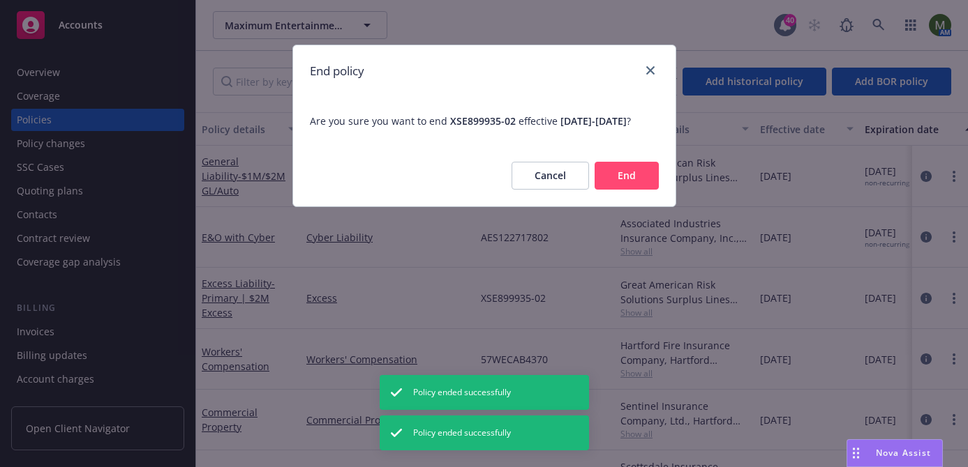
click at [615, 190] on button "End" at bounding box center [626, 176] width 64 height 28
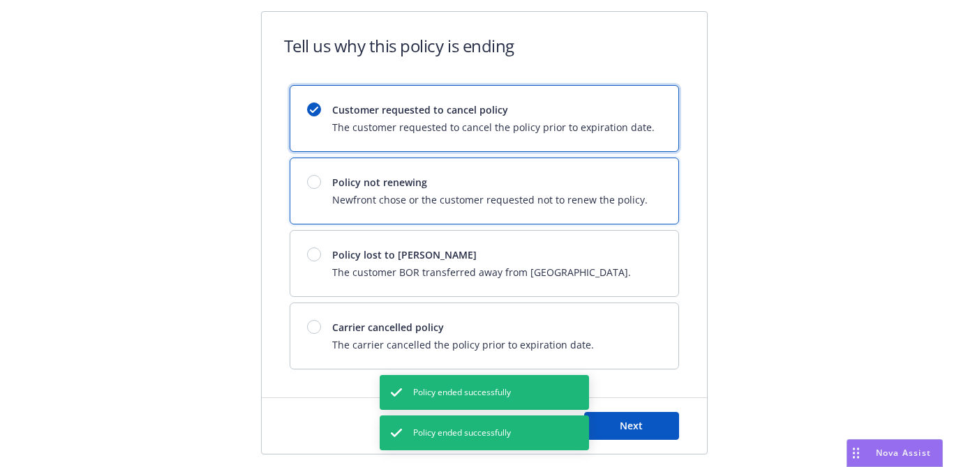
click at [382, 190] on div "Policy not renewing Newfront chose or the customer requested not to renew the p…" at bounding box center [489, 191] width 315 height 32
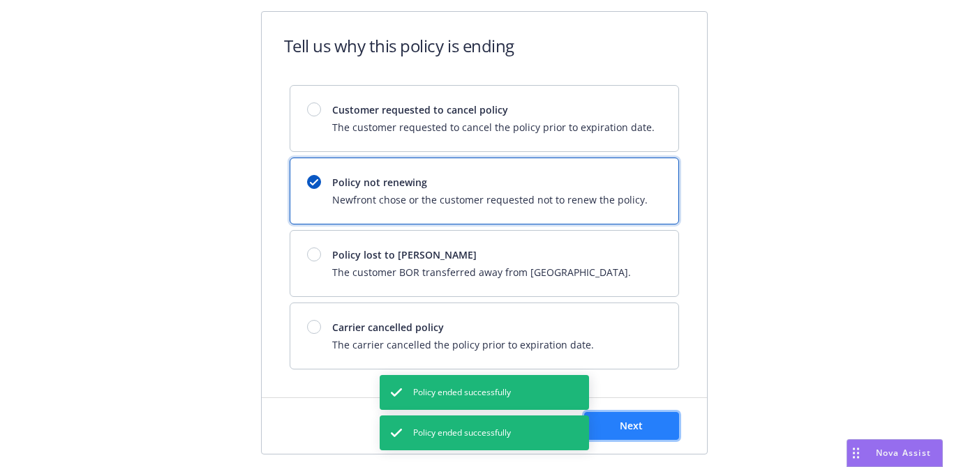
click at [654, 420] on button "Next" at bounding box center [631, 426] width 95 height 28
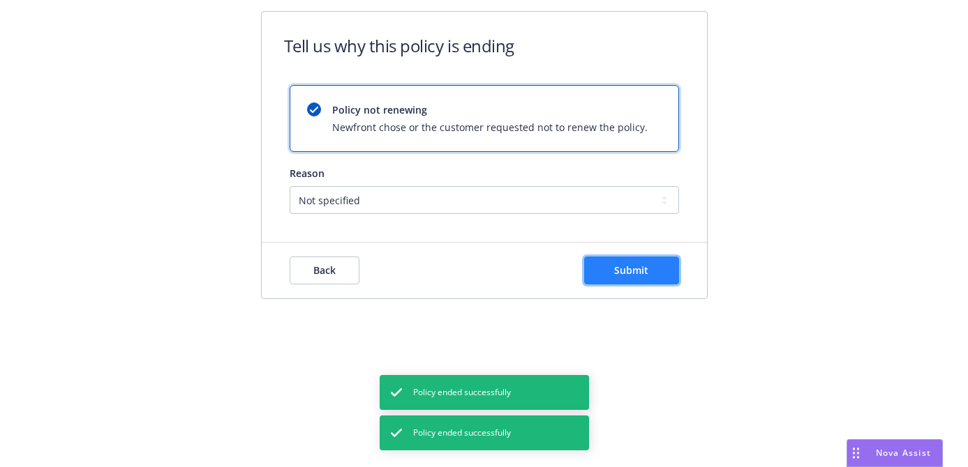
click at [644, 275] on span "Submit" at bounding box center [631, 270] width 34 height 13
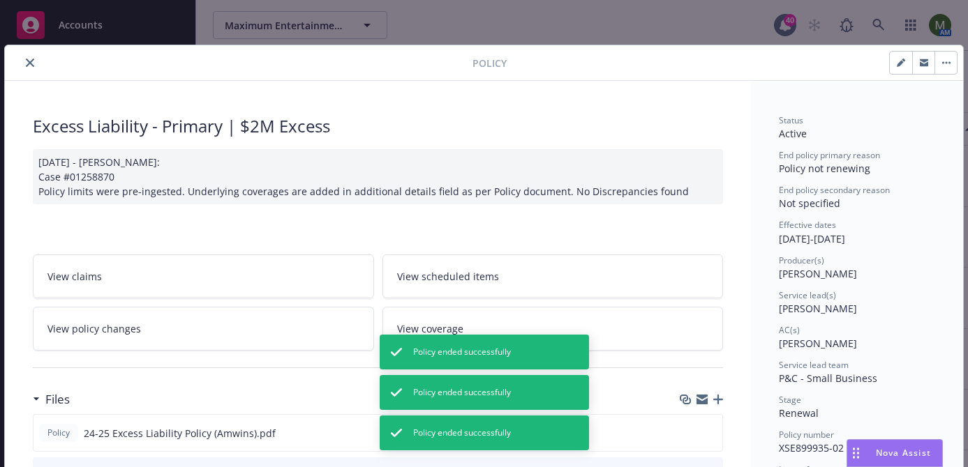
scroll to position [42, 0]
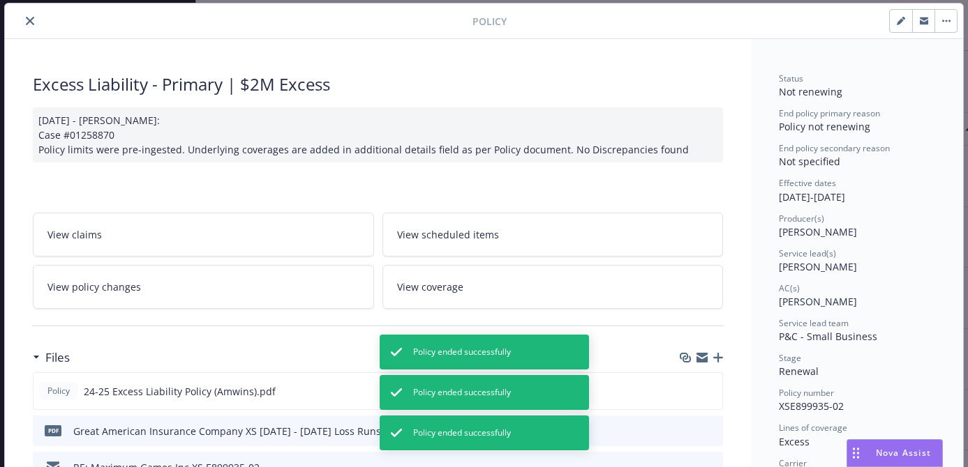
click at [31, 23] on icon "close" at bounding box center [30, 21] width 8 height 8
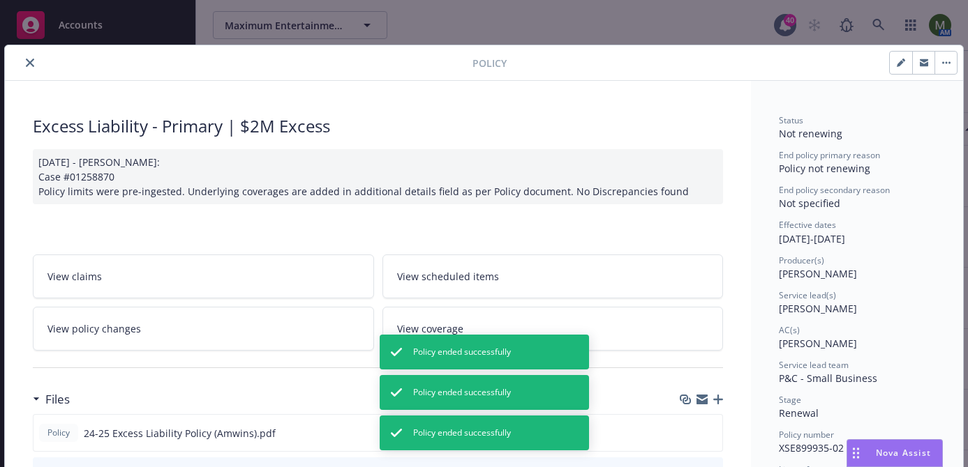
scroll to position [42, 0]
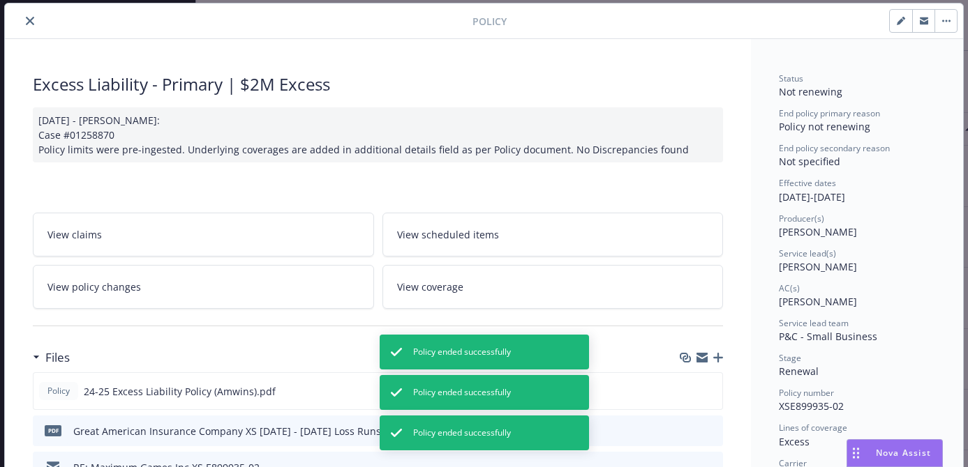
click at [29, 30] on div "Policy" at bounding box center [484, 21] width 958 height 36
click at [27, 20] on icon "close" at bounding box center [30, 21] width 8 height 8
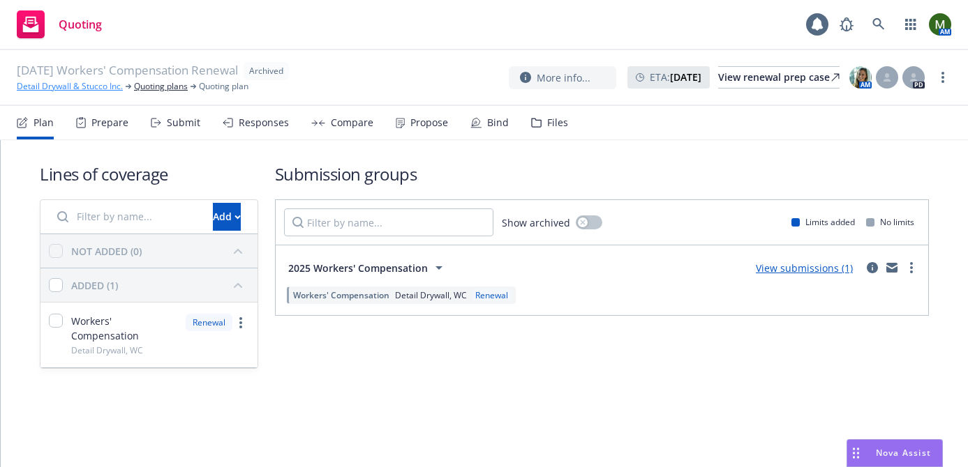
click at [93, 83] on link "Detail Drywall & Stucco Inc." at bounding box center [70, 86] width 106 height 13
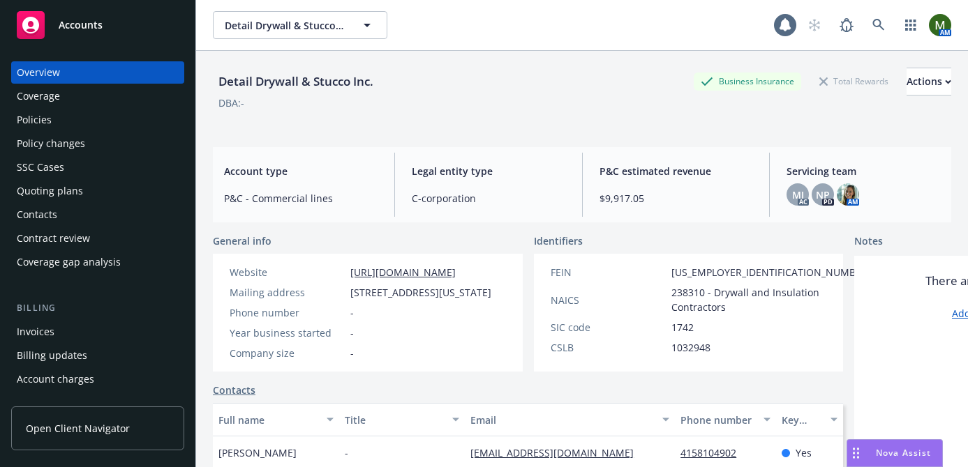
click at [52, 120] on div "Policies" at bounding box center [98, 120] width 162 height 22
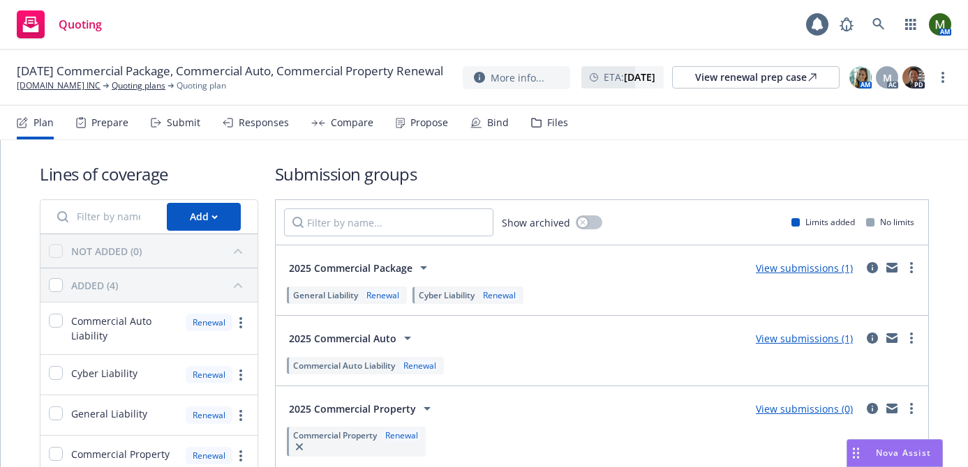
click at [171, 121] on div "Submit" at bounding box center [183, 122] width 33 height 11
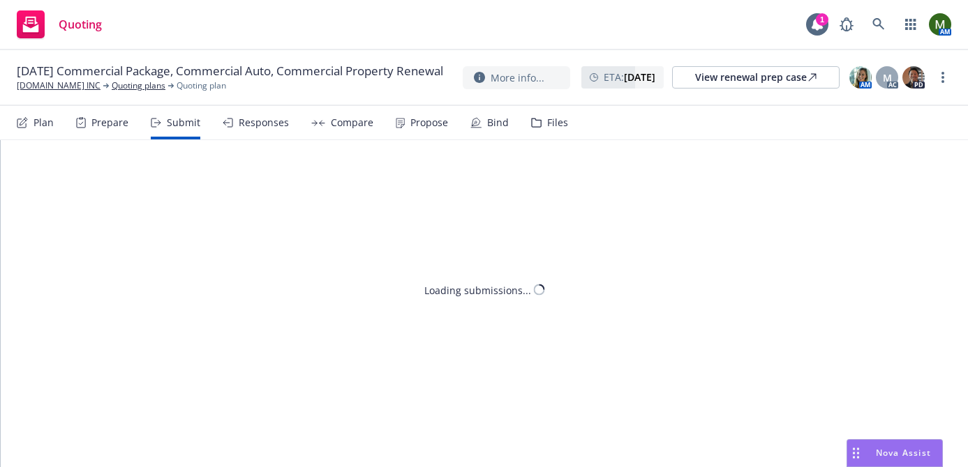
click at [257, 122] on div "Responses" at bounding box center [264, 122] width 50 height 11
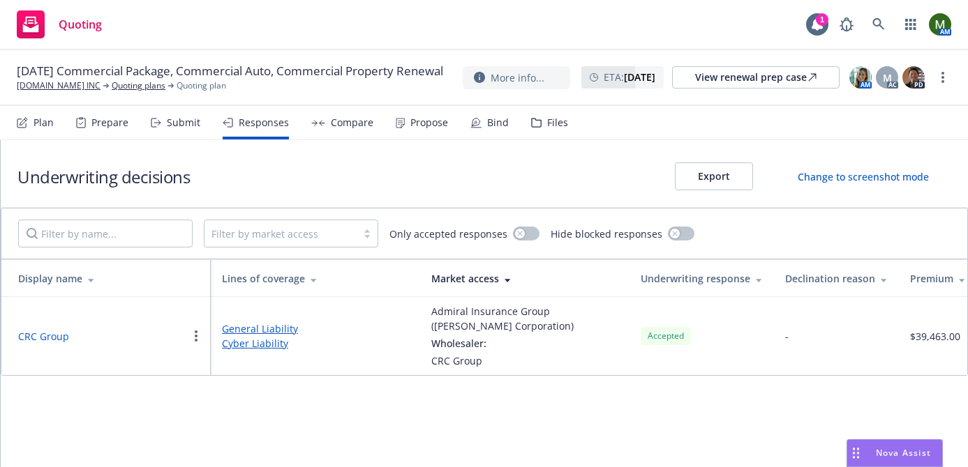
click at [179, 121] on div "Submit" at bounding box center [183, 122] width 33 height 11
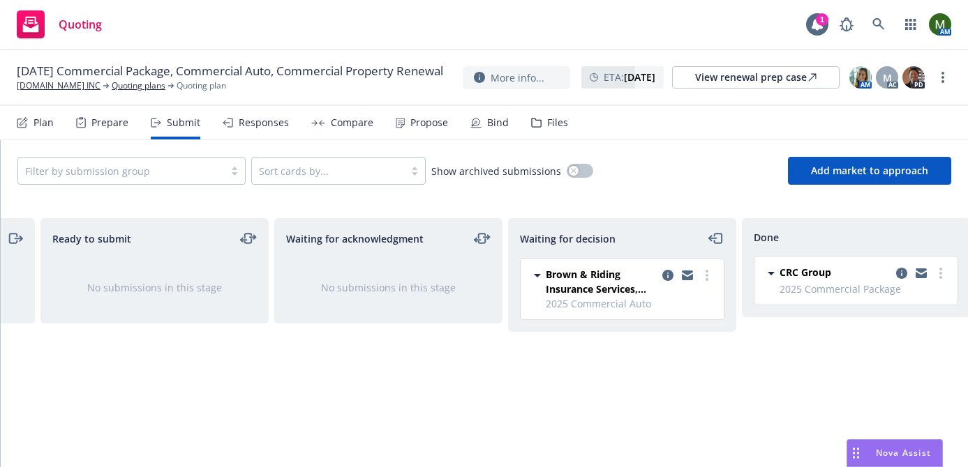
scroll to position [0, 214]
click at [262, 130] on div "Responses" at bounding box center [256, 122] width 66 height 33
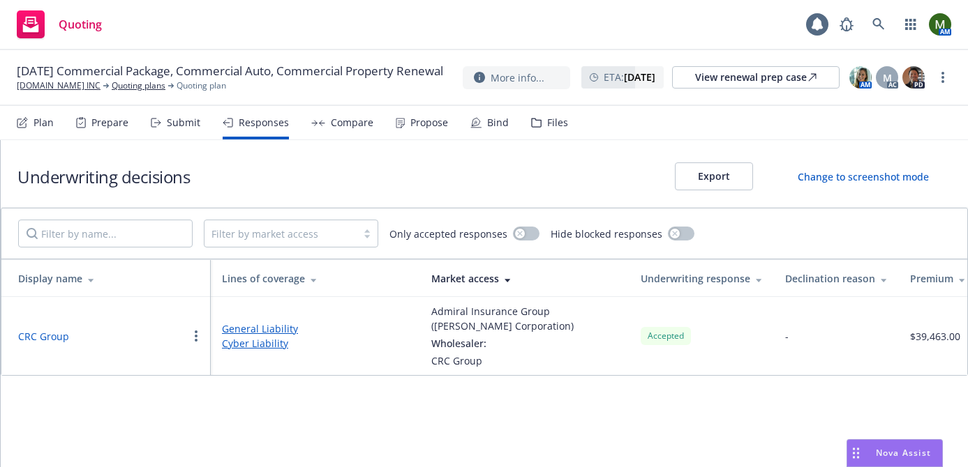
click at [49, 329] on div "CRC Group" at bounding box center [103, 336] width 170 height 17
click at [50, 331] on button "CRC Group" at bounding box center [43, 336] width 51 height 15
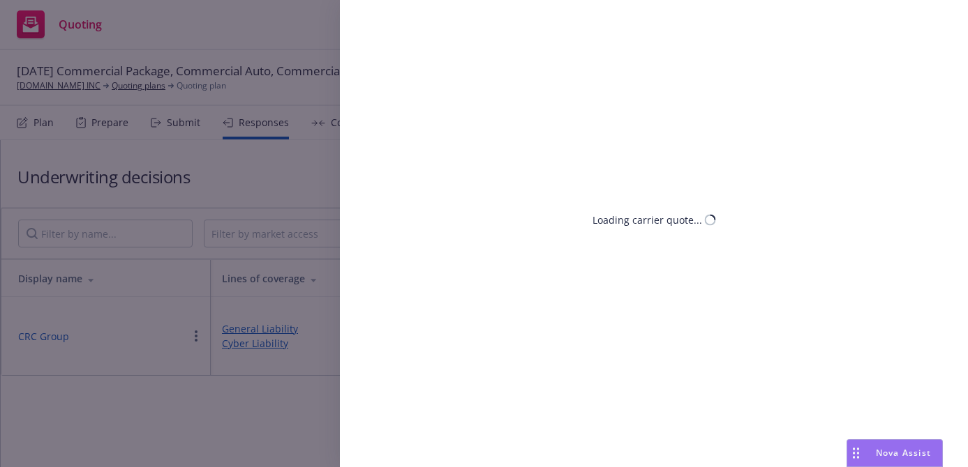
select select "CA"
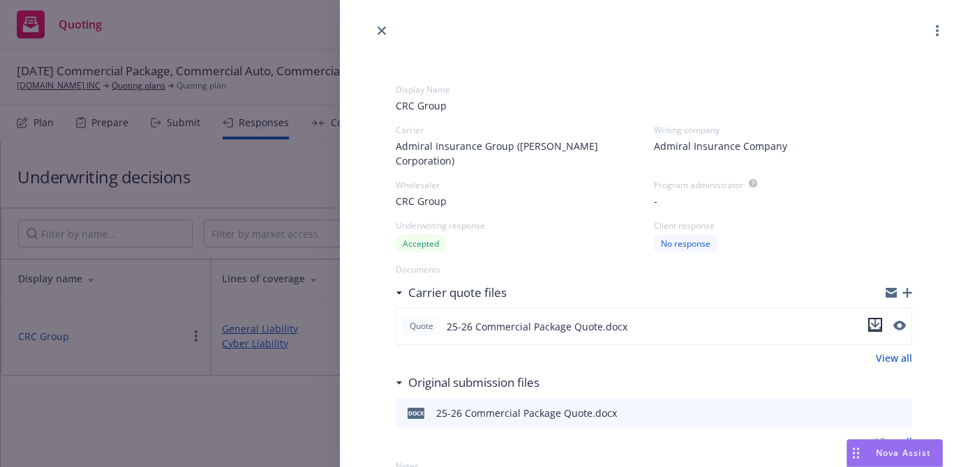
click at [877, 319] on icon "download file" at bounding box center [874, 324] width 11 height 11
click at [382, 29] on icon "close" at bounding box center [381, 31] width 8 height 8
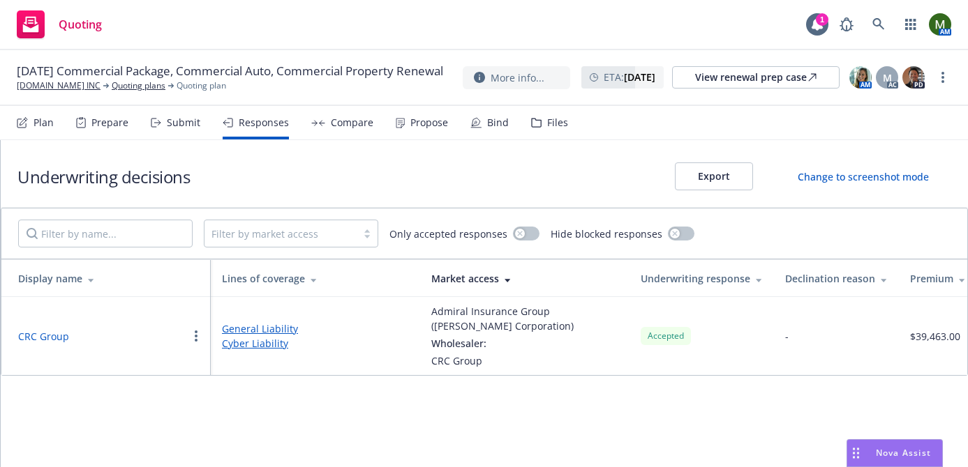
click at [42, 113] on div "Plan" at bounding box center [35, 122] width 37 height 33
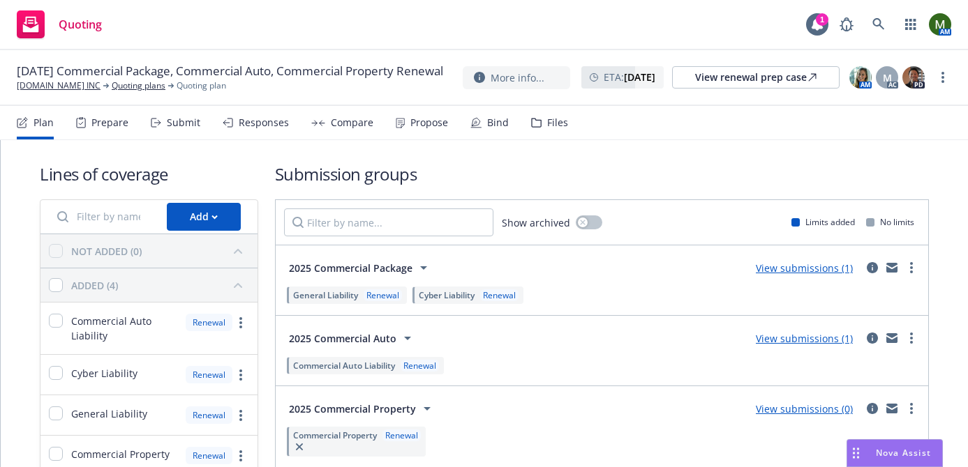
click at [164, 130] on div "Submit" at bounding box center [176, 122] width 50 height 33
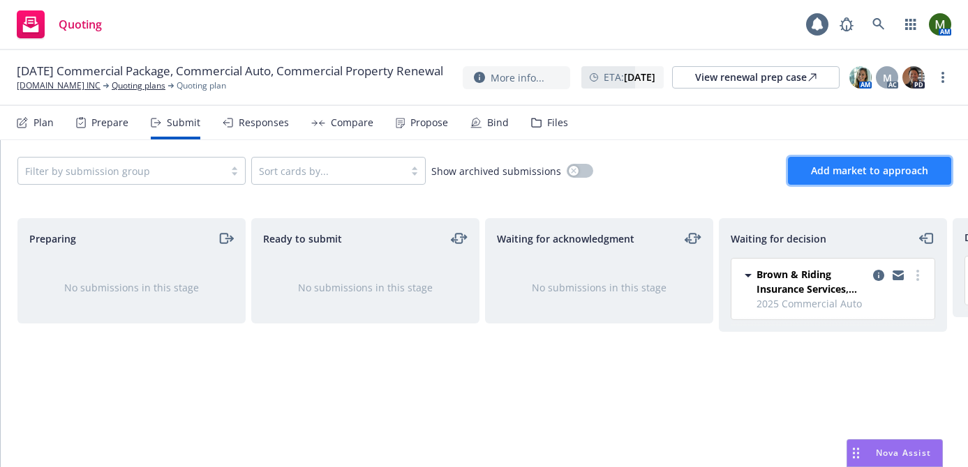
click at [839, 172] on span "Add market to approach" at bounding box center [869, 170] width 117 height 13
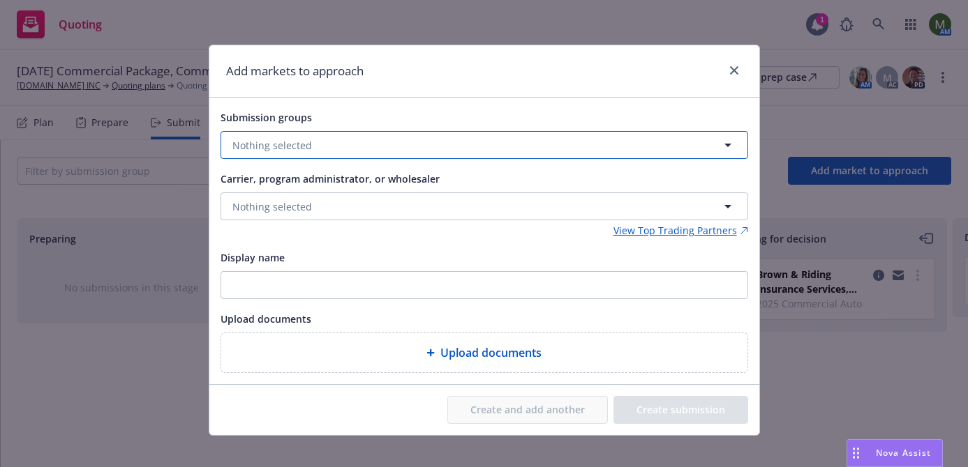
click at [607, 144] on button "Nothing selected" at bounding box center [483, 145] width 527 height 28
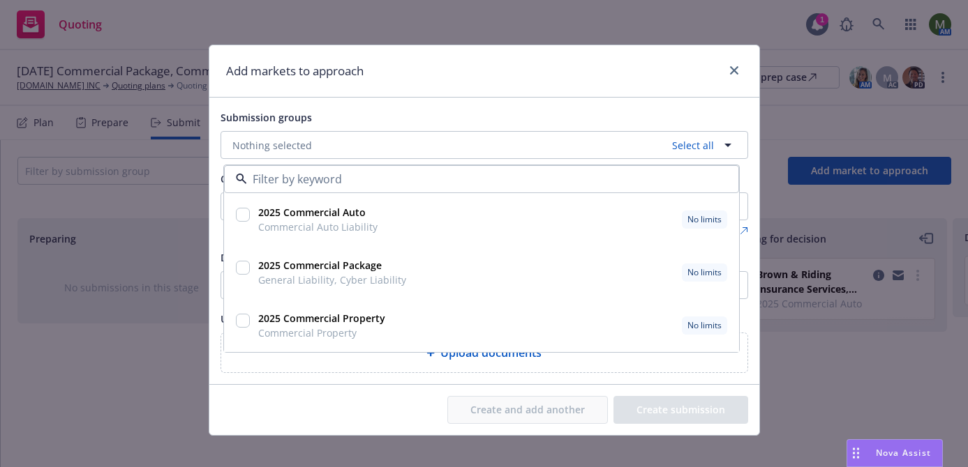
click at [242, 322] on input "checkbox" at bounding box center [243, 321] width 14 height 14
checkbox input "true"
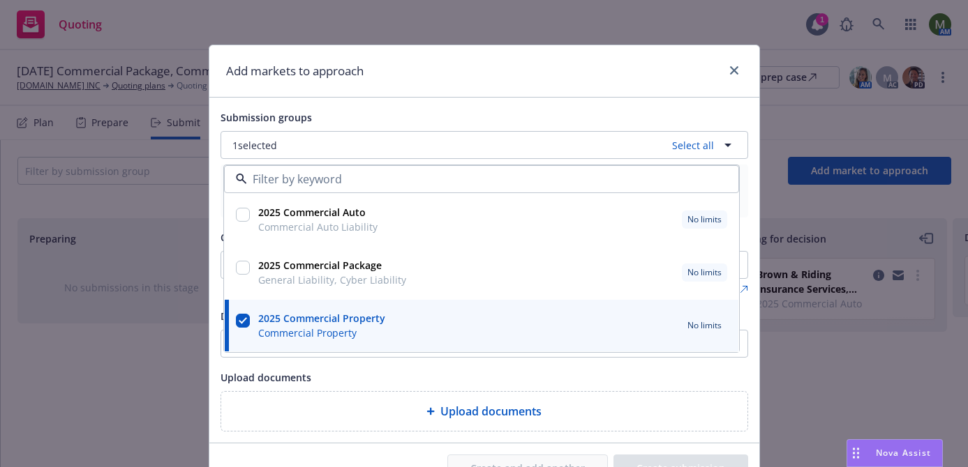
click at [249, 377] on span "Upload documents" at bounding box center [265, 377] width 91 height 13
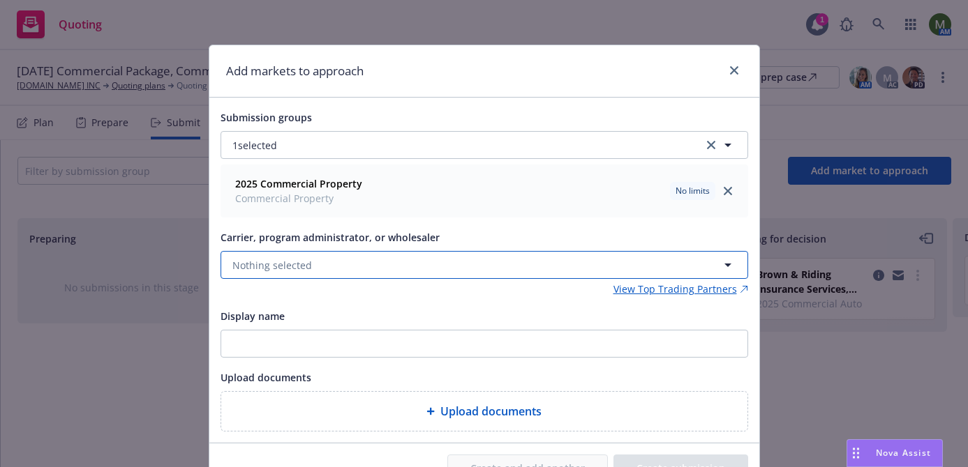
click at [289, 258] on span "Nothing selected" at bounding box center [272, 265] width 80 height 15
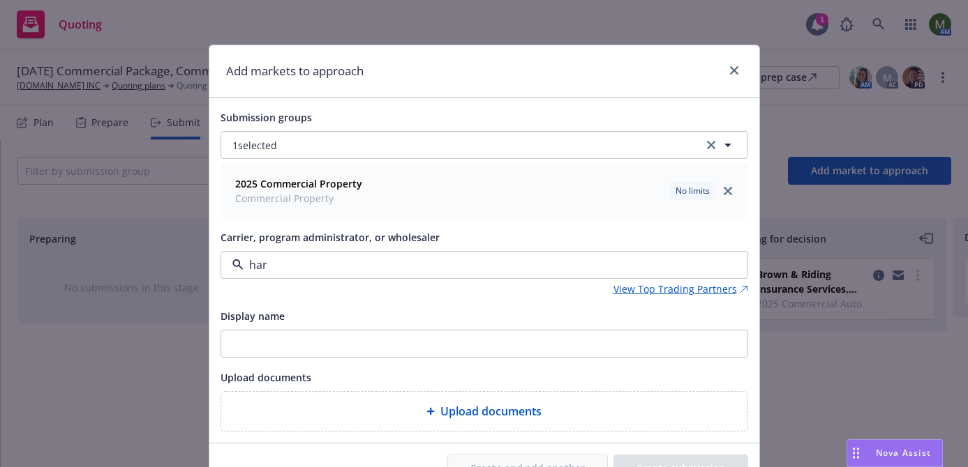
type input "hart"
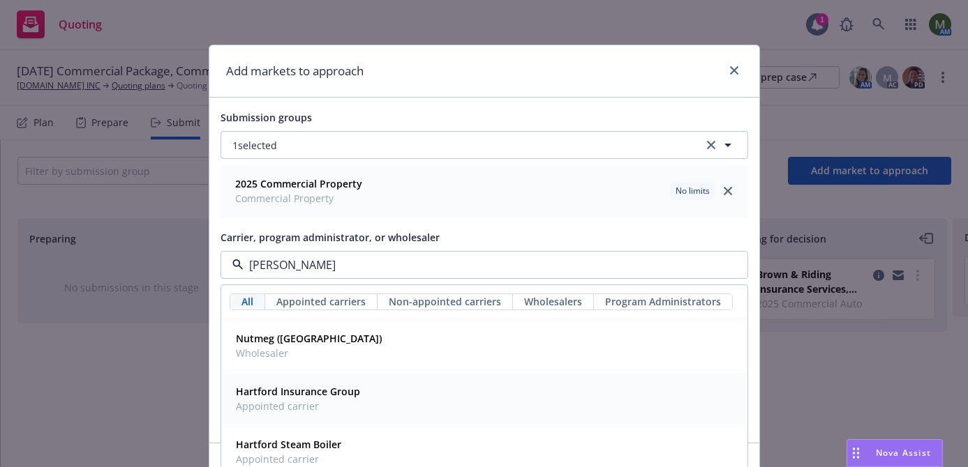
click at [295, 400] on span "Appointed carrier" at bounding box center [298, 406] width 124 height 15
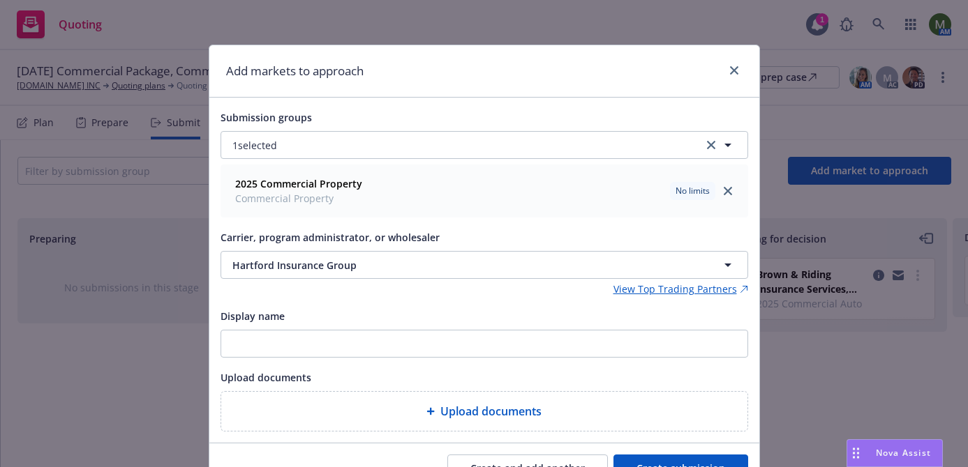
scroll to position [72, 0]
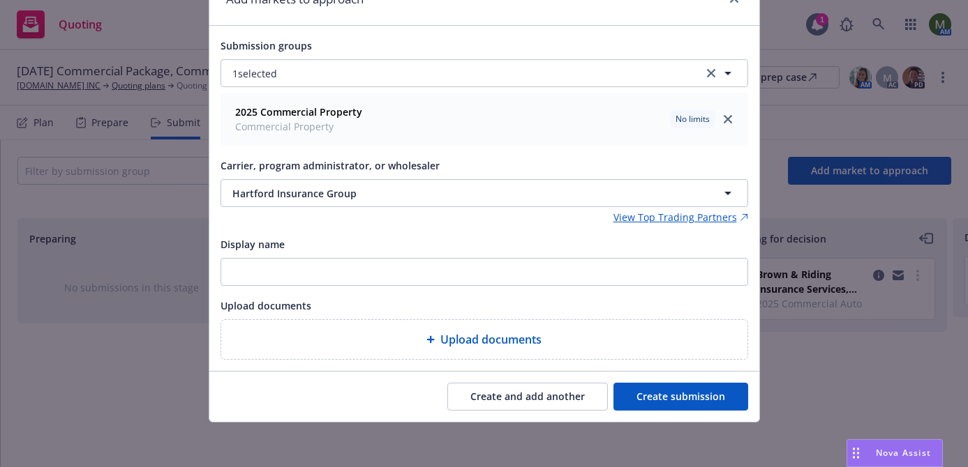
click at [689, 389] on button "Create submission" at bounding box center [680, 397] width 135 height 28
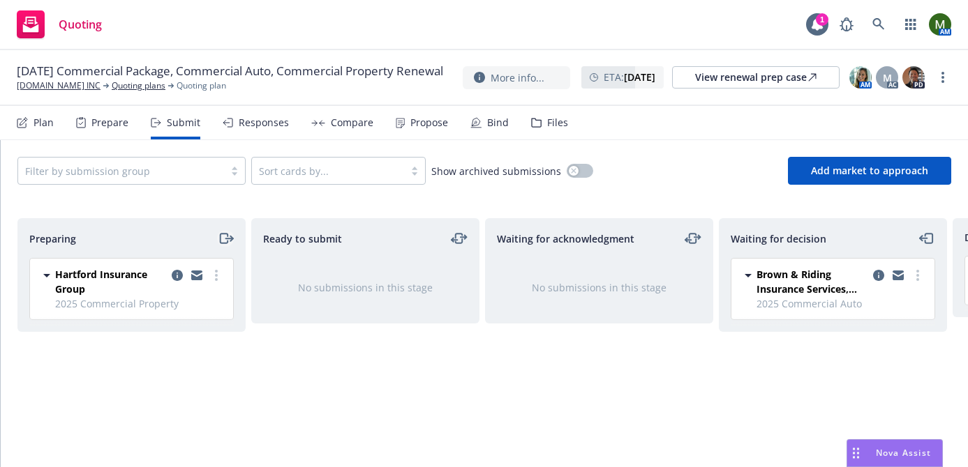
click at [225, 237] on icon "moveRight" at bounding box center [226, 238] width 16 height 17
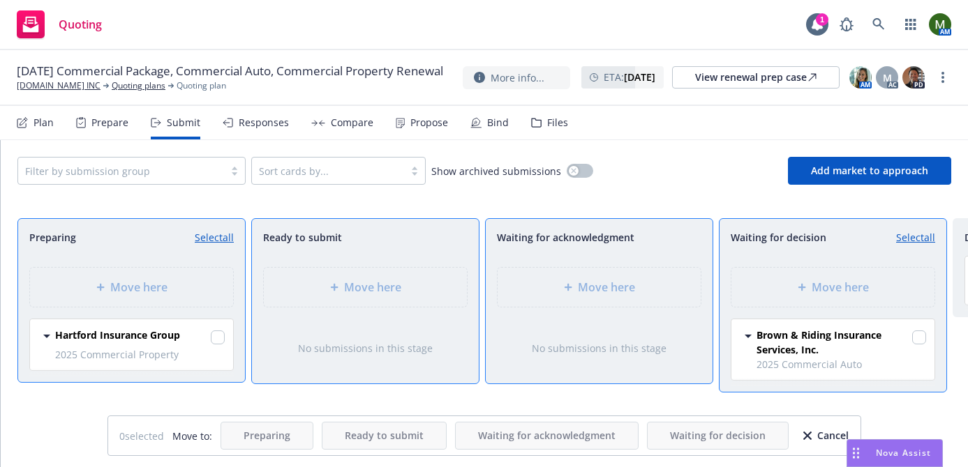
click at [225, 237] on link "Select all" at bounding box center [214, 237] width 39 height 15
checkbox input "true"
click at [769, 294] on div "Move here" at bounding box center [832, 287] width 181 height 17
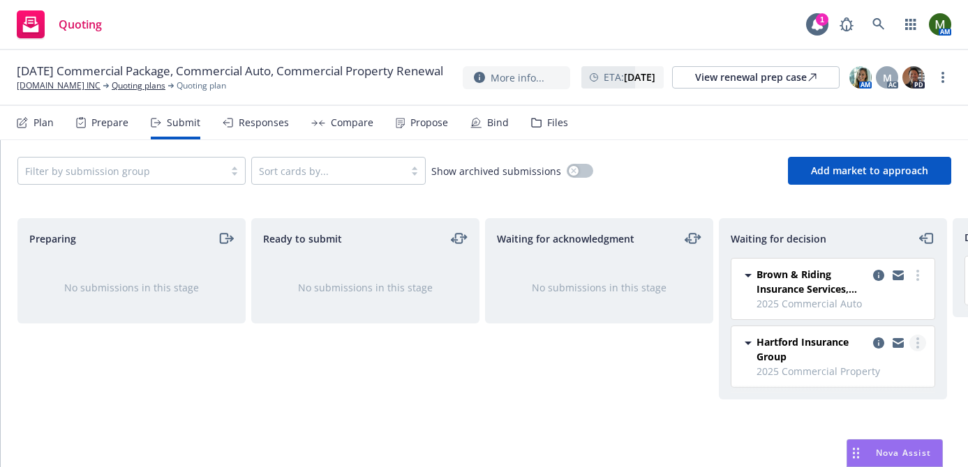
click at [923, 342] on link "more" at bounding box center [917, 343] width 17 height 17
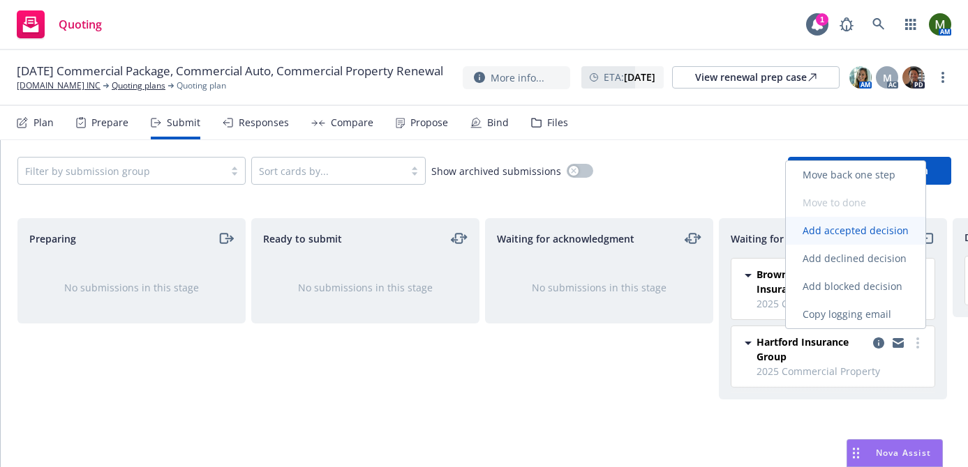
click at [875, 230] on span "Add accepted decision" at bounding box center [855, 230] width 140 height 13
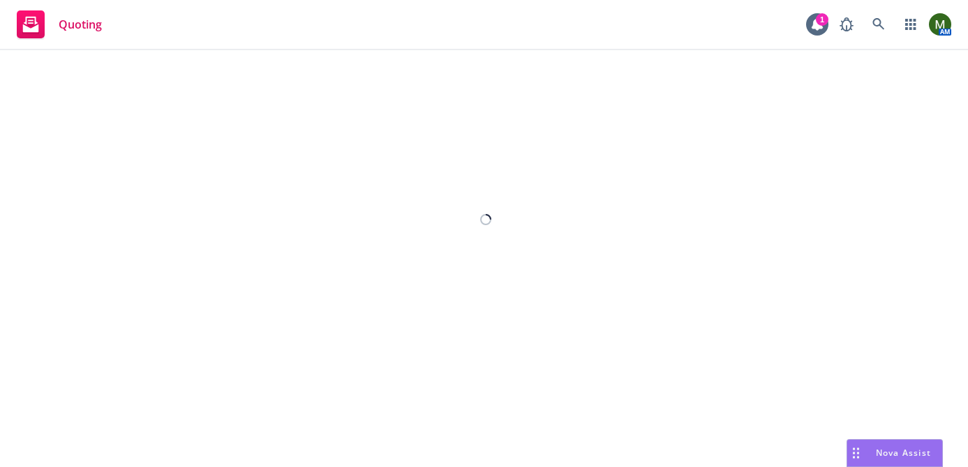
select select "12"
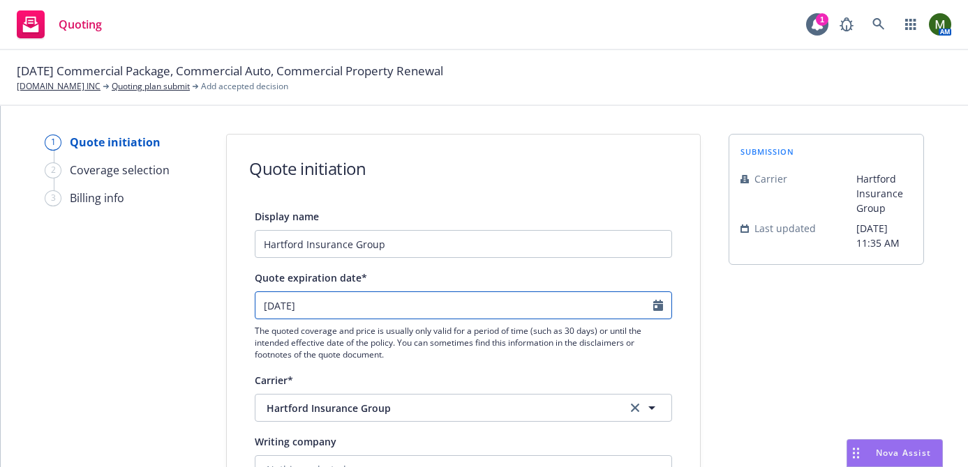
click at [490, 303] on input "09/28/2025" at bounding box center [454, 305] width 398 height 27
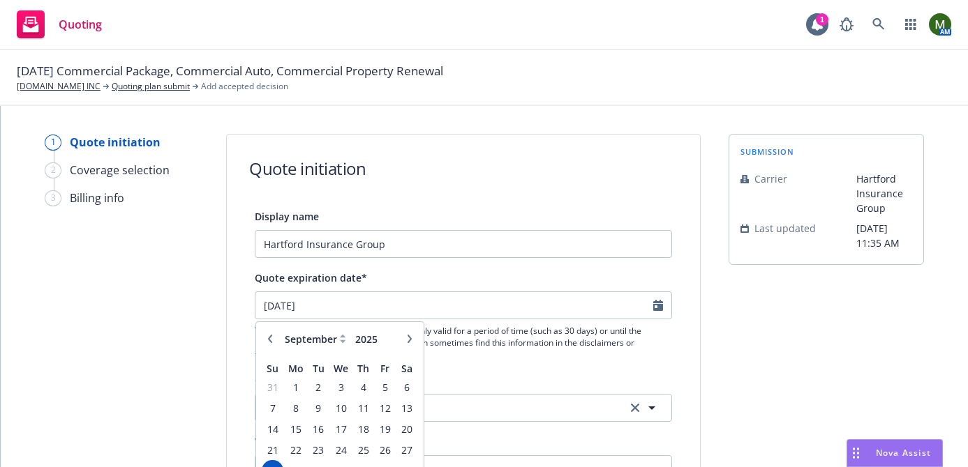
click at [409, 339] on icon "button" at bounding box center [409, 339] width 4 height 8
select select "10"
click at [297, 446] on span "20" at bounding box center [295, 450] width 21 height 17
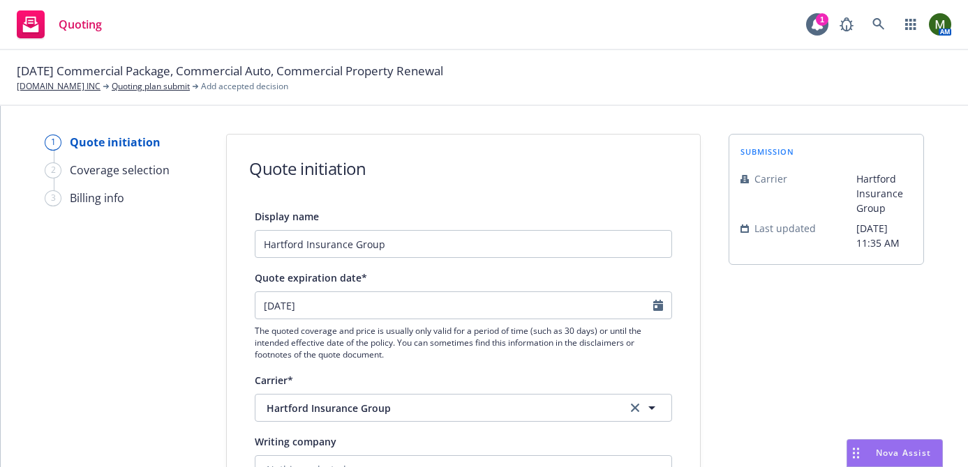
type input "10/20/2025"
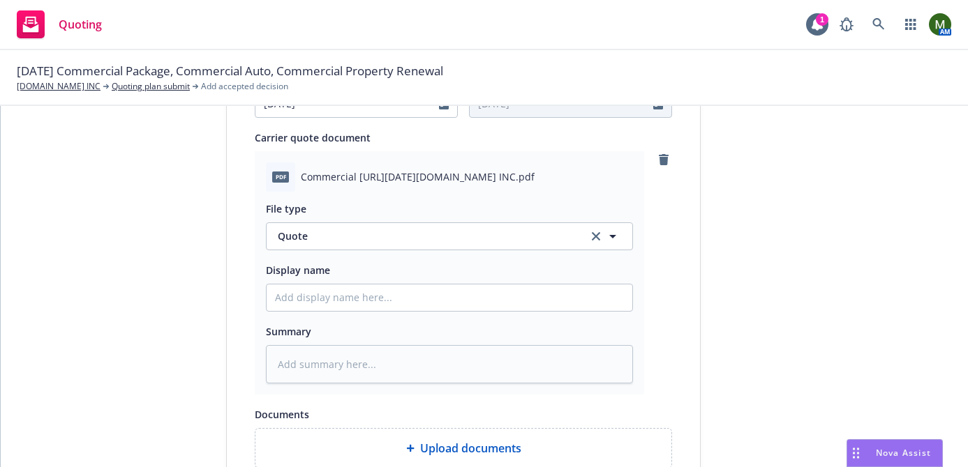
scroll to position [832, 0]
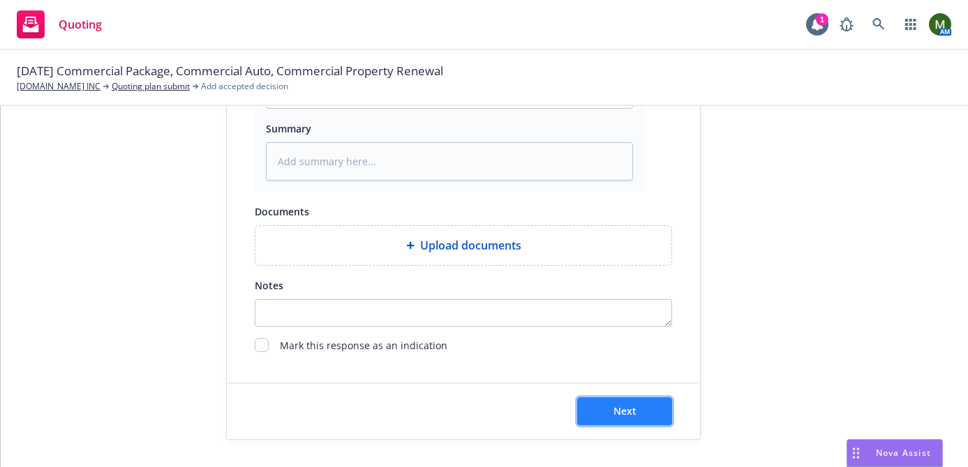
click at [626, 404] on button "Next" at bounding box center [624, 412] width 95 height 28
type textarea "x"
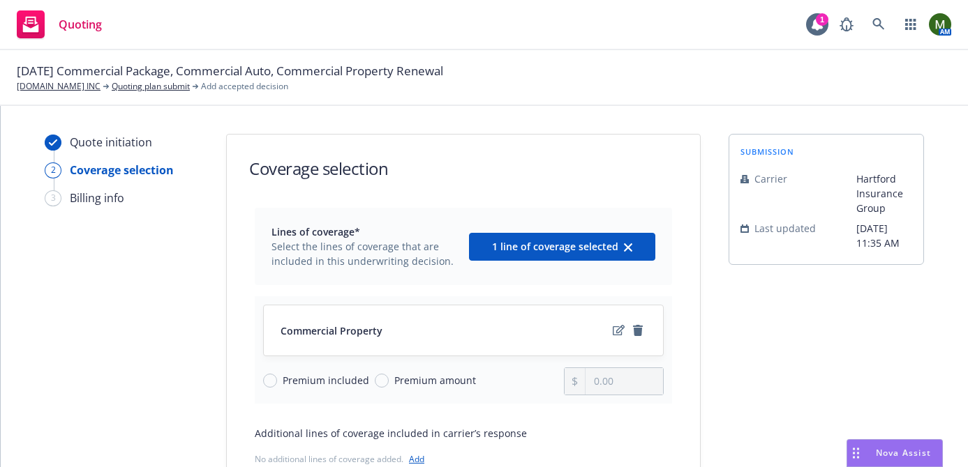
scroll to position [163, 0]
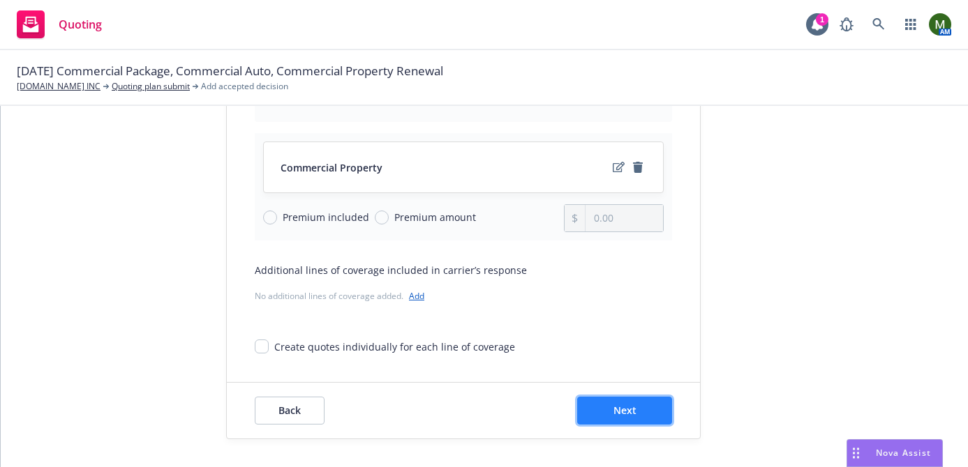
click at [642, 407] on button "Next" at bounding box center [624, 411] width 95 height 28
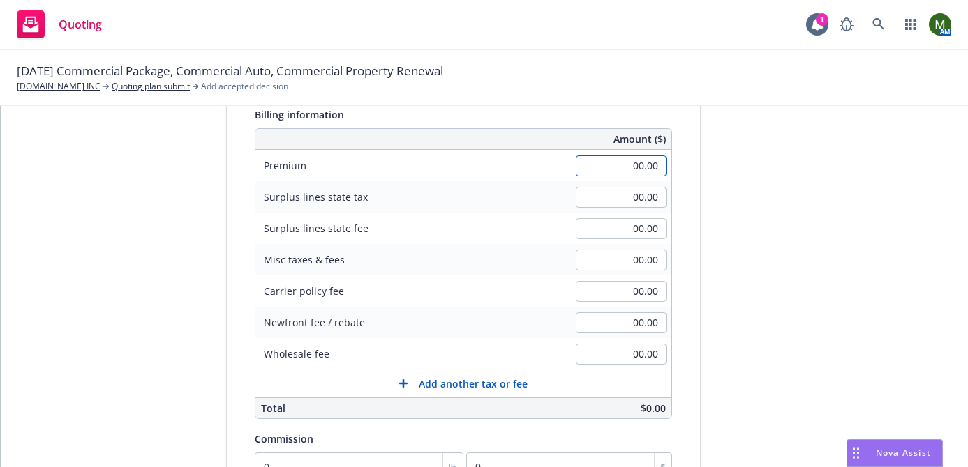
click at [623, 166] on input "00.00" at bounding box center [621, 166] width 91 height 21
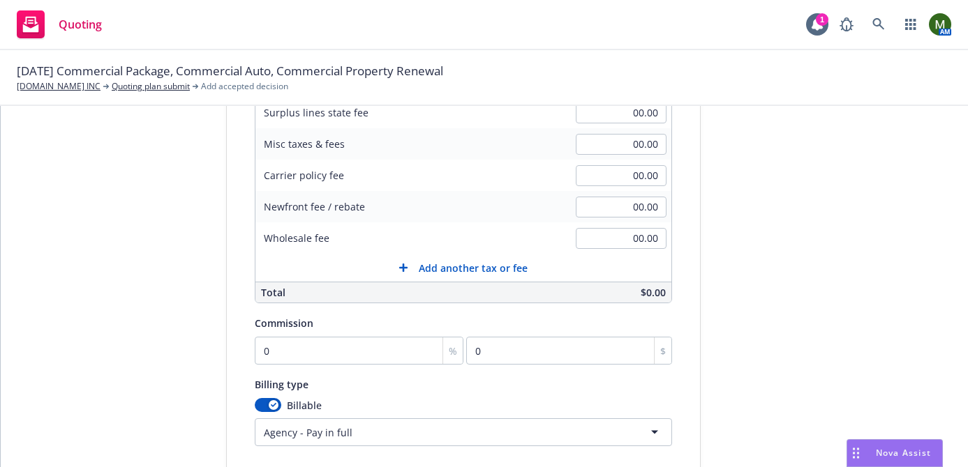
scroll to position [408, 0]
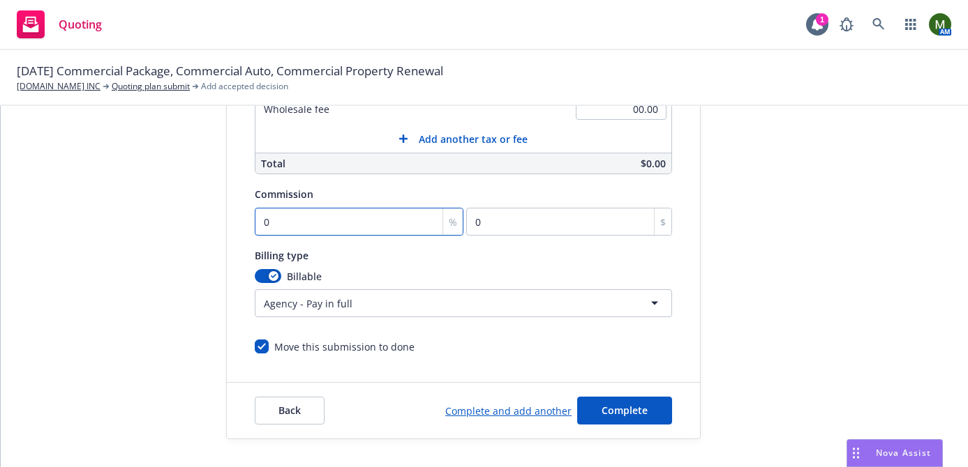
type input "3,287.00"
click at [364, 226] on input "0" at bounding box center [359, 222] width 209 height 28
type input "1"
type input "32.87"
type input "15"
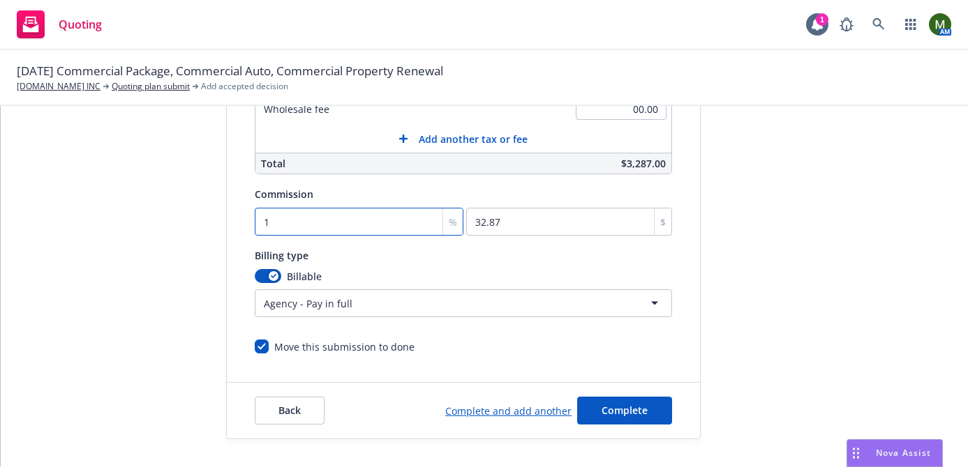
type input "493.05"
type input "15"
click at [257, 278] on button "button" at bounding box center [268, 276] width 27 height 14
click at [278, 278] on button "button" at bounding box center [268, 276] width 27 height 14
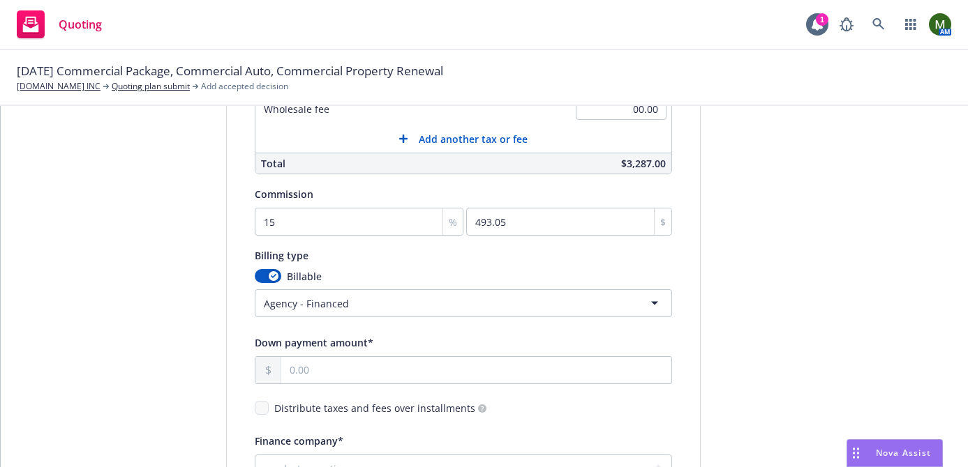
click at [296, 306] on html "Quoting 1 AM 09/20/25 Commercial Package, Commercial Auto, Commercial Property …" at bounding box center [484, 233] width 968 height 467
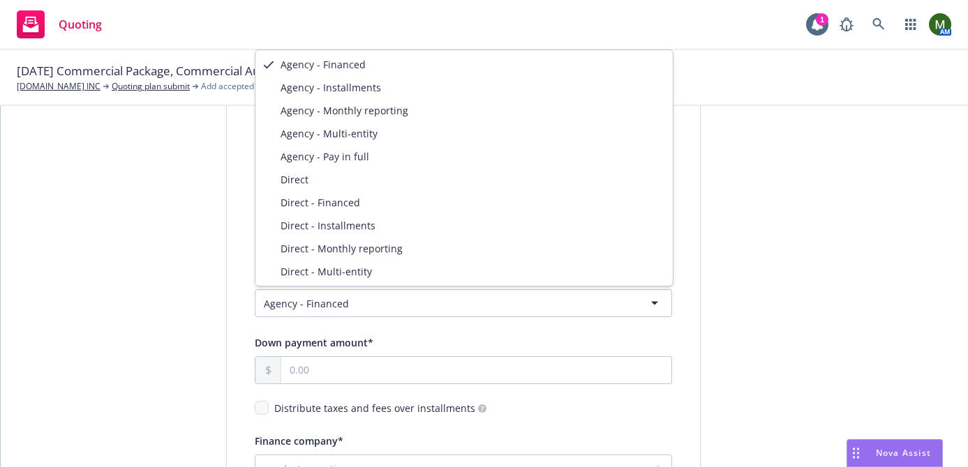
select select "DIRECT"
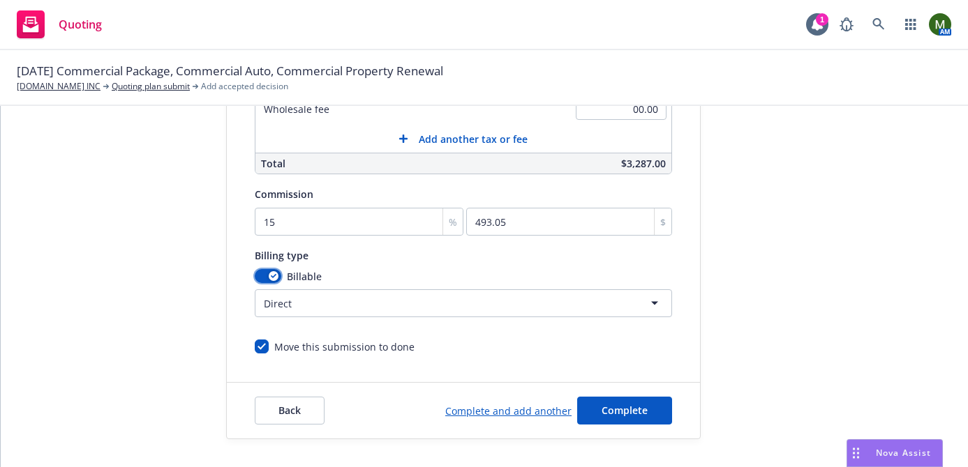
click at [269, 278] on div "button" at bounding box center [274, 276] width 10 height 10
select select
click at [605, 409] on span "Complete" at bounding box center [624, 410] width 46 height 13
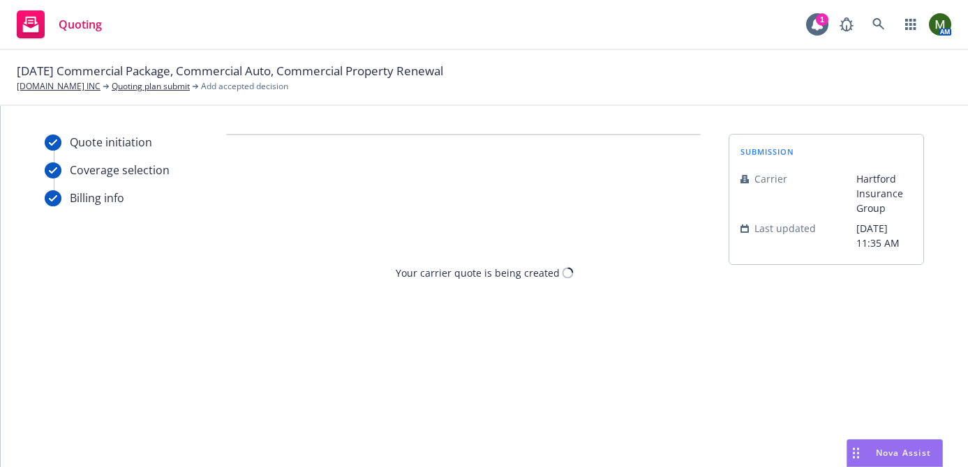
scroll to position [0, 0]
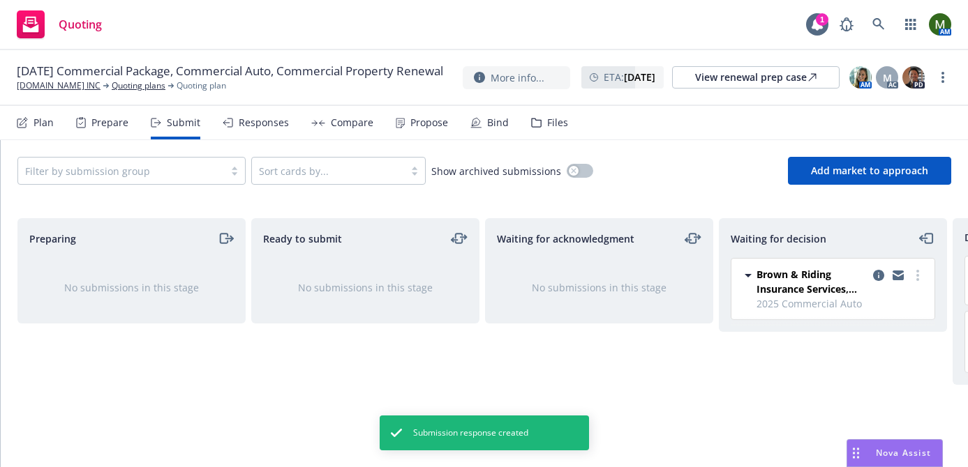
click at [418, 125] on div "Propose" at bounding box center [429, 122] width 38 height 11
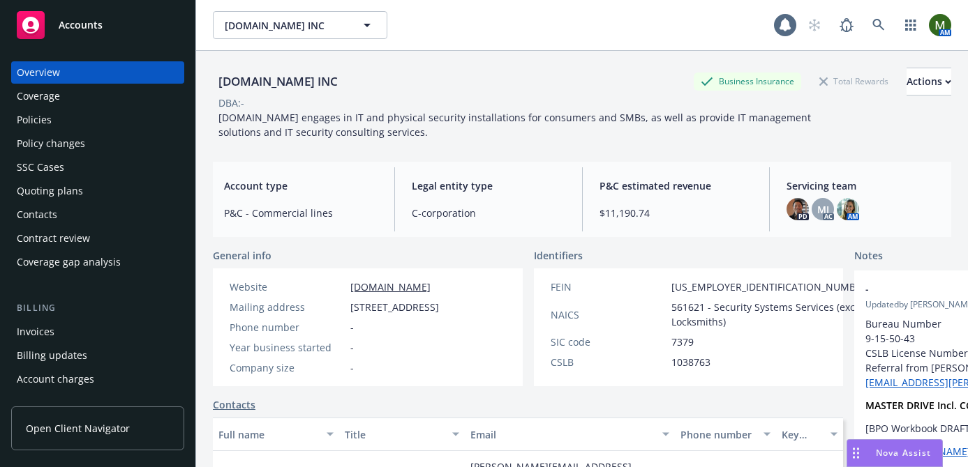
click at [89, 124] on div "Policies" at bounding box center [98, 120] width 162 height 22
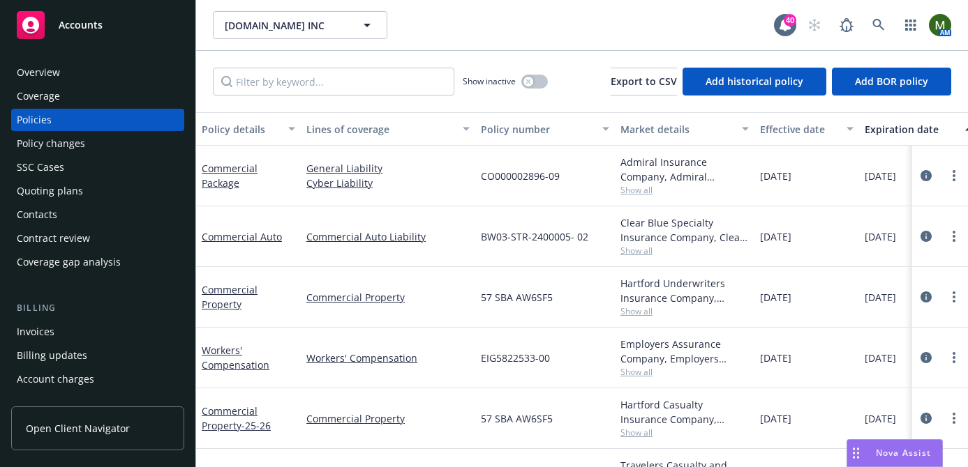
scroll to position [43, 0]
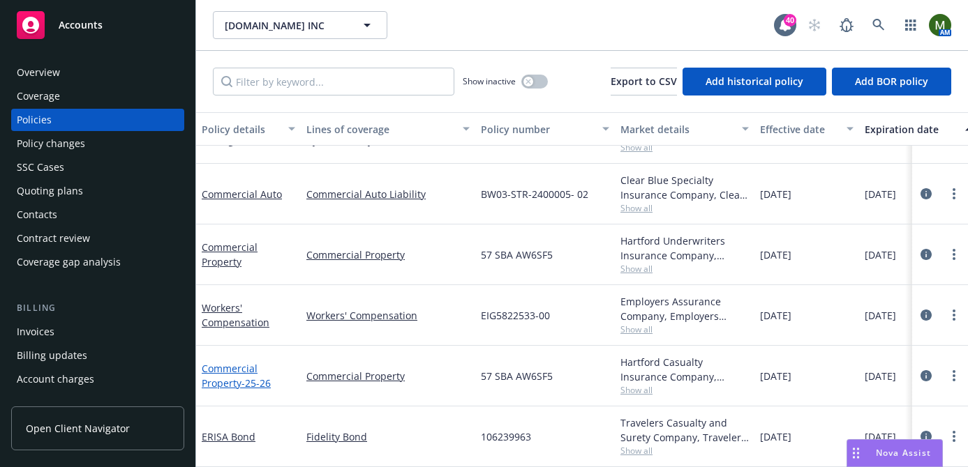
click at [244, 377] on span "- 25-26" at bounding box center [255, 383] width 29 height 13
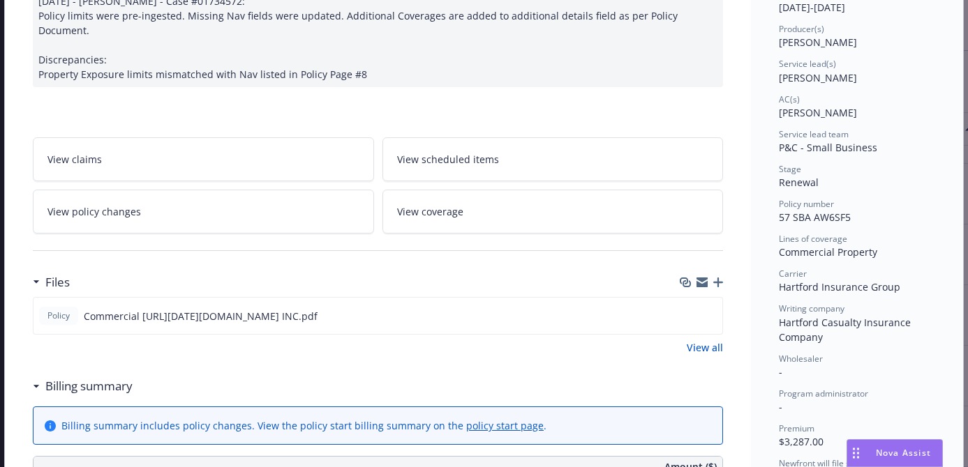
scroll to position [185, 0]
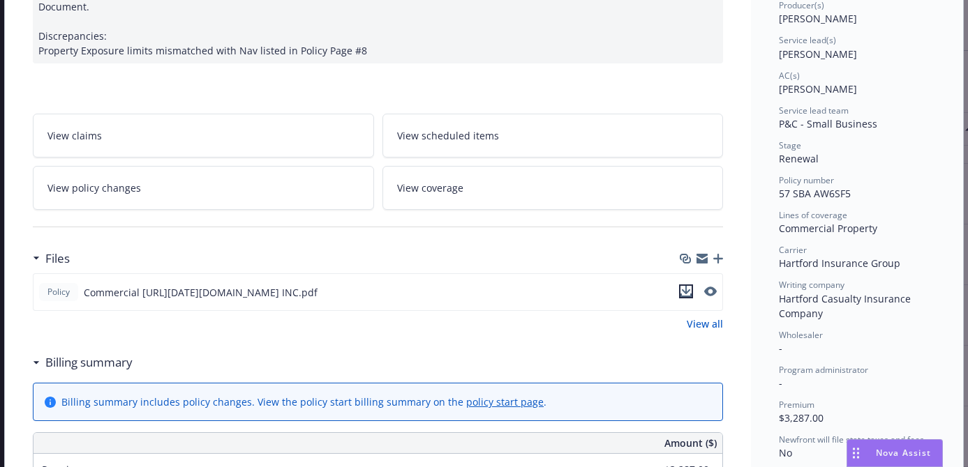
click at [683, 286] on icon "download file" at bounding box center [685, 291] width 11 height 11
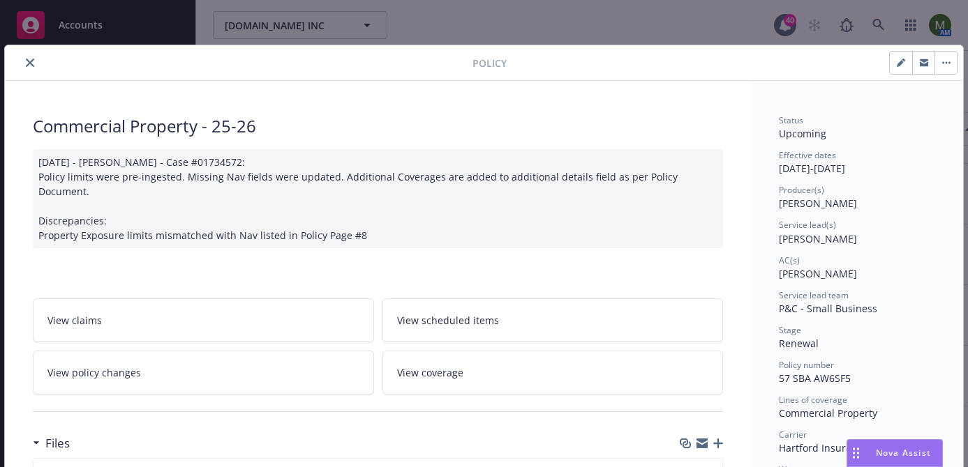
click at [32, 61] on icon "close" at bounding box center [30, 63] width 8 height 8
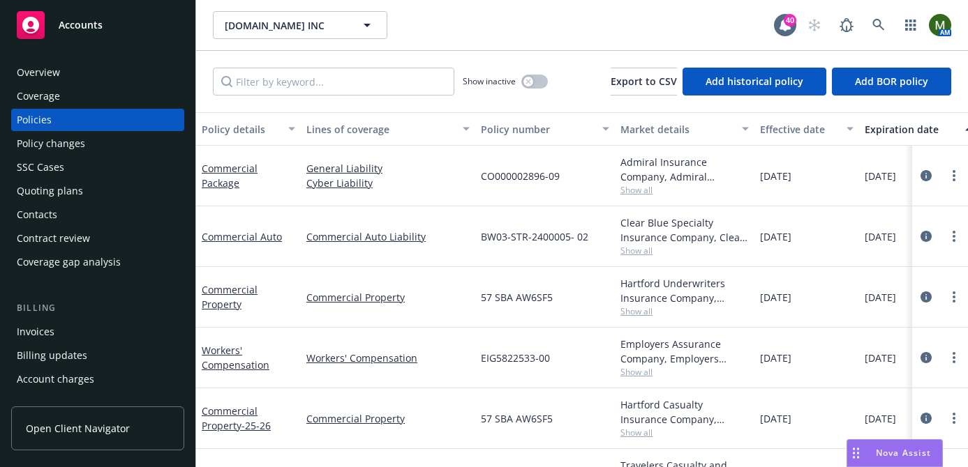
scroll to position [43, 0]
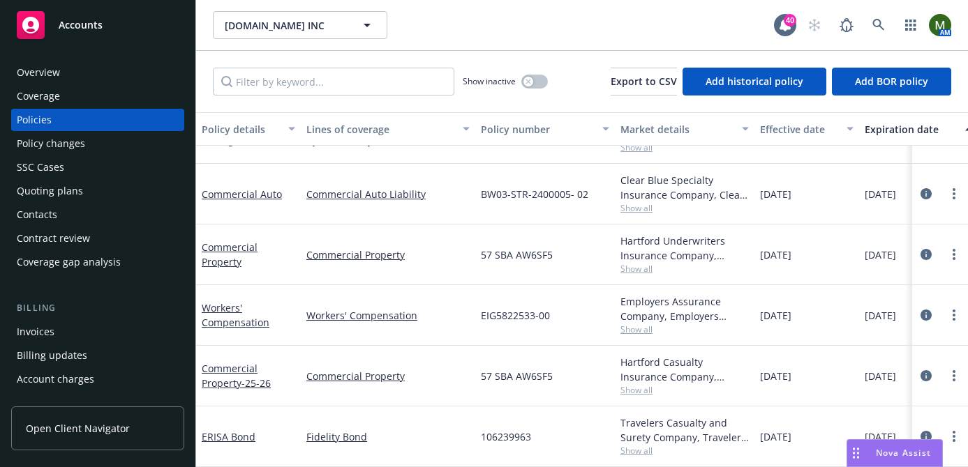
click at [38, 182] on div "Quoting plans" at bounding box center [50, 191] width 66 height 22
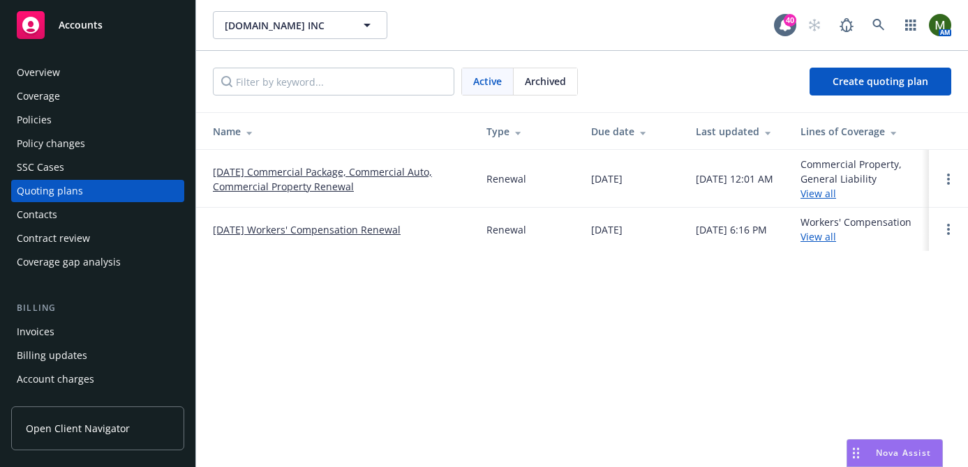
click at [116, 116] on div "Policies" at bounding box center [98, 120] width 162 height 22
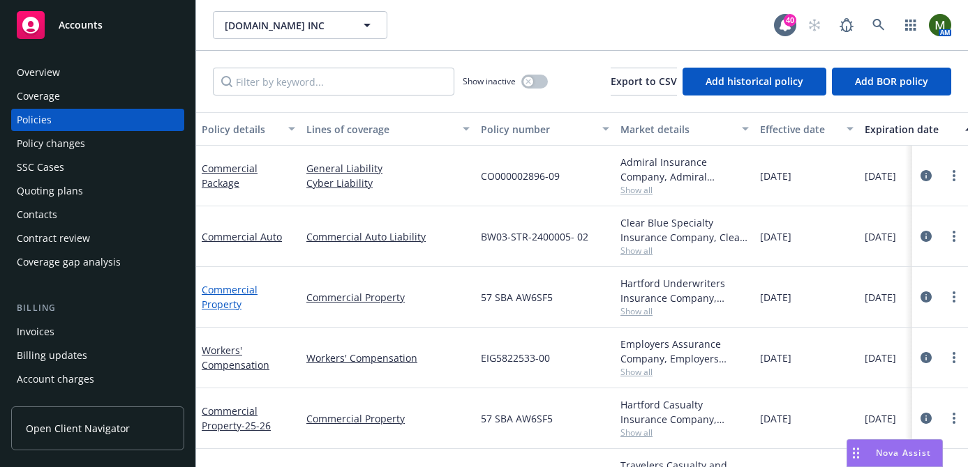
click at [250, 289] on link "Commercial Property" at bounding box center [230, 297] width 56 height 28
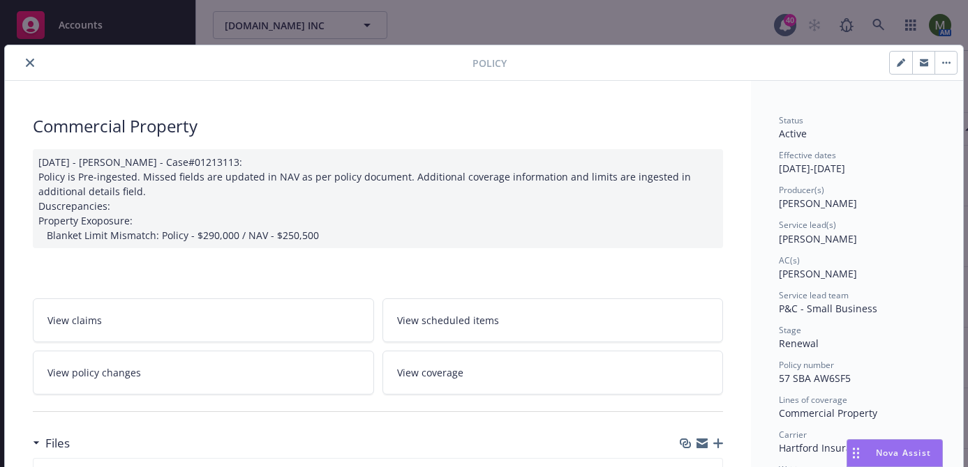
click at [41, 65] on div at bounding box center [241, 62] width 462 height 17
click at [26, 62] on icon "close" at bounding box center [30, 63] width 8 height 8
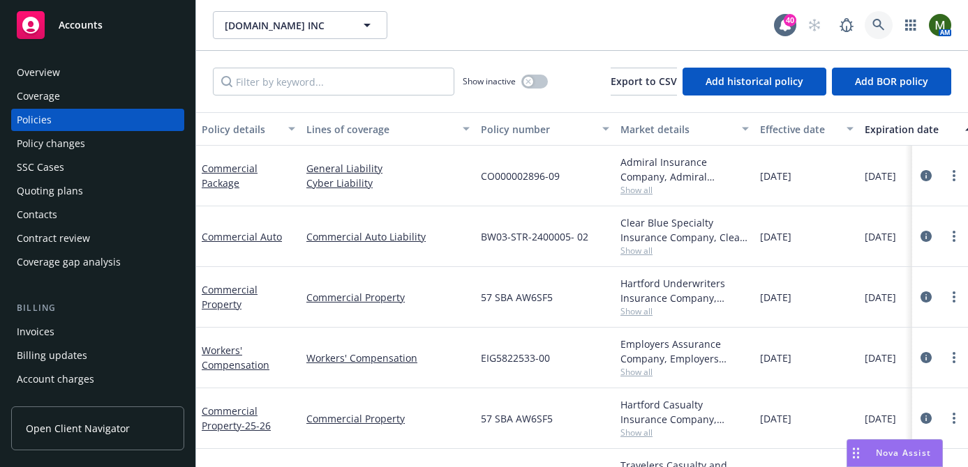
click at [872, 20] on icon at bounding box center [878, 25] width 13 height 13
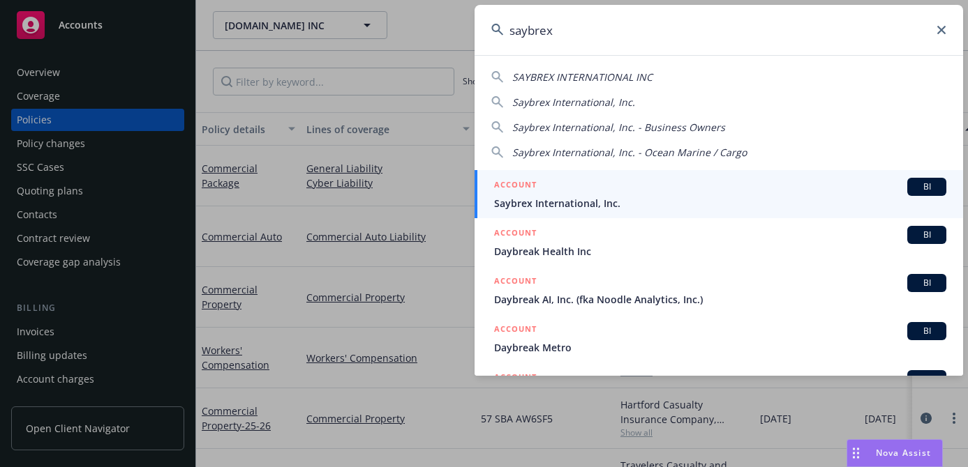
type input "saybrex"
click at [652, 186] on div "ACCOUNT BI" at bounding box center [720, 187] width 452 height 18
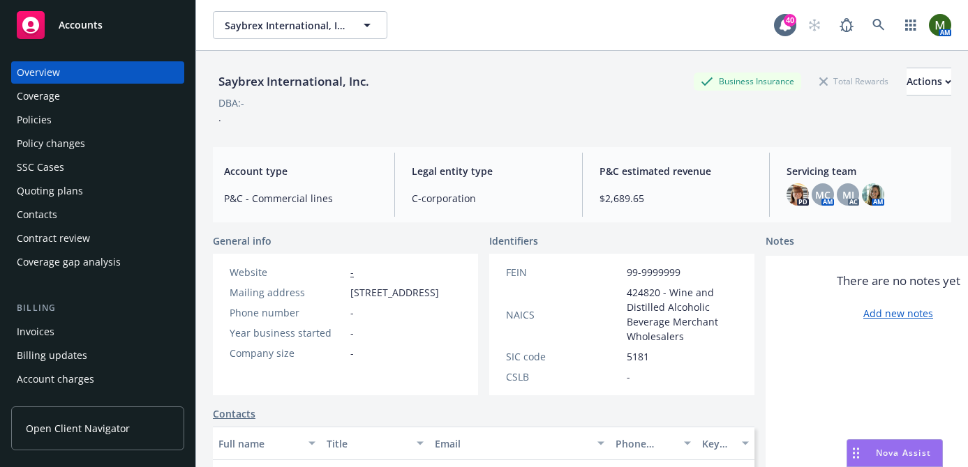
click at [98, 117] on div "Policies" at bounding box center [98, 120] width 162 height 22
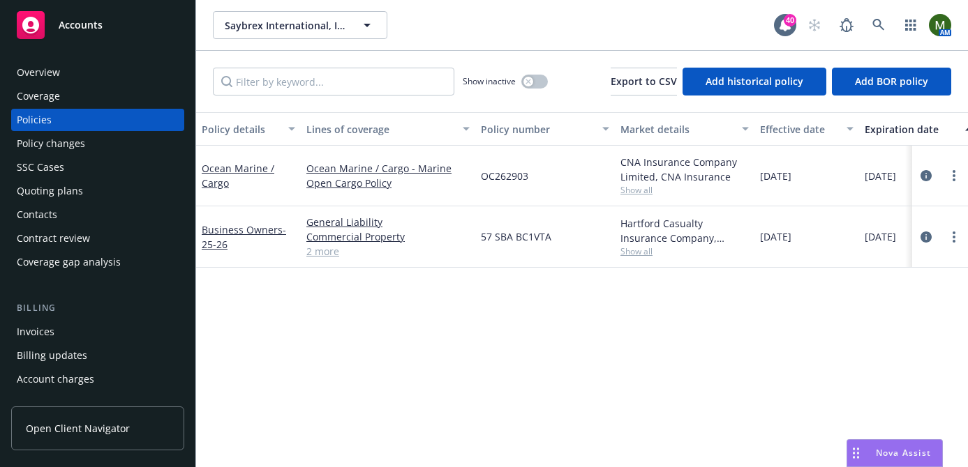
click at [77, 221] on div "Contacts" at bounding box center [98, 215] width 162 height 22
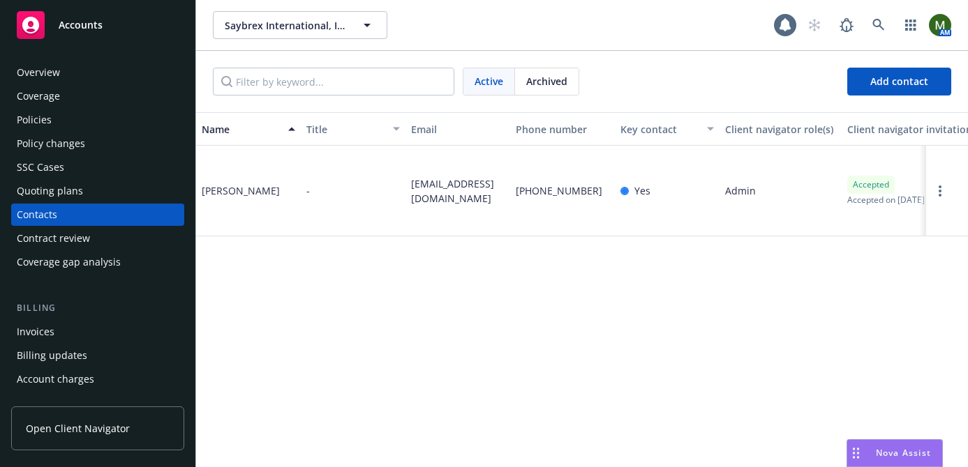
click at [436, 197] on span "ari@saybrex.com" at bounding box center [457, 190] width 93 height 29
copy span "ari@saybrex.com"
click at [32, 121] on div "Policies" at bounding box center [34, 120] width 35 height 22
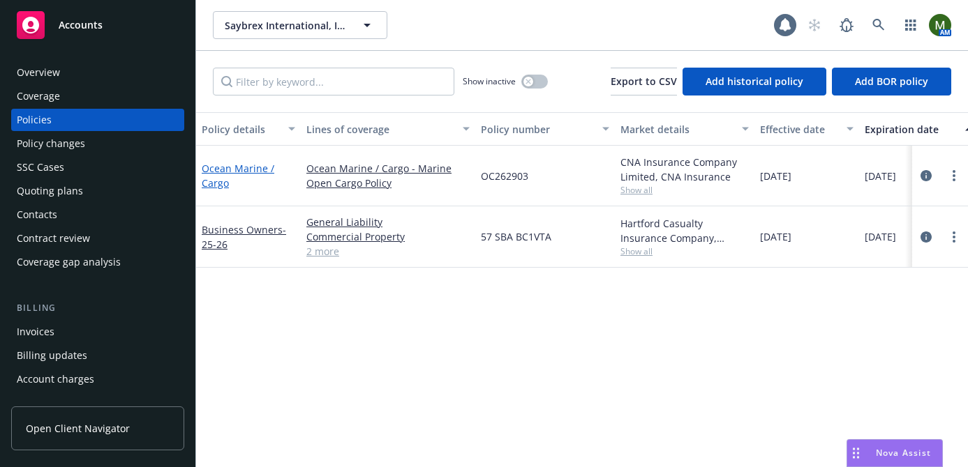
click at [253, 170] on link "Ocean Marine / Cargo" at bounding box center [238, 176] width 73 height 28
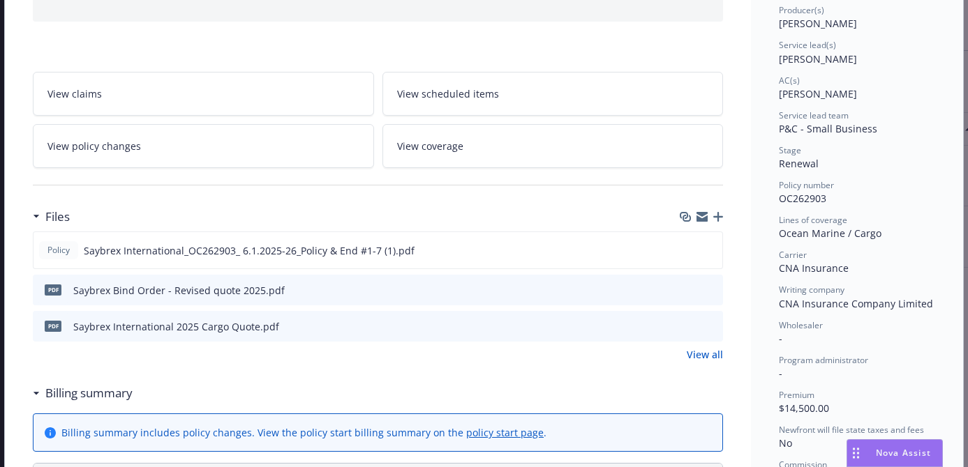
scroll to position [181, 0]
click at [703, 216] on icon "button" at bounding box center [701, 216] width 11 height 11
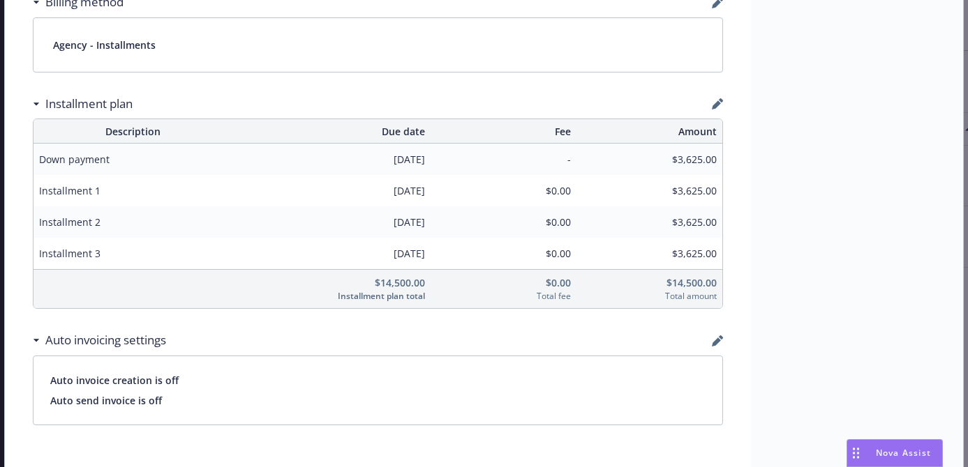
scroll to position [291, 0]
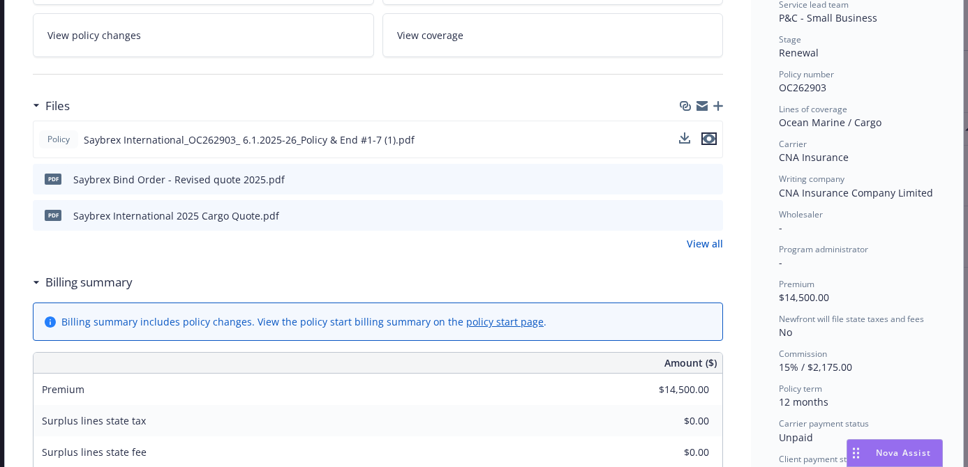
click at [705, 141] on icon "preview file" at bounding box center [708, 139] width 13 height 10
click at [707, 181] on icon "preview file" at bounding box center [709, 179] width 13 height 10
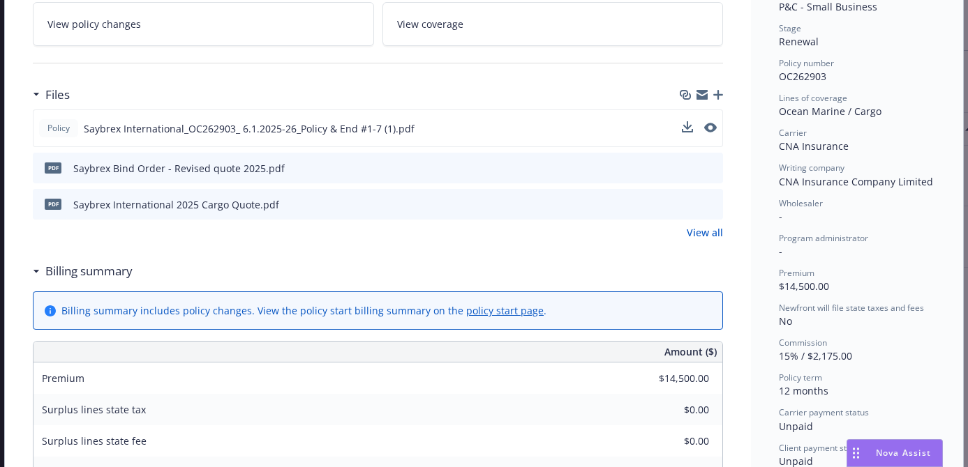
scroll to position [0, 0]
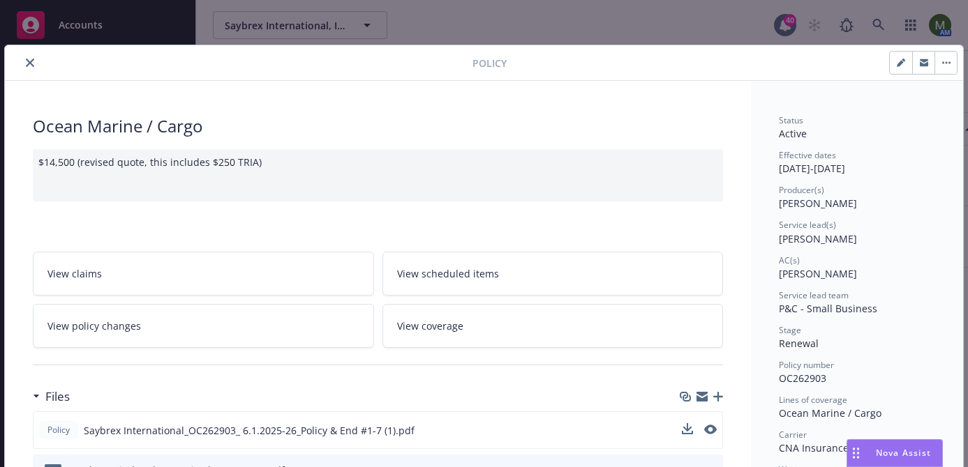
click at [705, 394] on icon "button" at bounding box center [701, 394] width 11 height 5
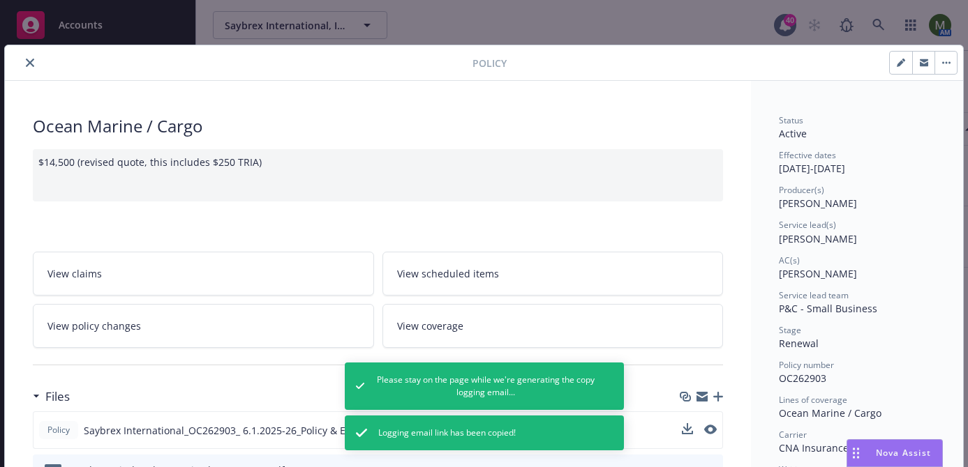
click at [35, 60] on button "close" at bounding box center [30, 62] width 17 height 17
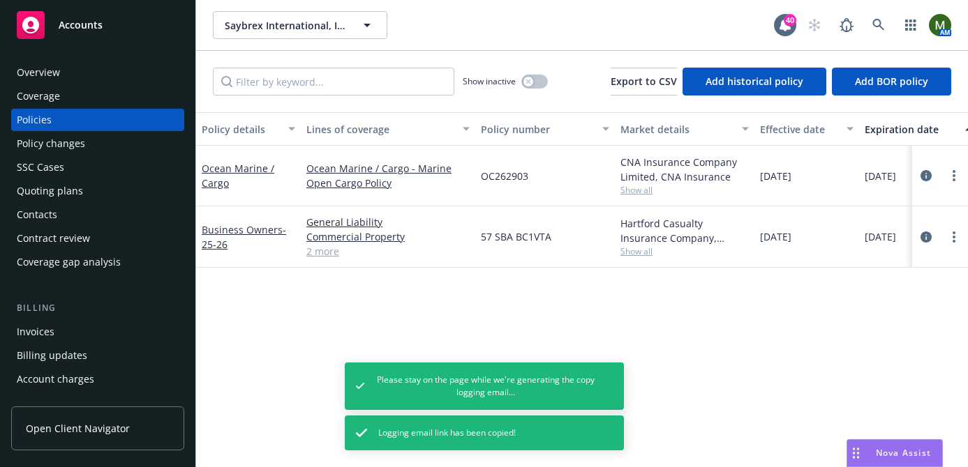
click at [90, 339] on div "Invoices" at bounding box center [98, 332] width 162 height 22
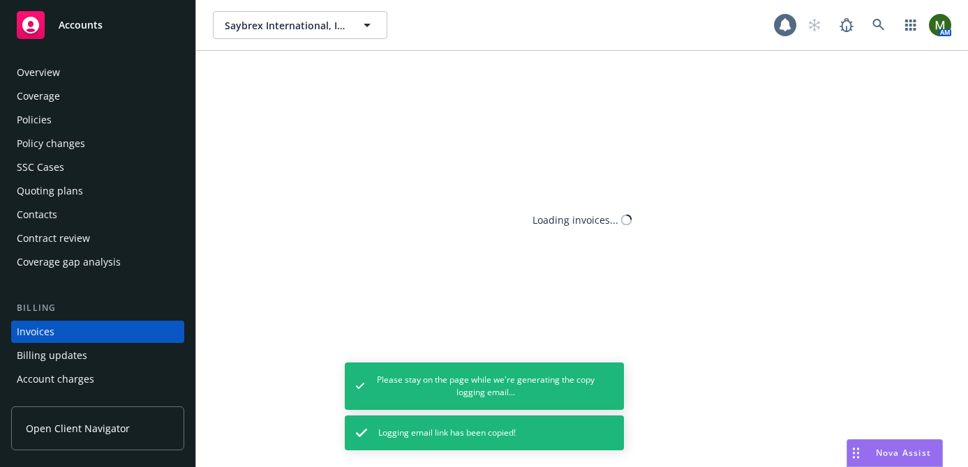
scroll to position [76, 0]
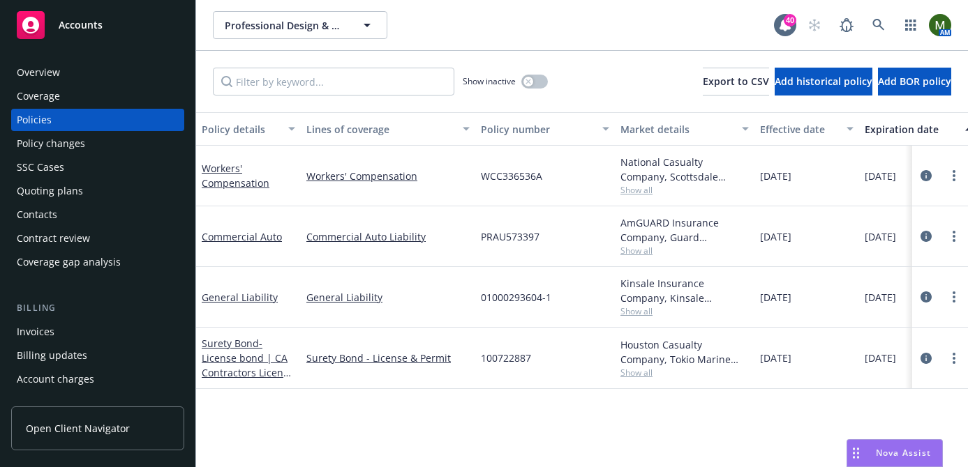
click at [82, 331] on div "Invoices" at bounding box center [98, 332] width 162 height 22
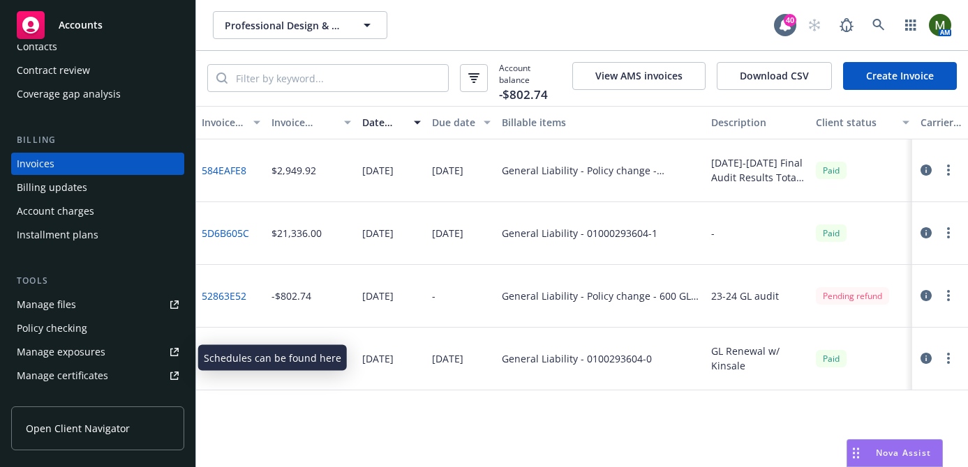
scroll to position [179, 0]
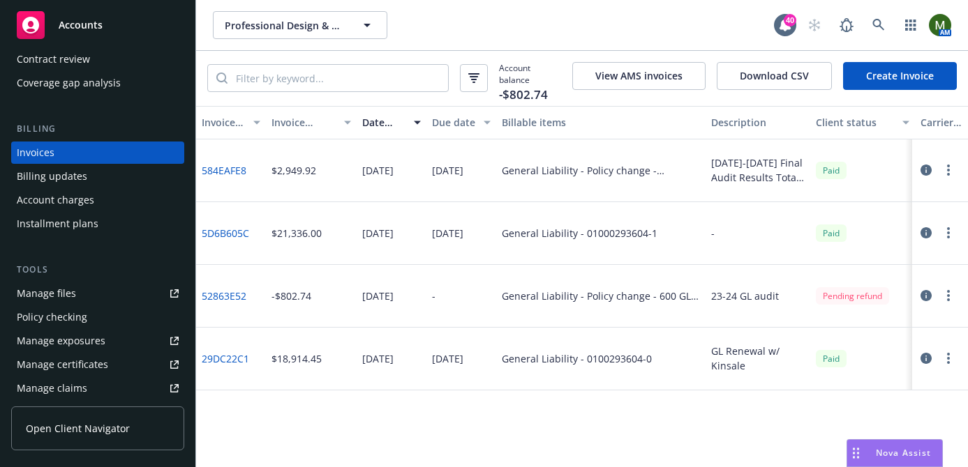
click at [72, 293] on div "Manage files" at bounding box center [46, 294] width 59 height 22
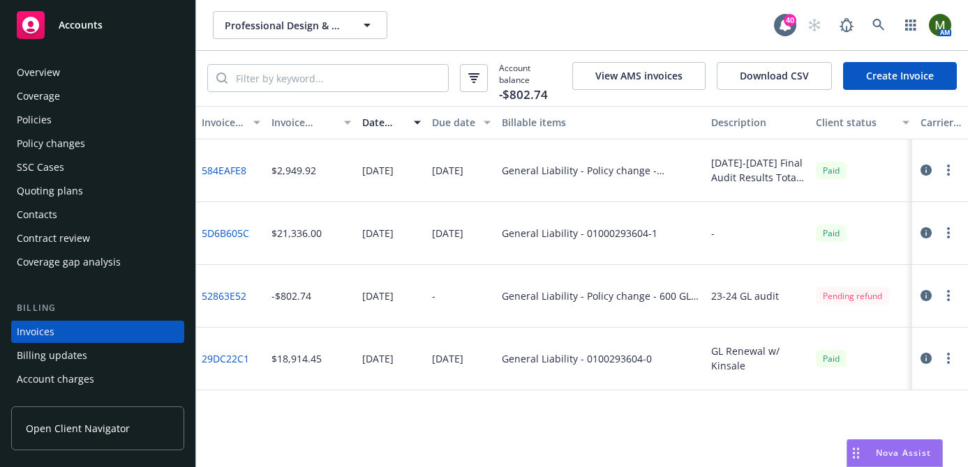
click at [66, 122] on div "Policies" at bounding box center [98, 120] width 162 height 22
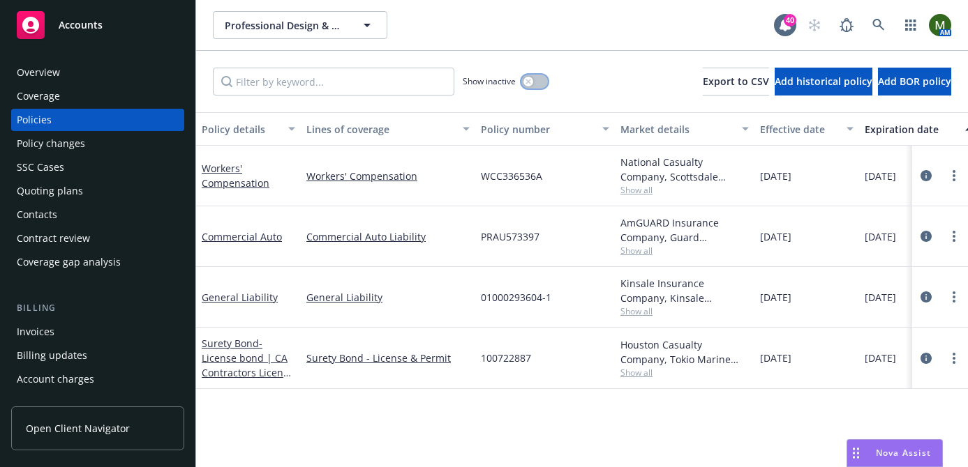
click at [539, 87] on button "button" at bounding box center [534, 82] width 27 height 14
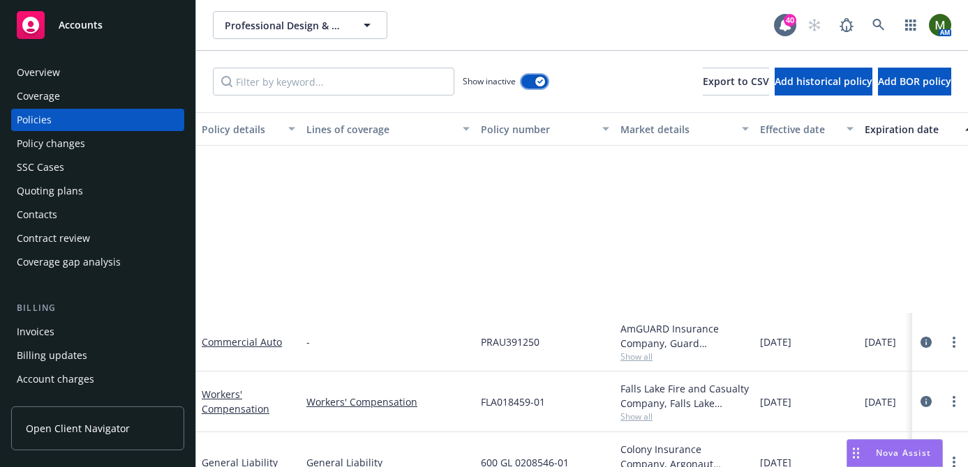
scroll to position [494, 0]
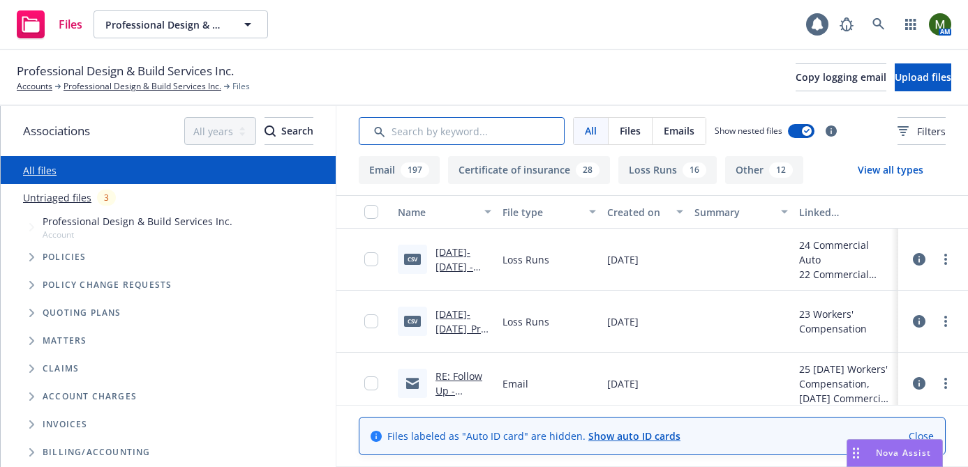
click at [536, 137] on input "Search by keyword..." at bounding box center [462, 131] width 206 height 28
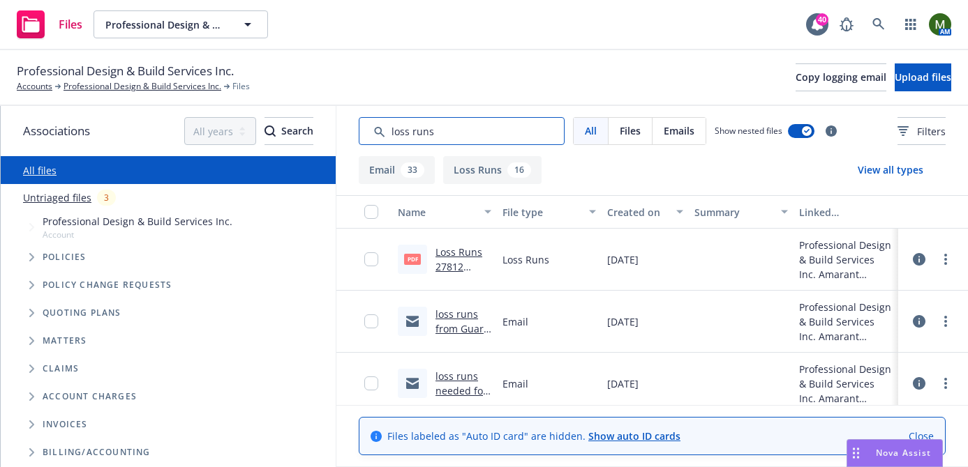
type input "loss runs"
click at [624, 200] on button "Created on" at bounding box center [644, 211] width 87 height 33
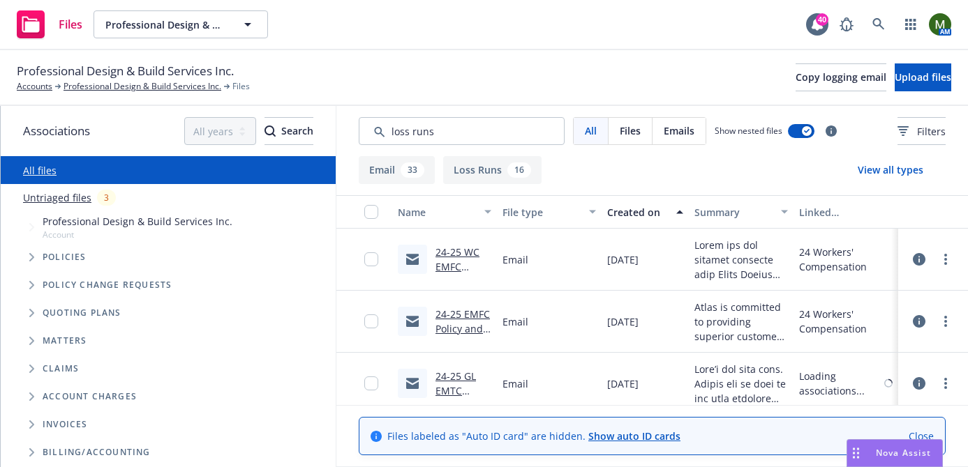
click at [624, 213] on div "Created on" at bounding box center [637, 212] width 61 height 15
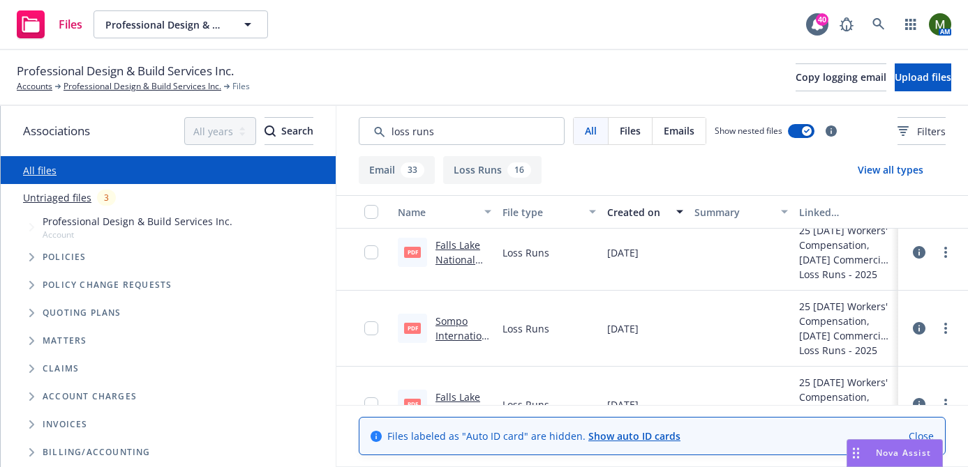
scroll to position [121, 0]
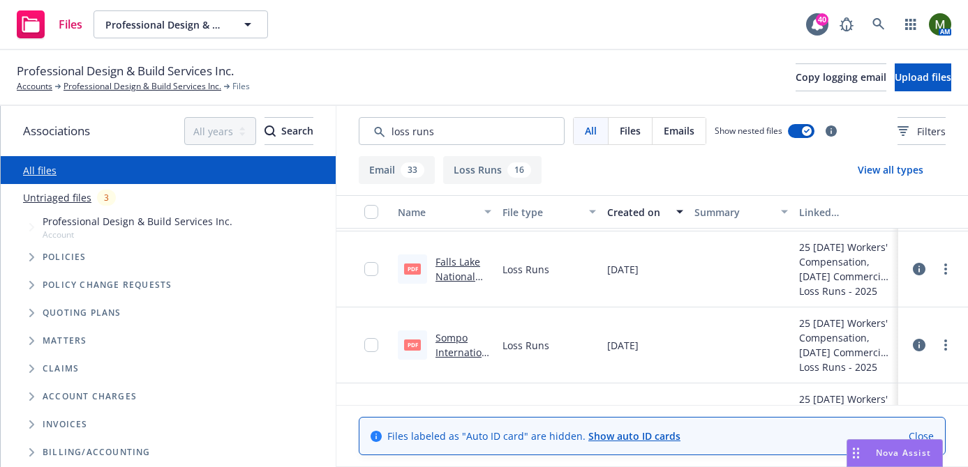
click at [461, 261] on link "Falls Lake National Insurance Company WC 2023 - 2024 Loss Runs - Valued 2025-07…" at bounding box center [463, 320] width 56 height 130
click at [948, 269] on link "more" at bounding box center [945, 269] width 17 height 17
click at [876, 321] on link "Download" at bounding box center [883, 326] width 139 height 28
click at [459, 334] on link "Sompo International Holdings Ltd. WC 2024 - 2025 Loss Runs - Valued 2025-07-29.…" at bounding box center [462, 396] width 54 height 130
click at [940, 346] on link "more" at bounding box center [945, 345] width 17 height 17
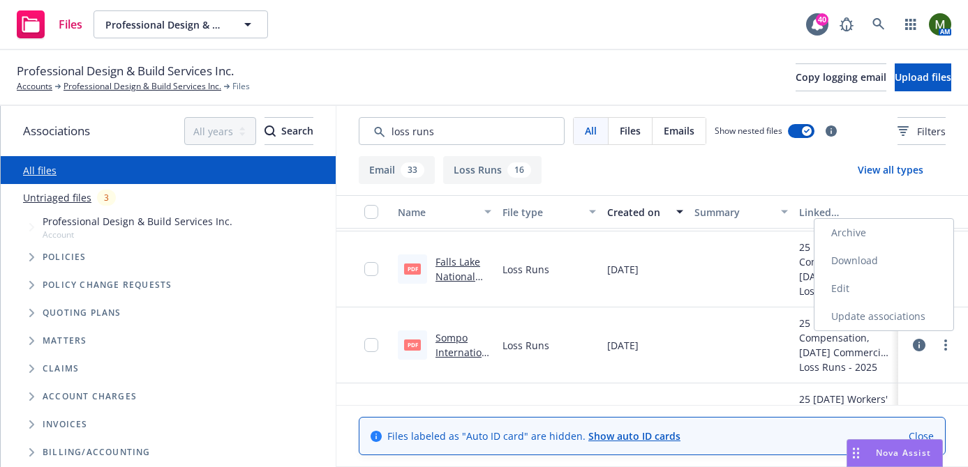
click at [875, 269] on link "Download" at bounding box center [883, 261] width 139 height 28
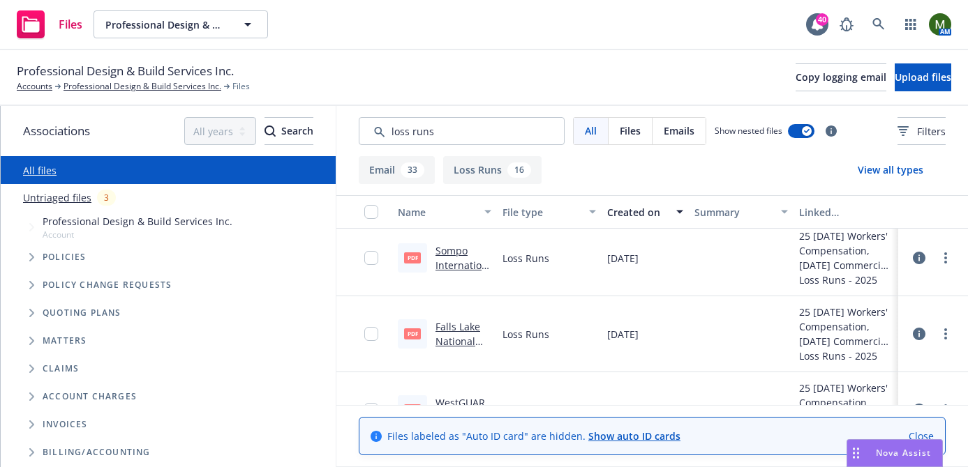
scroll to position [210, 0]
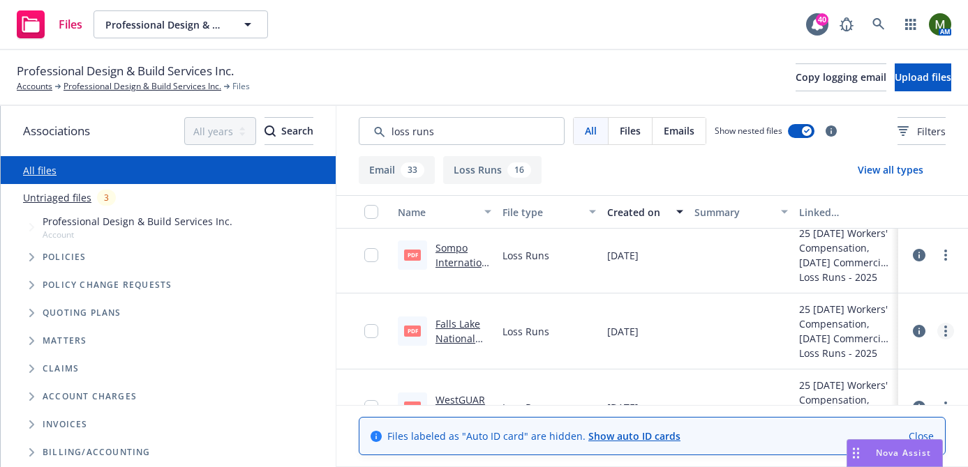
click at [952, 333] on link "more" at bounding box center [945, 331] width 17 height 17
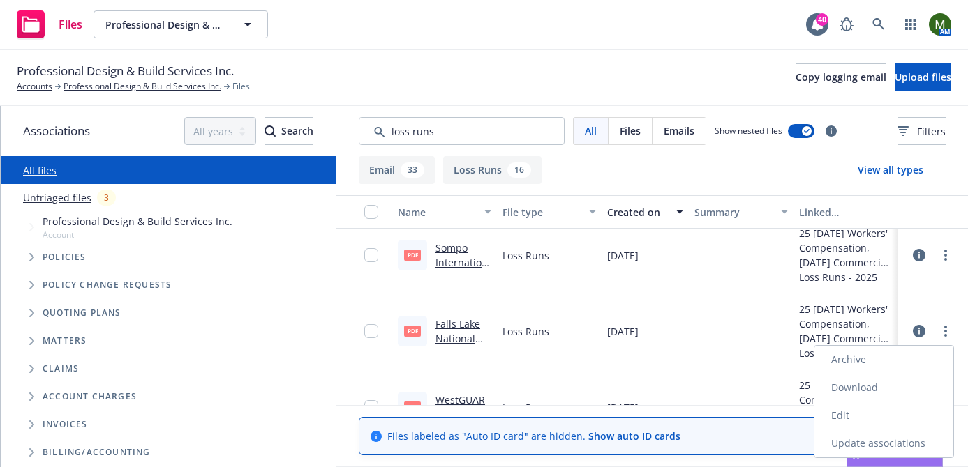
click at [883, 382] on link "Download" at bounding box center [883, 388] width 139 height 28
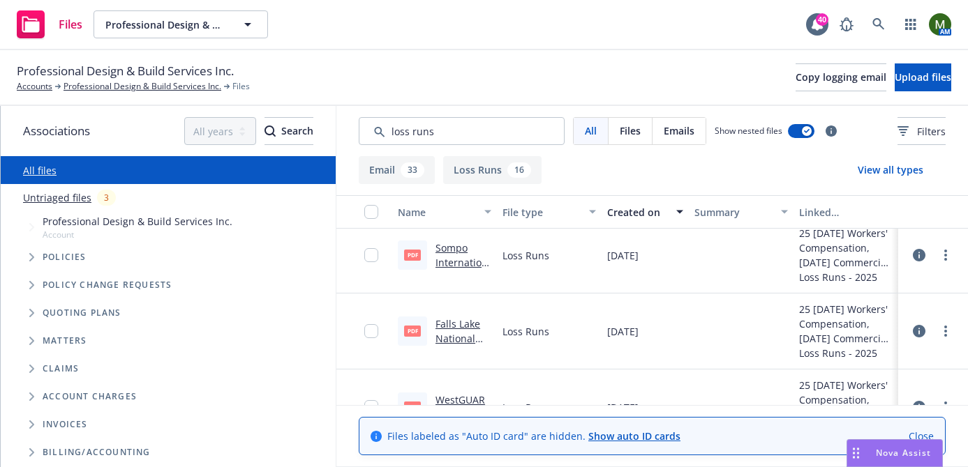
click at [460, 322] on link "Falls Lake National Insurance Company WC 2022 - 2023 Loss Runs - Valued 2025-07…" at bounding box center [463, 382] width 56 height 130
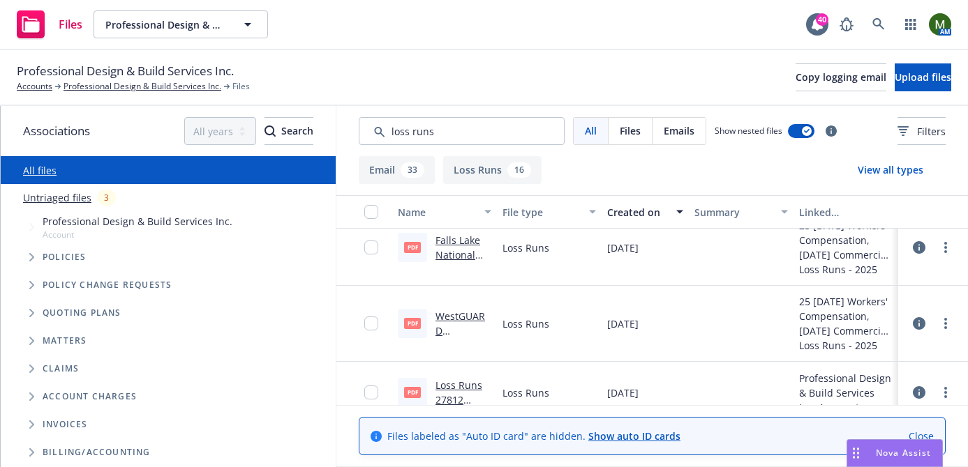
scroll to position [289, 0]
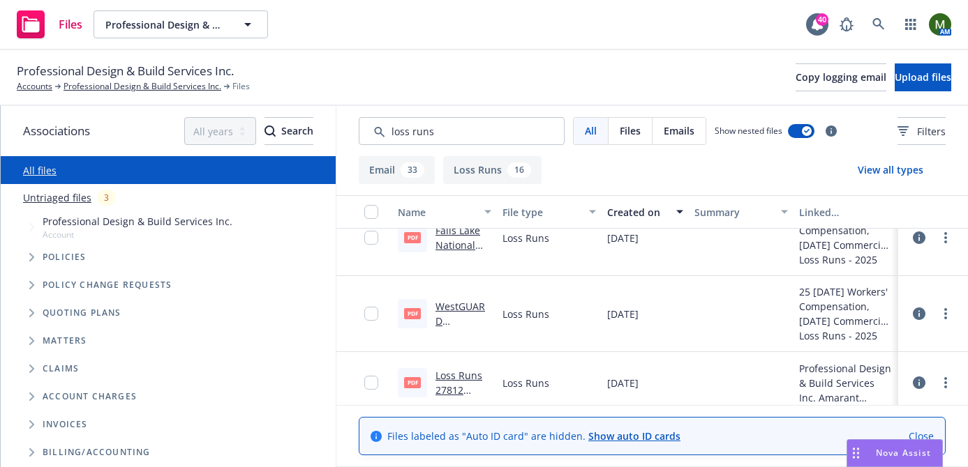
click at [468, 305] on link "WestGUARD Insurance Company Auto 2020 - 2025 Loss Runs - Valued 2025-07-30.pdf" at bounding box center [463, 365] width 56 height 130
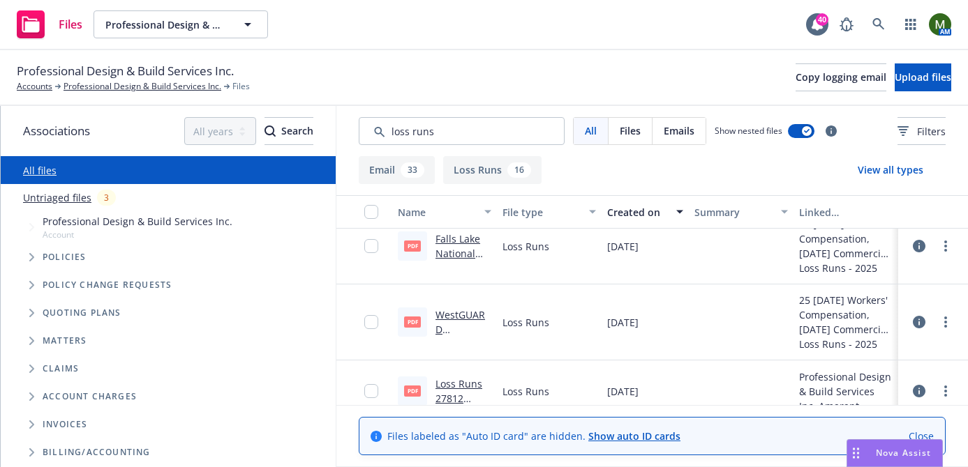
scroll to position [285, 0]
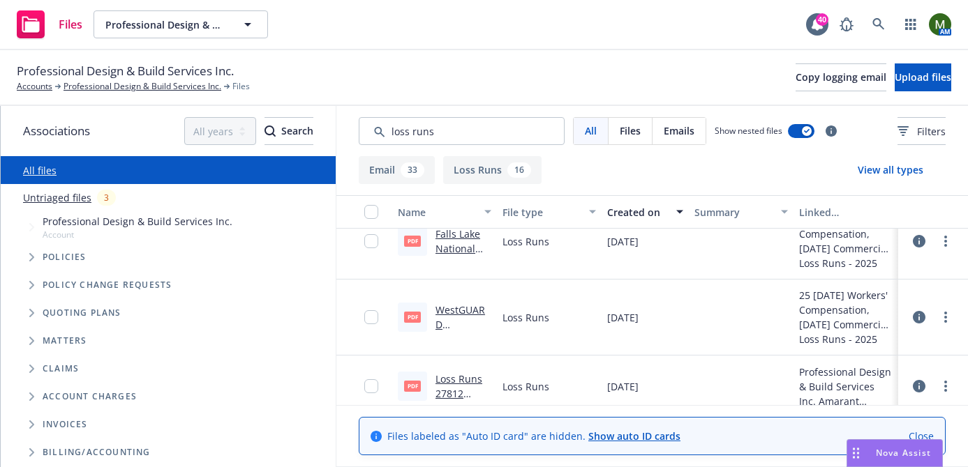
click at [446, 306] on link "WestGUARD Insurance Company Auto 2020 - 2025 Loss Runs - Valued 2025-07-30.pdf" at bounding box center [463, 368] width 56 height 130
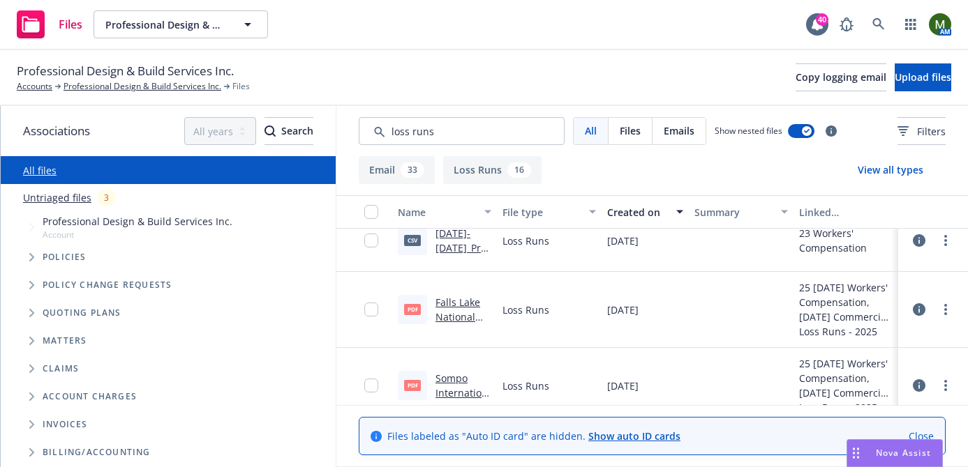
scroll to position [78, 0]
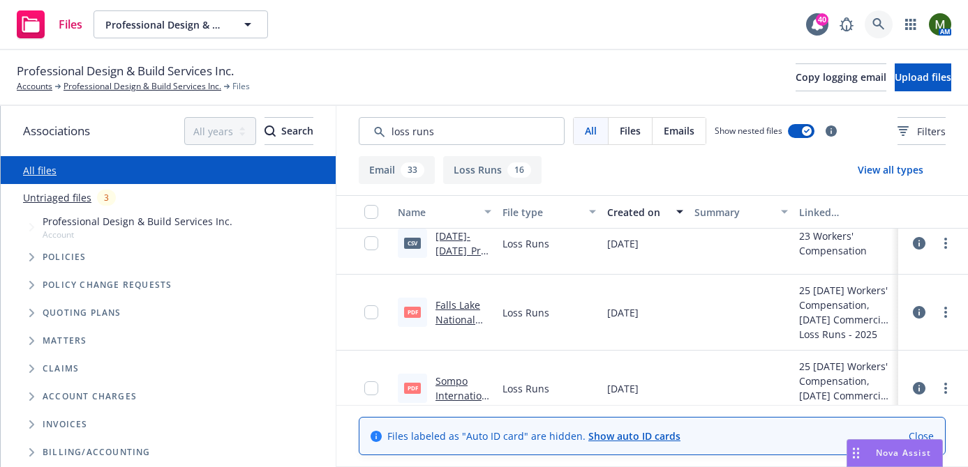
click at [875, 27] on icon at bounding box center [878, 24] width 13 height 13
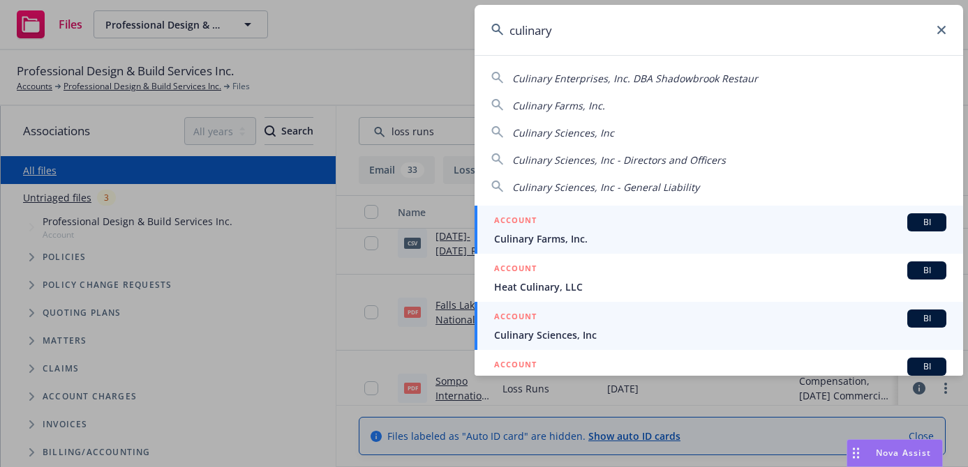
type input "culinary"
click at [543, 321] on div "ACCOUNT BI" at bounding box center [720, 319] width 452 height 18
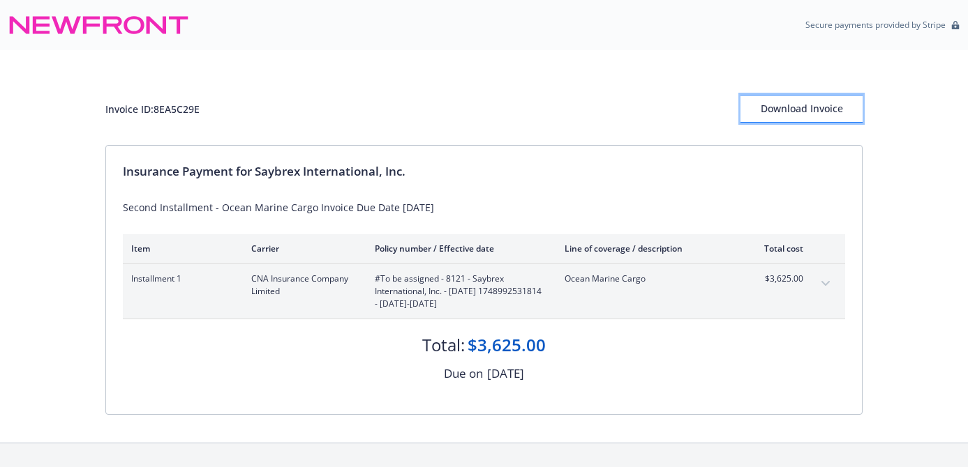
click at [801, 110] on div "Download Invoice" at bounding box center [801, 109] width 122 height 27
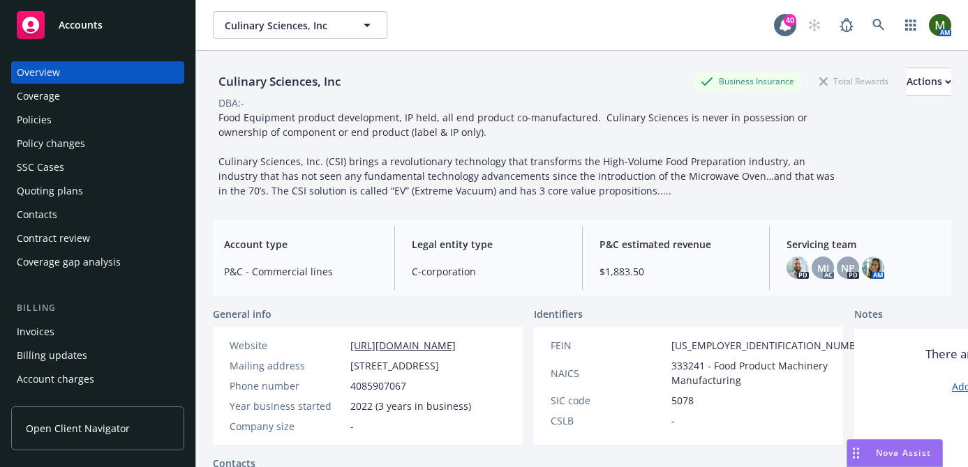
click at [82, 117] on div "Policies" at bounding box center [98, 120] width 162 height 22
click at [77, 117] on div "Policies" at bounding box center [98, 120] width 162 height 22
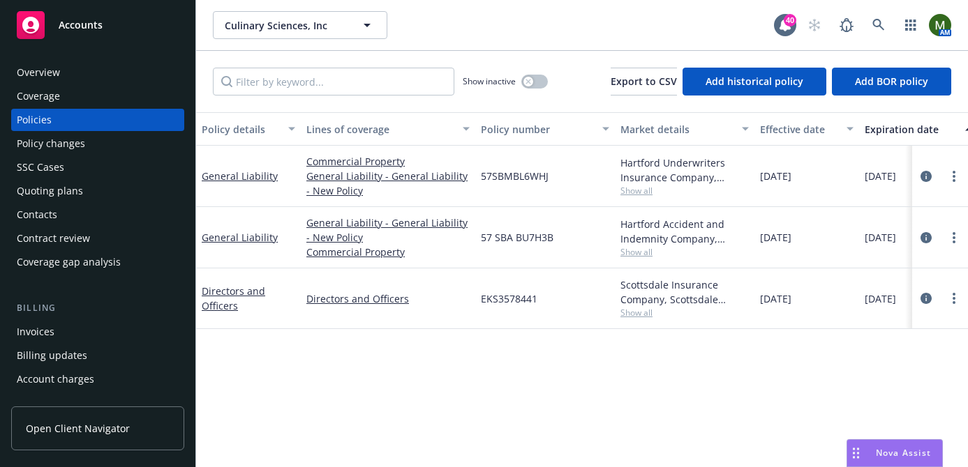
click at [506, 239] on span "57 SBA BU7H3B" at bounding box center [517, 237] width 73 height 15
copy span "57 SBA BU7H3B"
